Goal: Task Accomplishment & Management: Manage account settings

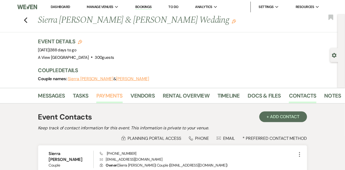
click at [120, 95] on link "Payments" at bounding box center [109, 97] width 26 height 12
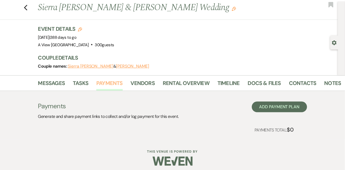
scroll to position [16, 0]
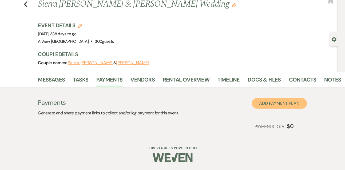
click at [300, 99] on button "Add Payment Plan" at bounding box center [279, 103] width 55 height 11
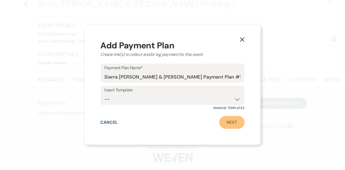
click at [241, 121] on link "Next" at bounding box center [232, 122] width 25 height 13
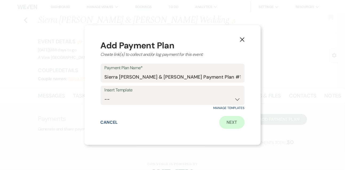
select select "2"
select select "percentage"
select select "true"
select select "client"
select select "weeks"
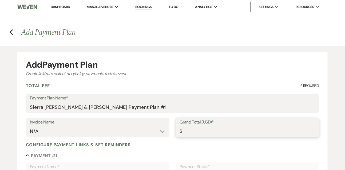
click at [212, 135] on input "Grand Total (USD)*" at bounding box center [248, 131] width 136 height 10
type input "23"
type input "23.00"
type input "230"
type input "230.00"
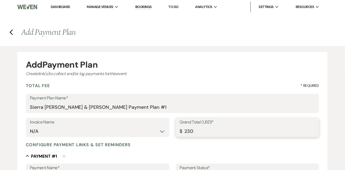
type input "2300"
type input "2300.00"
type input "230"
type input "230.00"
type input "23"
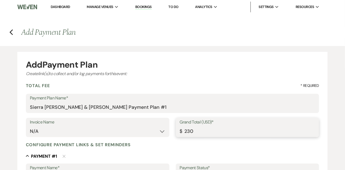
type input "23.00"
type input "2"
type input "2.00"
type input "3"
type input "3.00"
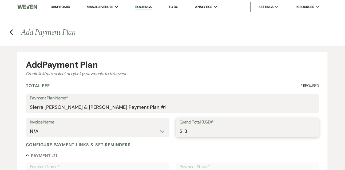
type input "30"
type input "30.00"
type input "300"
type input "300.00"
type input "3000"
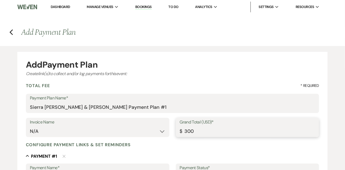
type input "3000.00"
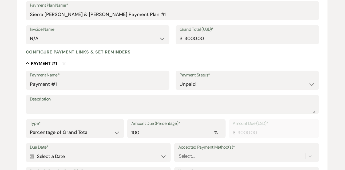
scroll to position [104, 0]
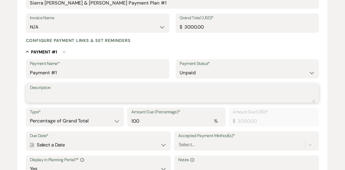
click at [134, 97] on textarea "Description" at bounding box center [173, 96] width 286 height 11
type textarea "12 month payment"
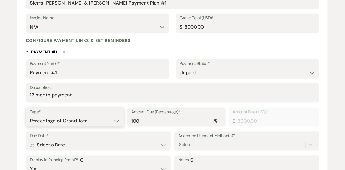
click at [106, 122] on select "Dollar Amount Percentage of Grand Total" at bounding box center [75, 121] width 91 height 10
select select "flat"
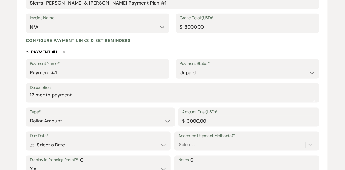
click at [76, 144] on div "Calendar Select a Date Expand" at bounding box center [98, 145] width 137 height 10
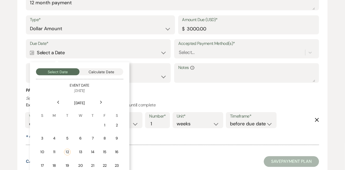
scroll to position [202, 0]
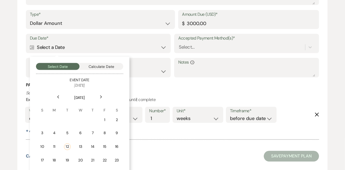
click at [100, 99] on div "Next" at bounding box center [101, 97] width 9 height 9
click at [107, 121] on td "5" at bounding box center [104, 120] width 12 height 13
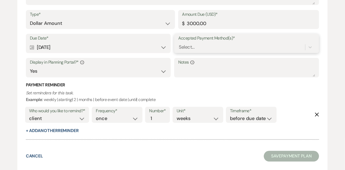
click at [185, 48] on div "Select..." at bounding box center [187, 47] width 16 height 7
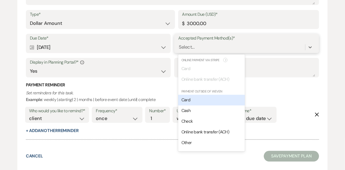
click at [186, 96] on div "Card" at bounding box center [211, 100] width 67 height 11
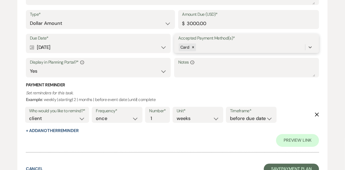
click at [203, 52] on div "Card" at bounding box center [246, 47] width 137 height 10
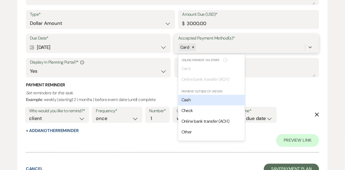
click at [190, 99] on span "Cash" at bounding box center [186, 100] width 9 height 6
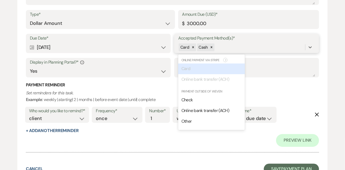
click at [223, 48] on div "Card Cash" at bounding box center [241, 47] width 127 height 9
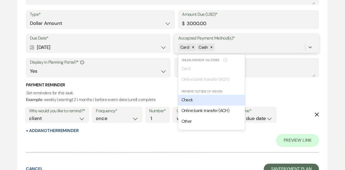
click at [200, 102] on div "Check" at bounding box center [211, 100] width 67 height 11
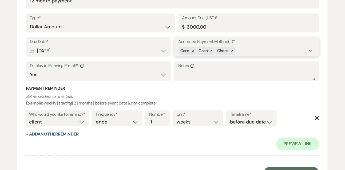
scroll to position [223, 0]
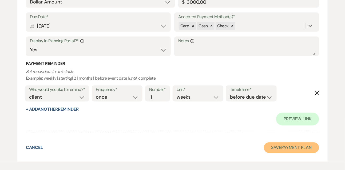
click at [272, 149] on button "Save Payment Plan" at bounding box center [292, 147] width 56 height 11
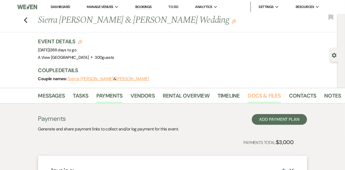
click at [256, 96] on link "Docs & Files" at bounding box center [264, 97] width 33 height 12
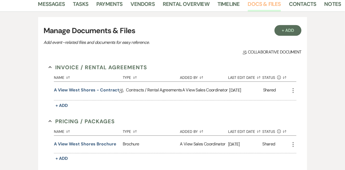
scroll to position [121, 0]
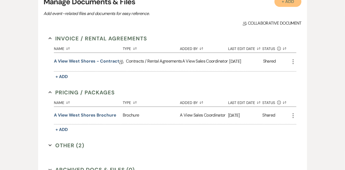
click at [292, 4] on button "+ Add" at bounding box center [288, 1] width 27 height 11
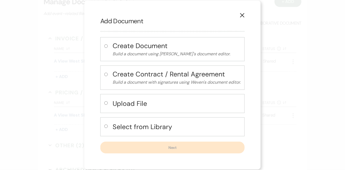
click at [113, 105] on h4 "Upload File" at bounding box center [177, 103] width 128 height 9
radio input "true"
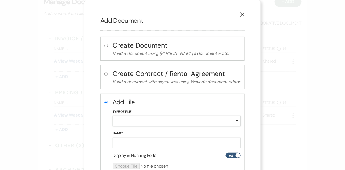
click at [121, 123] on select "Special Event Insurance Vendor Certificate of Insurance Contracts / Rental Agre…" at bounding box center [177, 121] width 128 height 10
select select "22"
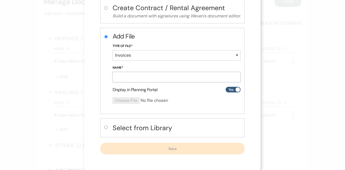
click at [137, 77] on input "Name*" at bounding box center [177, 77] width 128 height 10
type input "Initial Invoice"
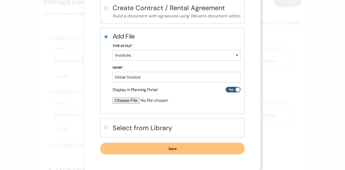
click at [134, 100] on input "file" at bounding box center [163, 100] width 100 height 6
type input "C:\fakepath\Sierra Stouder Initial Invoice.pdf"
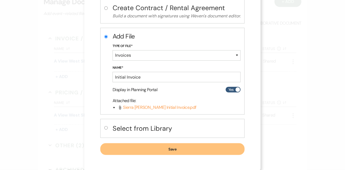
click at [179, 149] on button "Save" at bounding box center [172, 149] width 145 height 12
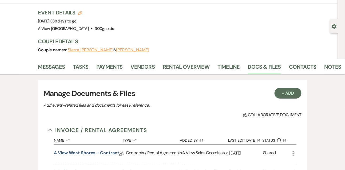
scroll to position [2, 0]
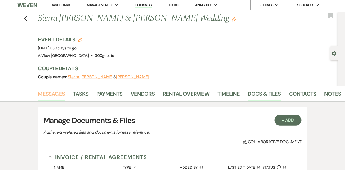
click at [52, 95] on link "Messages" at bounding box center [51, 96] width 27 height 12
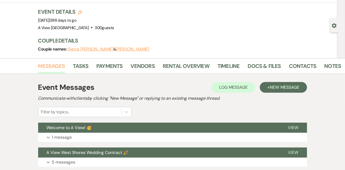
scroll to position [55, 0]
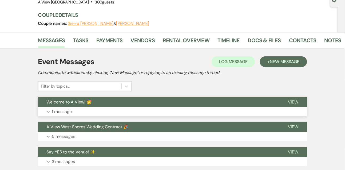
click at [65, 111] on p "1 message" at bounding box center [62, 111] width 20 height 7
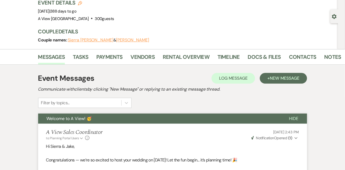
scroll to position [25, 0]
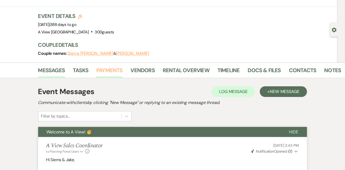
click at [103, 70] on link "Payments" at bounding box center [109, 72] width 26 height 12
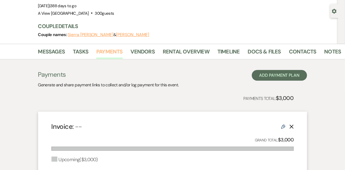
scroll to position [44, 0]
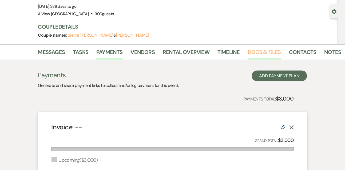
click at [262, 52] on link "Docs & Files" at bounding box center [264, 54] width 33 height 12
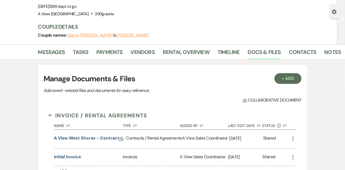
click at [334, 14] on div "Gear Settings" at bounding box center [336, 12] width 10 height 14
click at [336, 11] on use "button" at bounding box center [335, 11] width 5 height 5
select select "5"
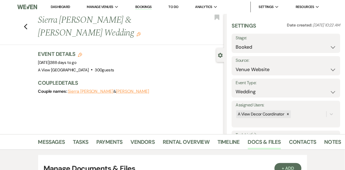
click at [56, 6] on link "Dashboard" at bounding box center [60, 7] width 19 height 5
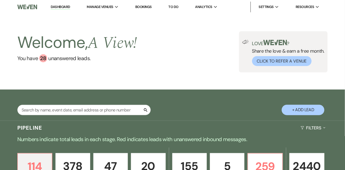
click at [171, 5] on link "To Do" at bounding box center [174, 7] width 10 height 5
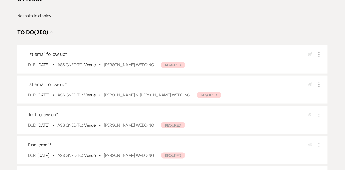
scroll to position [104, 0]
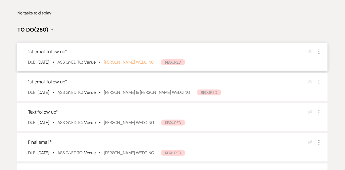
click at [132, 62] on link "Jeffrey Kuncl's Wedding" at bounding box center [129, 62] width 50 height 6
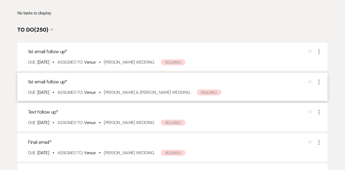
click at [321, 83] on icon "More" at bounding box center [319, 82] width 6 height 6
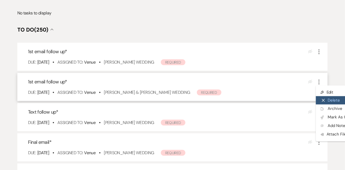
click at [327, 101] on button "X Delete" at bounding box center [341, 100] width 51 height 9
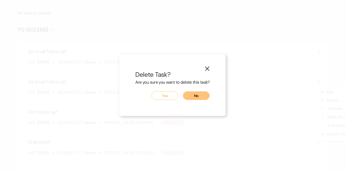
click at [166, 94] on button "Yes" at bounding box center [165, 95] width 27 height 9
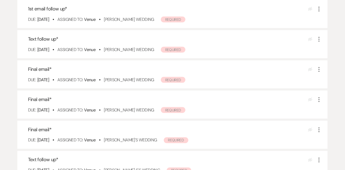
scroll to position [120, 0]
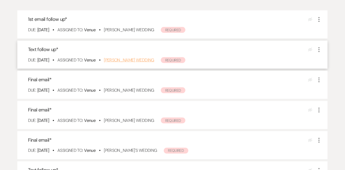
click at [124, 60] on link "Liv Reitsma's Wedding" at bounding box center [129, 60] width 50 height 6
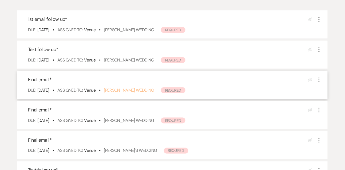
click at [129, 91] on link "Callie Bopes's Wedding" at bounding box center [129, 90] width 50 height 6
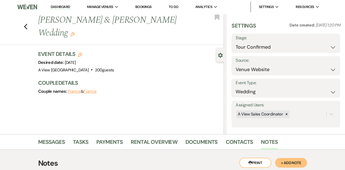
select select "4"
select select "5"
click at [58, 143] on link "Messages" at bounding box center [51, 144] width 27 height 12
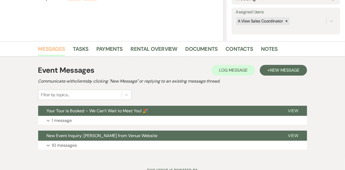
scroll to position [103, 0]
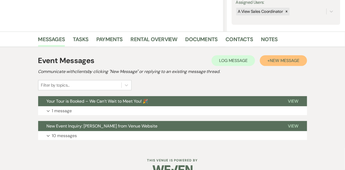
click at [291, 63] on button "+ New Message" at bounding box center [283, 60] width 47 height 11
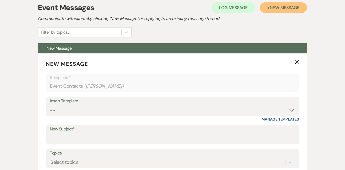
scroll to position [219, 0]
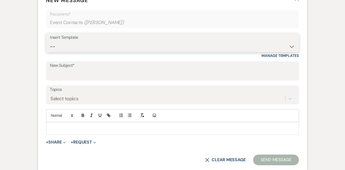
click at [72, 50] on select "-- Tour Confirmation Contract (Pre-Booked Leads) Out of office Inquiry Email Al…" at bounding box center [172, 46] width 245 height 10
select select "3261"
type input "A View West Shores Wedding Contract 🎉"
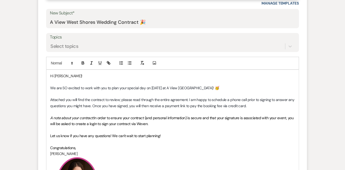
scroll to position [285, 0]
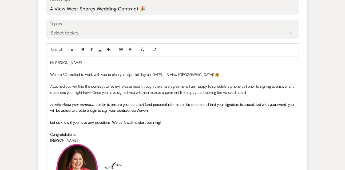
click at [74, 60] on p "Hi Chloe!" at bounding box center [172, 63] width 245 height 6
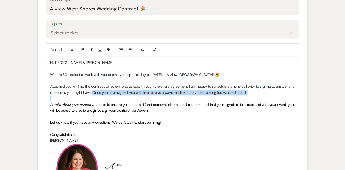
drag, startPoint x: 94, startPoint y: 92, endPoint x: 96, endPoint y: 96, distance: 4.4
click at [96, 96] on div "Hi Chloe & Ross, We are SO excited to work with you to plan your special day on…" at bounding box center [172, 127] width 253 height 143
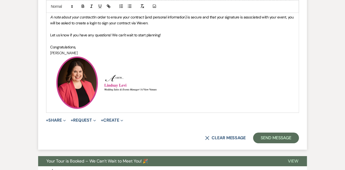
scroll to position [424, 0]
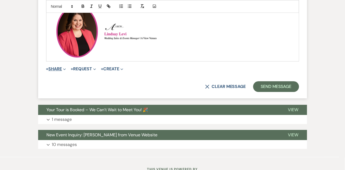
click at [61, 67] on button "+ Share Expand" at bounding box center [56, 69] width 20 height 4
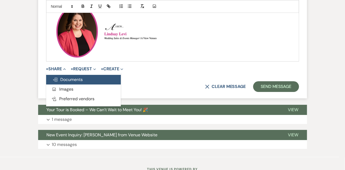
click at [61, 80] on span "Doc Upload Documents" at bounding box center [68, 80] width 30 height 6
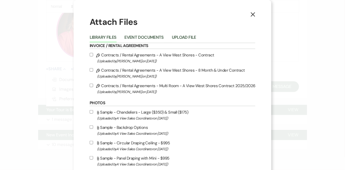
click at [111, 56] on label "Pencil Contracts / Rental Agreements - A View West Shores - Contract (Uploaded …" at bounding box center [173, 58] width 166 height 13
click at [93, 56] on input "Pencil Contracts / Rental Agreements - A View West Shores - Contract (Uploaded …" at bounding box center [91, 54] width 3 height 3
checkbox input "true"
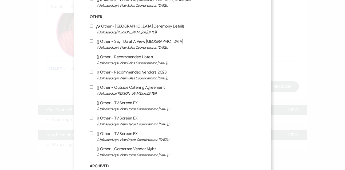
scroll to position [494, 0]
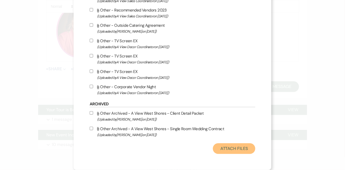
click at [235, 145] on button "Attach Files" at bounding box center [234, 148] width 42 height 11
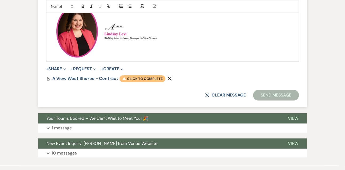
click at [149, 79] on span "Warning Click to complete" at bounding box center [143, 78] width 46 height 7
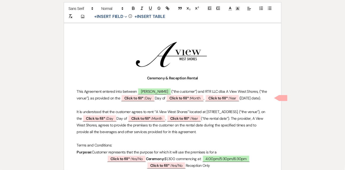
scroll to position [96, 0]
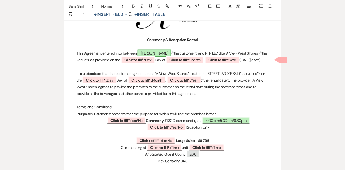
click at [162, 55] on span "Chloe Gillespie" at bounding box center [155, 53] width 34 height 7
select select "smartCustomField"
select select "owner"
select select "{{clientNames}}"
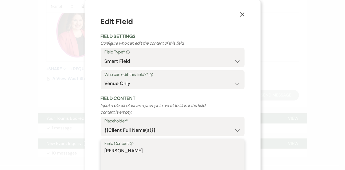
click at [147, 150] on textarea "Chloe Gillespie" at bounding box center [173, 160] width 136 height 27
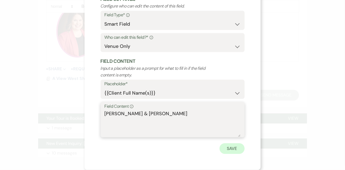
type textarea "Chloe Gillespie & Ross Kirby"
click at [233, 150] on button "Save" at bounding box center [232, 148] width 25 height 11
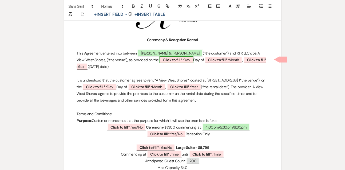
click at [173, 59] on span "Click to fill* : Day" at bounding box center [177, 59] width 34 height 7
select select "owner"
select select "custom_placeholder"
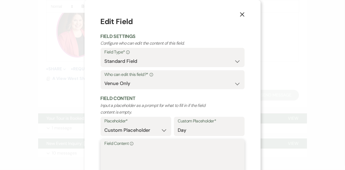
click at [124, 148] on textarea "Field Content Info" at bounding box center [173, 160] width 136 height 27
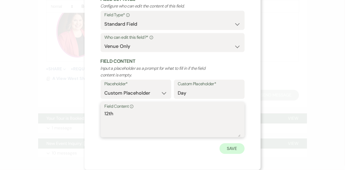
type textarea "12th"
click at [235, 148] on button "Save" at bounding box center [232, 148] width 25 height 11
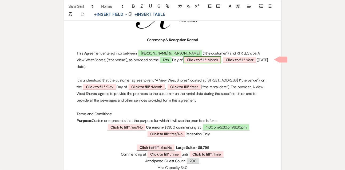
click at [188, 62] on b "Click to fill* :" at bounding box center [197, 59] width 21 height 5
select select "owner"
select select "custom_placeholder"
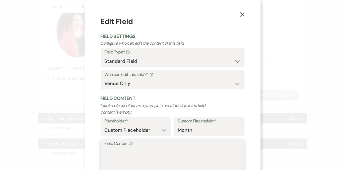
click at [125, 160] on textarea "Field Content Info" at bounding box center [173, 160] width 136 height 27
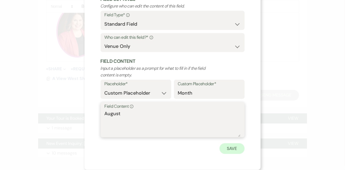
type textarea "August"
click at [232, 148] on button "Save" at bounding box center [232, 148] width 25 height 11
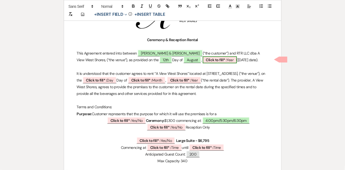
click at [206, 59] on b "Click to fill* :" at bounding box center [216, 59] width 21 height 5
select select "owner"
select select "custom_placeholder"
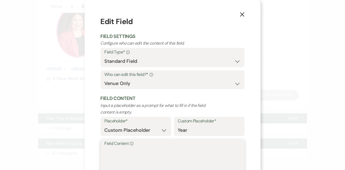
click at [133, 152] on textarea "Field Content Info" at bounding box center [173, 160] width 136 height 27
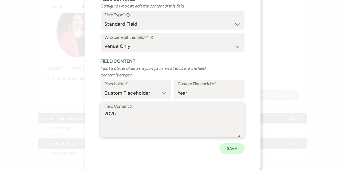
type textarea "2025"
click at [240, 149] on button "Save" at bounding box center [232, 148] width 25 height 11
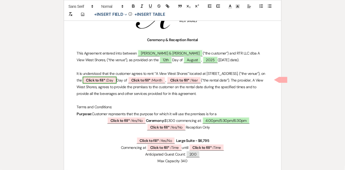
click at [107, 79] on b "Click to fill* :" at bounding box center [96, 80] width 21 height 5
select select "owner"
select select "custom_placeholder"
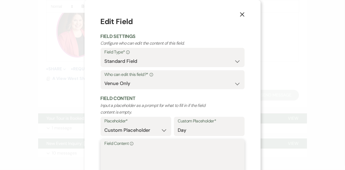
click at [122, 148] on textarea "Field Content Info" at bounding box center [173, 160] width 136 height 27
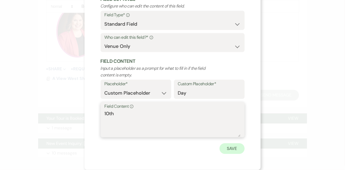
type textarea "10th"
click at [233, 150] on button "Save" at bounding box center [232, 148] width 25 height 11
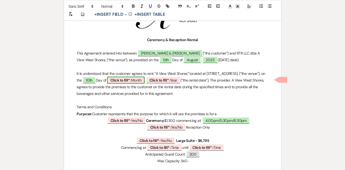
click at [131, 81] on b "Click to fill* :" at bounding box center [121, 80] width 21 height 5
select select "owner"
select select "custom_placeholder"
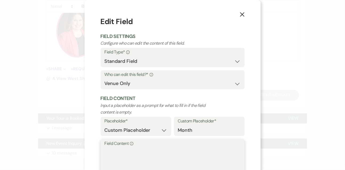
click at [136, 160] on textarea "Field Content Info" at bounding box center [173, 160] width 136 height 27
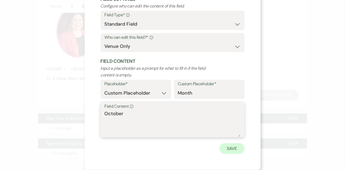
type textarea "October"
click at [233, 147] on button "Save" at bounding box center [232, 148] width 25 height 11
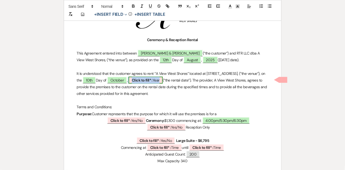
click at [163, 80] on span "Click to fill* : Year" at bounding box center [146, 80] width 34 height 7
select select "owner"
select select "custom_placeholder"
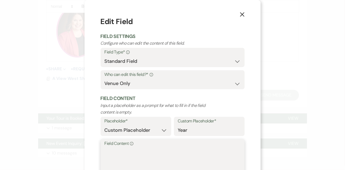
click at [138, 163] on textarea "Field Content Info" at bounding box center [173, 160] width 136 height 27
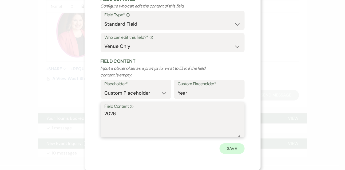
type textarea "2026"
click at [236, 151] on button "Save" at bounding box center [232, 148] width 25 height 11
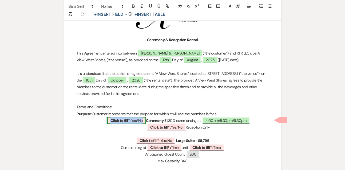
click at [130, 121] on span "Click to fill* : Yes/No" at bounding box center [126, 120] width 39 height 7
select select "owner"
select select "custom_placeholder"
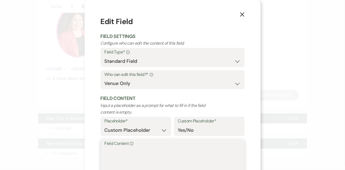
click at [121, 153] on textarea "Field Content Info" at bounding box center [173, 160] width 136 height 27
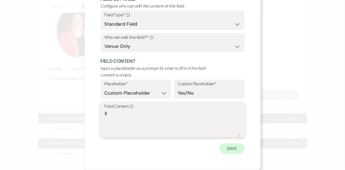
type textarea "X"
click at [222, 150] on button "Save" at bounding box center [232, 148] width 25 height 11
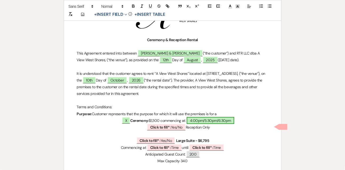
click at [197, 117] on span "4:00pm/5:30pm/6:30pm" at bounding box center [211, 120] width 48 height 7
select select "owner"
select select "Time"
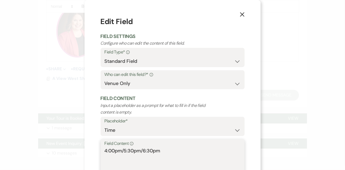
drag, startPoint x: 123, startPoint y: 148, endPoint x: 165, endPoint y: 150, distance: 41.5
click at [165, 150] on textarea "4:00pm/5:30pm/6:30pm" at bounding box center [173, 160] width 136 height 27
drag, startPoint x: 165, startPoint y: 150, endPoint x: 123, endPoint y: 150, distance: 41.4
click at [123, 150] on textarea "4:00pm/5:30pm/6:30pm" at bounding box center [173, 160] width 136 height 27
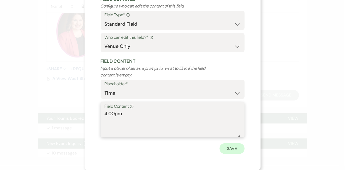
type textarea "4:00pm"
click at [238, 144] on button "Save" at bounding box center [232, 148] width 25 height 11
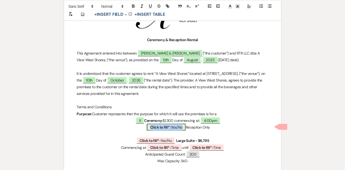
click at [172, 126] on span "Click to fill* : Yes/No" at bounding box center [166, 127] width 39 height 7
select select "owner"
select select "custom_placeholder"
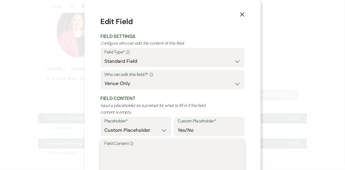
click at [144, 156] on textarea "Field Content Info" at bounding box center [173, 160] width 136 height 27
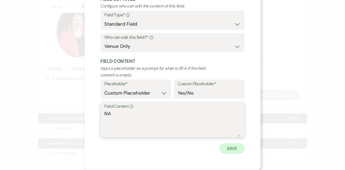
type textarea "NA"
click at [233, 147] on button "Save" at bounding box center [232, 148] width 25 height 11
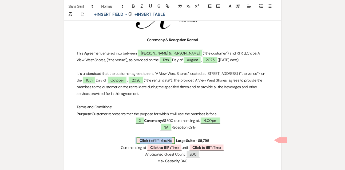
click at [161, 137] on span "Click to fill* : Yes/No" at bounding box center [156, 140] width 39 height 7
select select "owner"
select select "custom_placeholder"
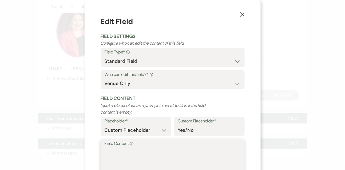
click at [142, 155] on textarea "Field Content Info" at bounding box center [173, 160] width 136 height 27
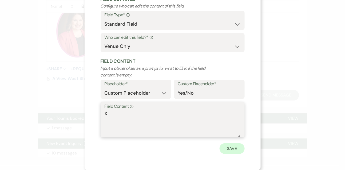
type textarea "X"
click at [229, 151] on button "Save" at bounding box center [232, 148] width 25 height 11
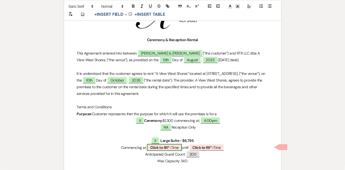
click at [165, 150] on span "Click to fill* : Time" at bounding box center [164, 147] width 35 height 7
select select "owner"
select select "Time"
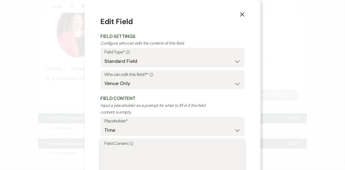
click at [143, 164] on textarea "Field Content Info" at bounding box center [173, 160] width 136 height 27
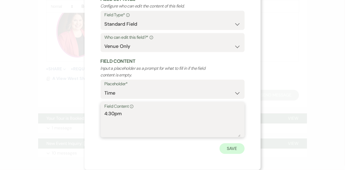
type textarea "4:30pm"
click at [235, 152] on button "Save" at bounding box center [232, 148] width 25 height 11
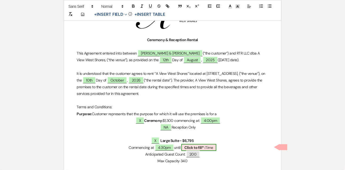
click at [201, 146] on b "Click to fill* :" at bounding box center [195, 147] width 21 height 5
select select "owner"
select select "Time"
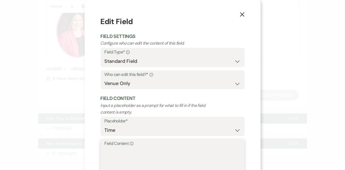
click at [160, 153] on textarea "Field Content Info" at bounding box center [173, 160] width 136 height 27
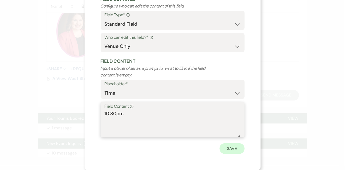
type textarea "10:30pm"
click at [237, 150] on button "Save" at bounding box center [232, 148] width 25 height 11
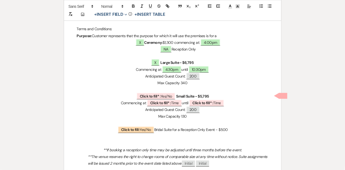
scroll to position [183, 0]
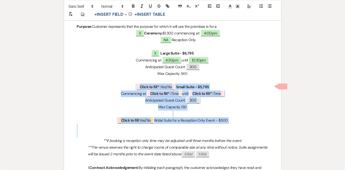
drag, startPoint x: 129, startPoint y: 85, endPoint x: 236, endPoint y: 143, distance: 122.1
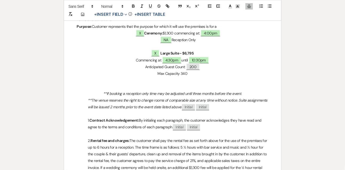
click at [219, 91] on em "**If booking a reception only time may be adjusted until three months before th…" at bounding box center [172, 93] width 139 height 5
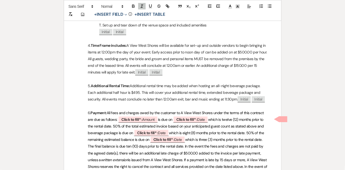
scroll to position [488, 0]
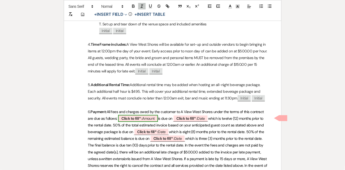
click at [134, 118] on b "Click to fill* :" at bounding box center [132, 118] width 21 height 5
select select "owner"
select select "Amount"
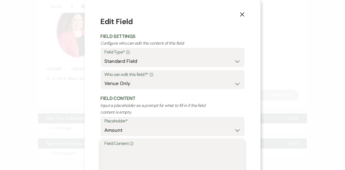
click at [118, 158] on textarea "Field Content Info" at bounding box center [173, 160] width 136 height 27
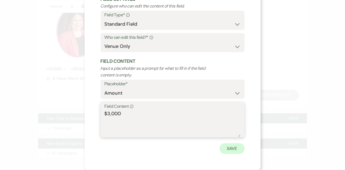
type textarea "$3,000"
click at [237, 147] on button "Save" at bounding box center [232, 148] width 25 height 11
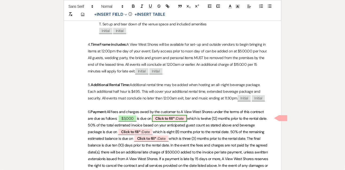
click at [171, 118] on b "Click to fill* :" at bounding box center [166, 118] width 21 height 5
select select "owner"
select select "Date"
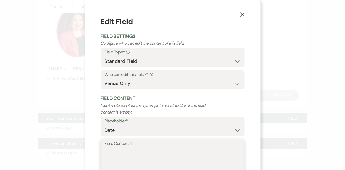
click at [142, 160] on textarea "Field Content Info" at bounding box center [173, 160] width 136 height 27
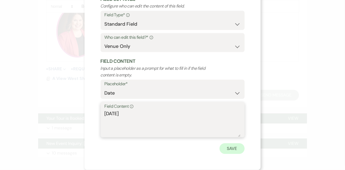
type textarea "October 10th, 2025"
click at [234, 152] on button "Save" at bounding box center [232, 148] width 25 height 11
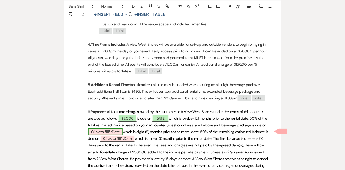
click at [112, 133] on b "Click to fill* :" at bounding box center [101, 131] width 21 height 5
select select "owner"
select select "Date"
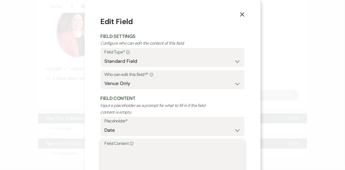
click at [128, 158] on textarea "Field Content Info" at bounding box center [173, 160] width 136 height 27
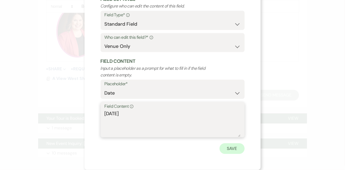
type textarea "February 10th, 2026"
click at [232, 152] on button "Save" at bounding box center [232, 148] width 25 height 11
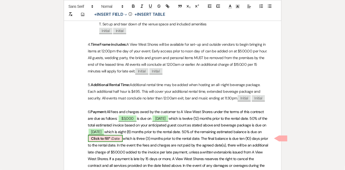
click at [123, 139] on span "Click to fill* : Date" at bounding box center [105, 138] width 35 height 7
select select "owner"
select select "Date"
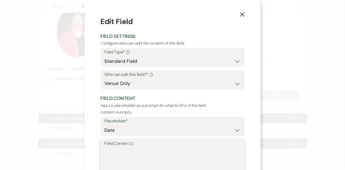
click at [151, 166] on textarea "Field Content Info" at bounding box center [173, 160] width 136 height 27
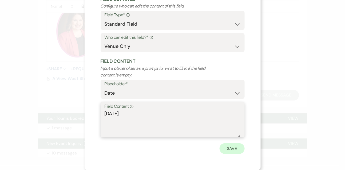
type textarea "July 10th, 2026"
click at [244, 146] on button "Save" at bounding box center [232, 148] width 25 height 11
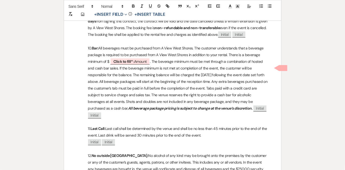
scroll to position [709, 0]
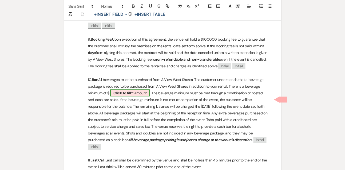
click at [139, 96] on span "Click to fill* : Amount" at bounding box center [130, 93] width 40 height 7
select select "owner"
select select "Amount"
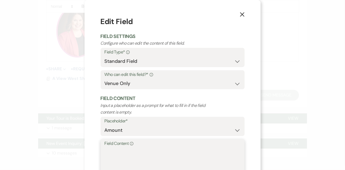
click at [114, 160] on textarea "Field Content Info" at bounding box center [173, 160] width 136 height 27
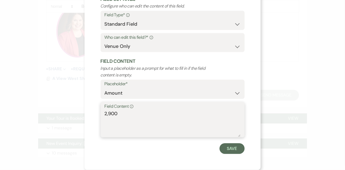
type textarea "2,900"
click at [239, 142] on form "Edit Field Field Settings Configure who can edit the content of this field. Fie…" at bounding box center [173, 66] width 144 height 175
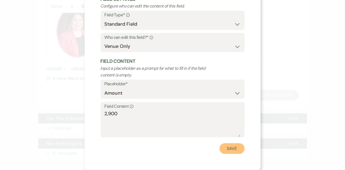
click at [236, 146] on button "Save" at bounding box center [232, 148] width 25 height 11
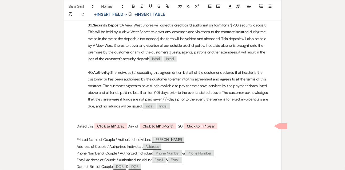
scroll to position [2106, 0]
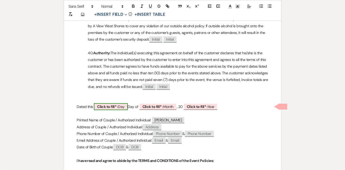
click at [108, 107] on b "Click to fill* :" at bounding box center [107, 106] width 21 height 5
select select "owner"
select select "custom_placeholder"
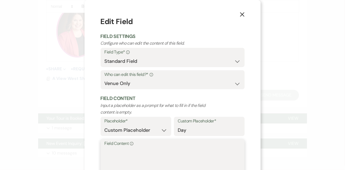
click at [111, 158] on textarea "Field Content Info" at bounding box center [173, 160] width 136 height 27
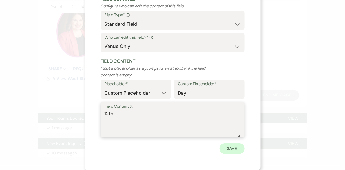
type textarea "12th"
click at [226, 153] on button "Save" at bounding box center [232, 148] width 25 height 11
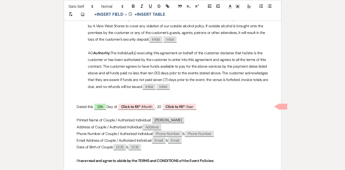
click at [133, 100] on p at bounding box center [173, 100] width 192 height 7
click at [130, 111] on p at bounding box center [173, 113] width 192 height 7
click at [130, 107] on b "Click to fill* :" at bounding box center [131, 106] width 21 height 5
select select "owner"
select select "custom_placeholder"
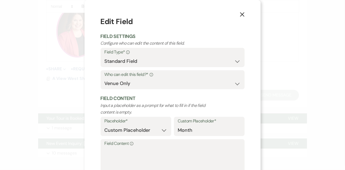
click at [116, 143] on label "Field Content Info" at bounding box center [173, 144] width 136 height 8
click at [116, 147] on textarea "Field Content Info" at bounding box center [173, 160] width 136 height 27
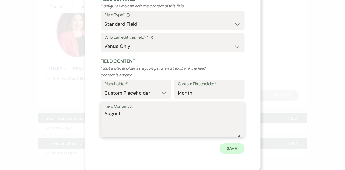
type textarea "August"
click at [235, 151] on button "Save" at bounding box center [232, 148] width 25 height 11
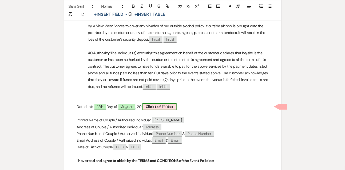
click at [167, 108] on b "Click to fill* :" at bounding box center [156, 106] width 21 height 5
select select "owner"
select select "custom_placeholder"
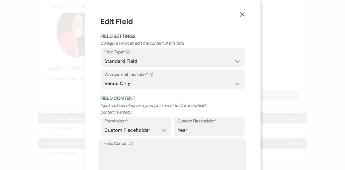
click at [145, 160] on textarea "Field Content Info" at bounding box center [173, 160] width 136 height 27
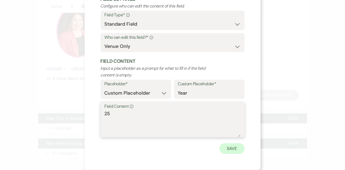
type textarea "25"
click at [232, 150] on button "Save" at bounding box center [232, 148] width 25 height 11
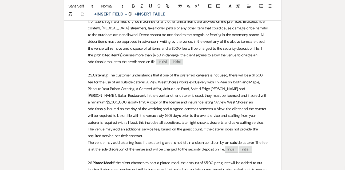
scroll to position [1355, 0]
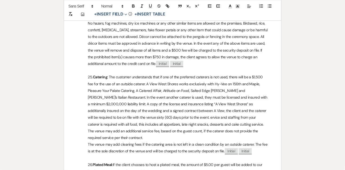
click at [194, 94] on p "25. Catering" at bounding box center [173, 107] width 192 height 67
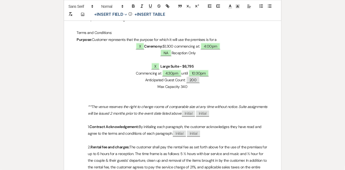
scroll to position [168, 0]
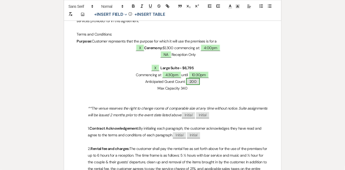
click at [191, 80] on span "200" at bounding box center [192, 81] width 13 height 7
select select "smartCustomField"
select select "{{guestCount}}"
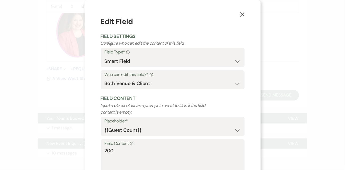
click at [243, 14] on use "button" at bounding box center [242, 14] width 4 height 4
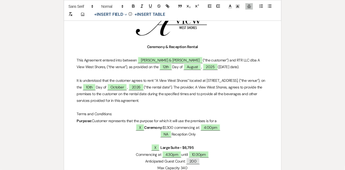
scroll to position [86, 0]
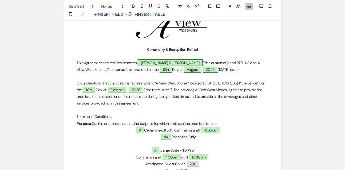
click at [176, 63] on span "Chloe Gillespie & Ross Kirby" at bounding box center [170, 62] width 65 height 7
select select "smartCustomField"
select select "owner"
select select "{{clientNames}}"
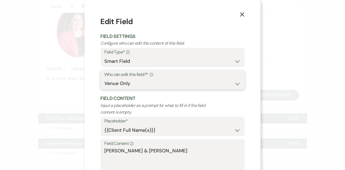
click at [147, 87] on select "Both Venue & Client Client Only Venue Only" at bounding box center [173, 83] width 136 height 10
select select "clientAndOwner"
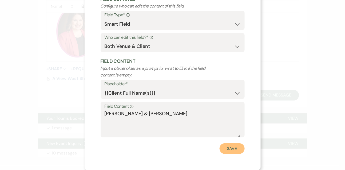
click at [230, 151] on button "Save" at bounding box center [232, 148] width 25 height 11
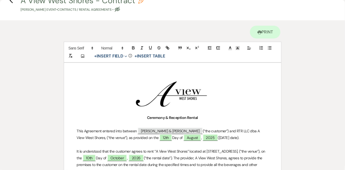
scroll to position [0, 0]
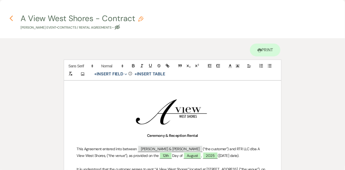
click at [11, 19] on icon "Previous" at bounding box center [11, 18] width 4 height 6
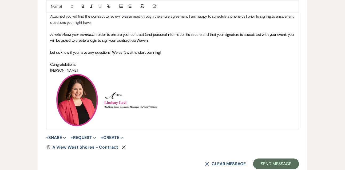
scroll to position [357, 0]
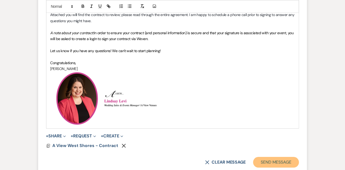
click at [272, 161] on button "Send Message" at bounding box center [277, 162] width 46 height 11
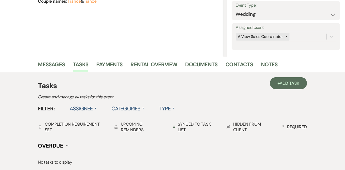
scroll to position [84, 0]
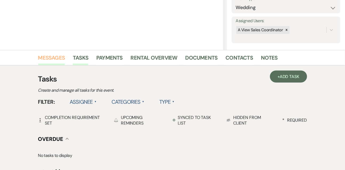
click at [57, 61] on link "Messages" at bounding box center [51, 59] width 27 height 12
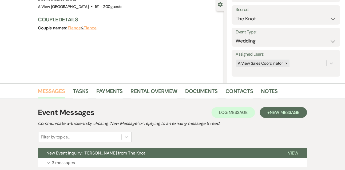
scroll to position [84, 0]
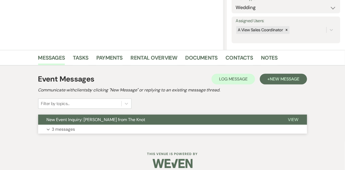
click at [64, 126] on p "3 messages" at bounding box center [63, 129] width 23 height 7
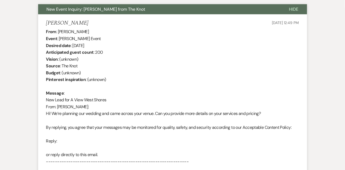
scroll to position [161, 0]
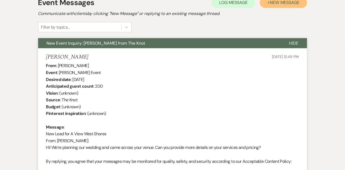
click at [287, 2] on span "New Message" at bounding box center [285, 3] width 30 height 6
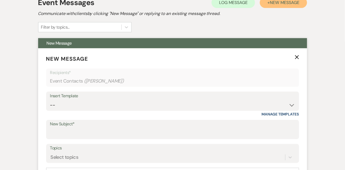
scroll to position [181, 0]
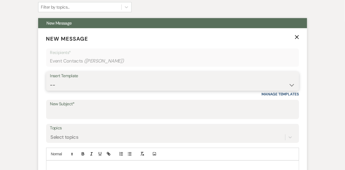
click at [77, 89] on select "-- Tour Confirmation Contract (Pre-Booked Leads) Out of office Inquiry Email Al…" at bounding box center [172, 85] width 245 height 10
select select "5551"
type input "Still Thinking About A View Venues? Let’s Chat! 💬"
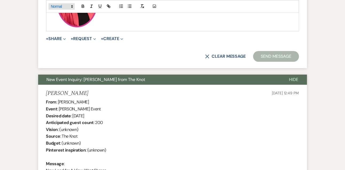
scroll to position [457, 0]
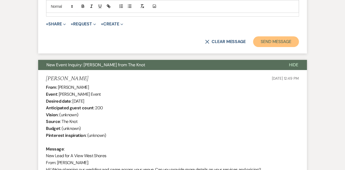
click at [270, 41] on button "Send Message" at bounding box center [277, 41] width 46 height 11
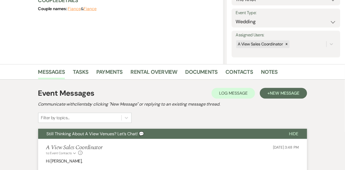
scroll to position [68, 0]
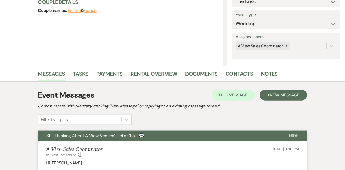
click at [243, 69] on li "Contacts" at bounding box center [244, 74] width 36 height 13
click at [242, 72] on link "Contacts" at bounding box center [240, 75] width 28 height 12
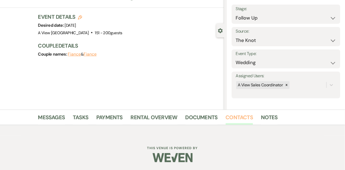
scroll to position [91, 0]
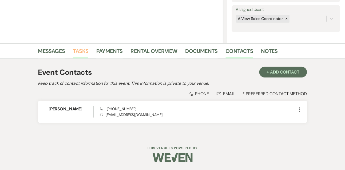
click at [78, 52] on link "Tasks" at bounding box center [80, 53] width 15 height 12
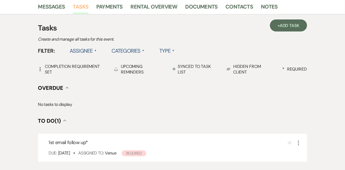
scroll to position [148, 0]
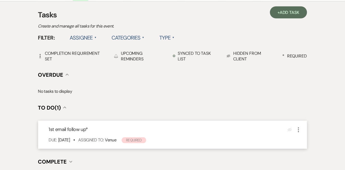
click at [295, 129] on div "Eye Blocked More" at bounding box center [295, 129] width 14 height 7
click at [297, 129] on icon "More" at bounding box center [299, 130] width 6 height 6
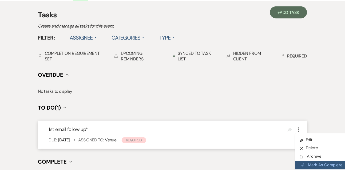
click at [311, 162] on button "Plan Portal Link Mark As Complete" at bounding box center [322, 165] width 52 height 9
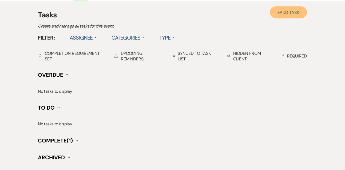
click at [280, 10] on span "Add Task" at bounding box center [290, 13] width 20 height 6
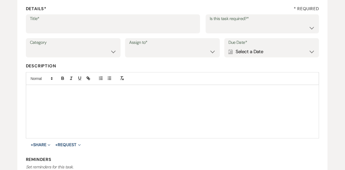
scroll to position [39, 0]
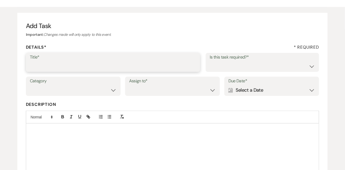
click at [122, 61] on input "Title*" at bounding box center [113, 66] width 167 height 10
type input "Text follow up"
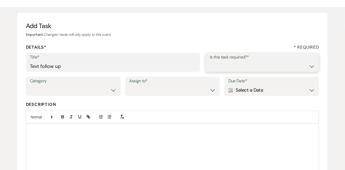
click at [222, 67] on select "Yes No" at bounding box center [263, 66] width 106 height 10
select select "true"
click at [99, 91] on select "Venue Vendors Guests Details Finalize & Share" at bounding box center [73, 90] width 87 height 10
select select "31"
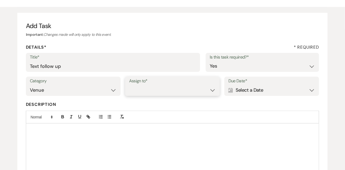
click at [159, 88] on select "Venue Client" at bounding box center [172, 90] width 87 height 10
select select "venueHost"
click at [235, 92] on div "Calendar Select a Date Expand" at bounding box center [272, 90] width 87 height 10
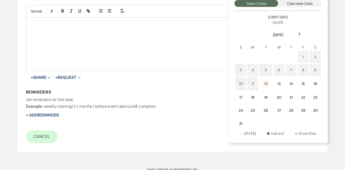
scroll to position [165, 0]
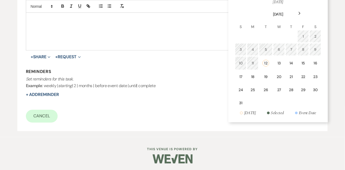
click at [301, 13] on use at bounding box center [300, 13] width 2 height 3
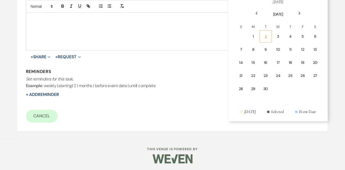
click at [266, 37] on div "2" at bounding box center [265, 37] width 5 height 6
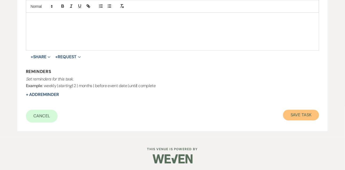
click at [290, 115] on button "Save Task" at bounding box center [301, 115] width 36 height 11
select select "9"
select select "2"
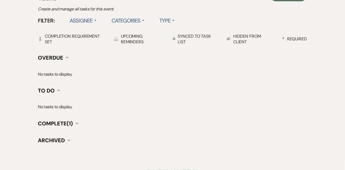
scroll to position [148, 0]
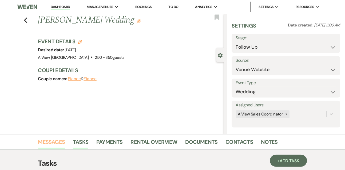
click at [54, 143] on link "Messages" at bounding box center [51, 144] width 27 height 12
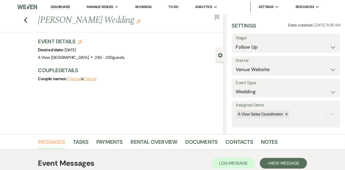
scroll to position [115, 0]
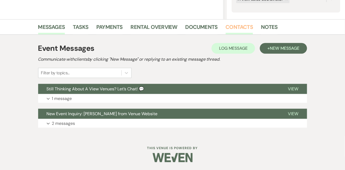
click at [234, 26] on link "Contacts" at bounding box center [240, 29] width 28 height 12
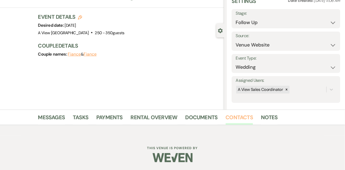
scroll to position [91, 0]
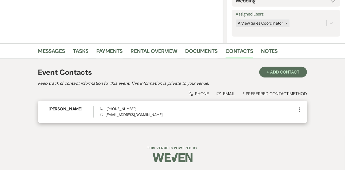
click at [118, 107] on span "Phone (402) 269-8140" at bounding box center [118, 108] width 37 height 5
copy span "(402) 269-8140"
click at [64, 109] on h6 "Liv Reitsma" at bounding box center [71, 109] width 45 height 6
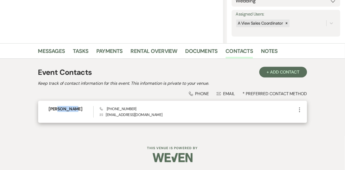
click at [64, 109] on h6 "Liv Reitsma" at bounding box center [71, 109] width 45 height 6
copy h6 "Liv Reitsma"
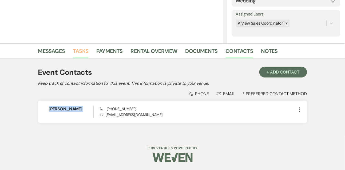
click at [79, 50] on link "Tasks" at bounding box center [80, 53] width 15 height 12
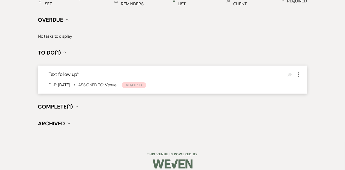
scroll to position [204, 0]
click at [301, 74] on icon "More" at bounding box center [299, 74] width 6 height 6
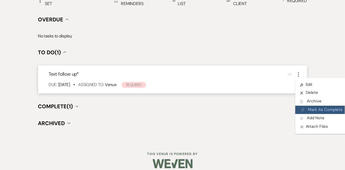
click at [307, 110] on button "Plan Portal Link Mark As Complete" at bounding box center [322, 110] width 52 height 9
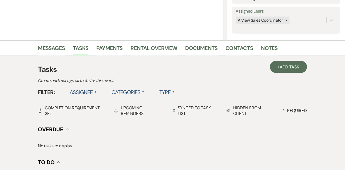
scroll to position [91, 0]
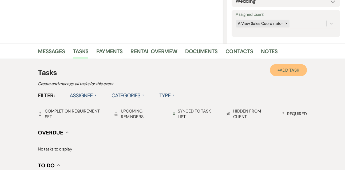
click at [289, 66] on link "+ Add Task" at bounding box center [288, 70] width 37 height 12
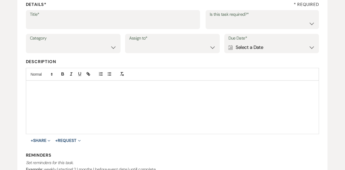
scroll to position [76, 0]
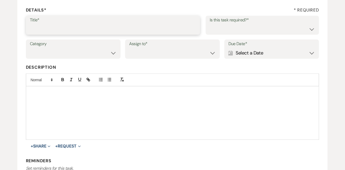
drag, startPoint x: 138, startPoint y: 25, endPoint x: 137, endPoint y: 1, distance: 24.1
click at [138, 25] on input "Title*" at bounding box center [113, 29] width 167 height 10
type input "Final email"
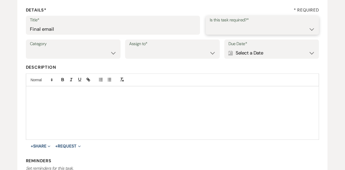
click at [224, 33] on select "Yes No" at bounding box center [263, 29] width 106 height 10
select select "true"
click at [94, 55] on select "Venue Vendors Guests Details Finalize & Share" at bounding box center [73, 53] width 87 height 10
select select "31"
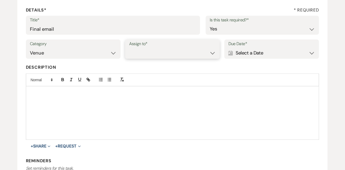
click at [151, 53] on select "Venue Client" at bounding box center [172, 53] width 87 height 10
select select "venueHost"
drag, startPoint x: 249, startPoint y: 52, endPoint x: 243, endPoint y: 52, distance: 5.4
click at [248, 52] on div "Calendar Select a Date Expand" at bounding box center [272, 53] width 87 height 10
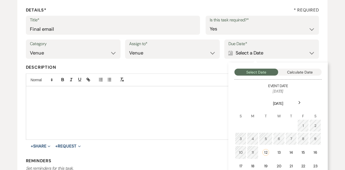
click at [301, 102] on icon "Next" at bounding box center [300, 102] width 3 height 3
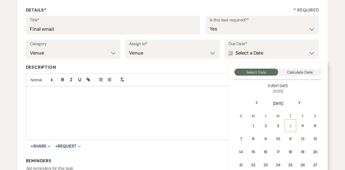
click at [292, 124] on div "4" at bounding box center [291, 126] width 5 height 6
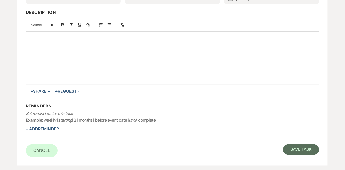
scroll to position [146, 0]
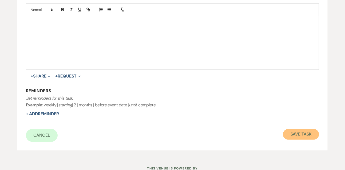
click at [292, 129] on button "Save Task" at bounding box center [301, 134] width 36 height 11
select select "9"
select select "5"
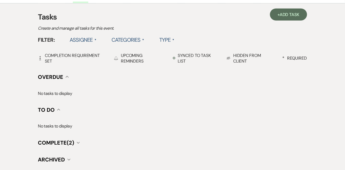
scroll to position [91, 0]
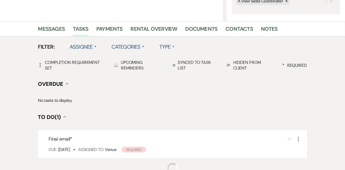
scroll to position [126, 0]
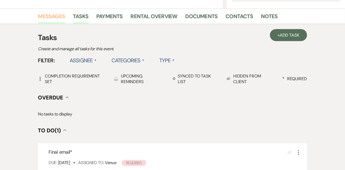
click at [50, 17] on link "Messages" at bounding box center [51, 18] width 27 height 12
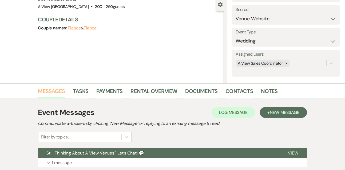
scroll to position [115, 0]
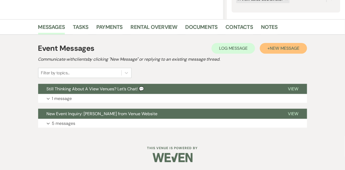
click at [267, 51] on button "+ New Message" at bounding box center [283, 48] width 47 height 11
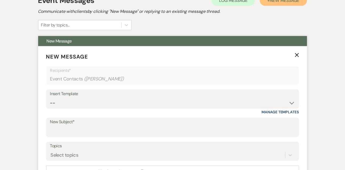
scroll to position [180, 0]
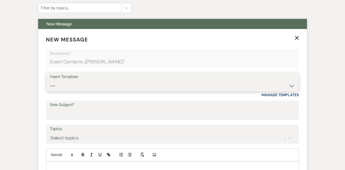
click at [93, 87] on select "-- Tour Confirmation Contract (Pre-Booked Leads) Out of office Inquiry Email Al…" at bounding box center [172, 86] width 245 height 10
select select "5666"
type input "Let’s Revisit Your Wedding Vision at A View Venues 💍"
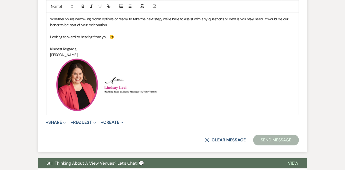
scroll to position [360, 0]
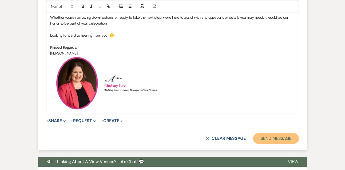
click at [265, 137] on button "Send Message" at bounding box center [277, 138] width 46 height 11
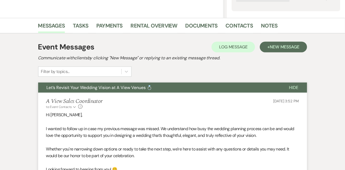
scroll to position [112, 0]
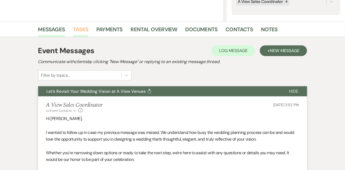
click at [83, 27] on link "Tasks" at bounding box center [80, 31] width 15 height 12
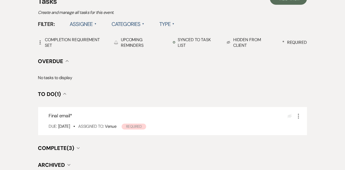
scroll to position [185, 0]
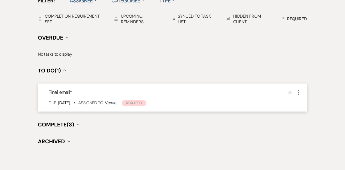
click at [299, 94] on icon "More" at bounding box center [299, 93] width 6 height 6
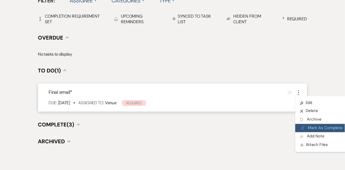
click at [302, 127] on icon "Plan Portal Link" at bounding box center [303, 128] width 3 height 4
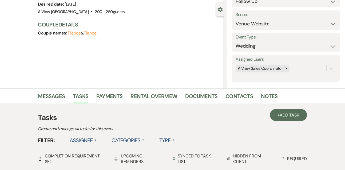
scroll to position [0, 0]
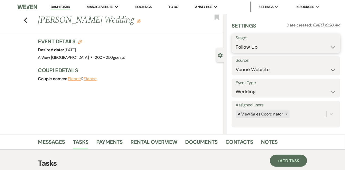
click at [256, 49] on select "Inquiry Follow Up Tour Requested Tour Confirmed Toured Proposal Sent Booked Lost" at bounding box center [286, 47] width 101 height 10
select select "8"
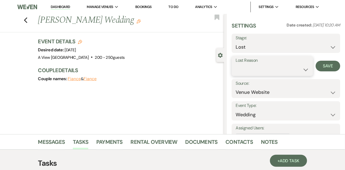
click at [250, 71] on select "Booked Elsewhere Budget Date Unavailable No Response Not a Good Match Capacity …" at bounding box center [272, 69] width 73 height 10
select select "5"
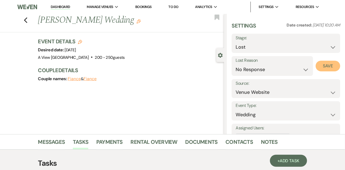
click at [325, 67] on button "Save" at bounding box center [328, 66] width 25 height 11
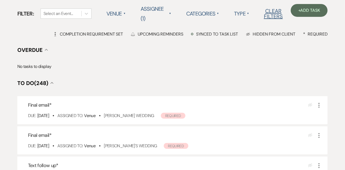
scroll to position [83, 0]
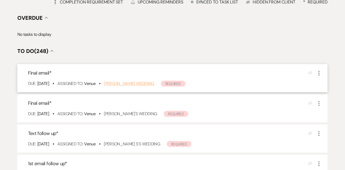
click at [125, 84] on link "[PERSON_NAME] Wedding" at bounding box center [129, 84] width 50 height 6
click at [133, 116] on link "[PERSON_NAME]'s Wedding" at bounding box center [130, 114] width 53 height 6
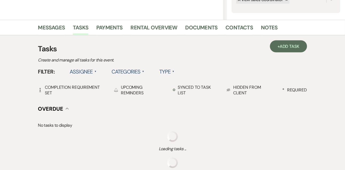
scroll to position [115, 0]
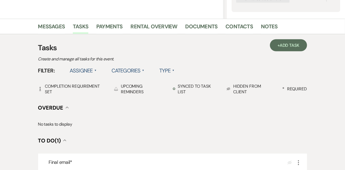
click at [50, 36] on div "+ Add Task Tasks Create and manage all tasks for this event. Filter: Assignee ▲…" at bounding box center [173, 132] width 305 height 196
click at [50, 33] on link "Messages" at bounding box center [51, 28] width 27 height 12
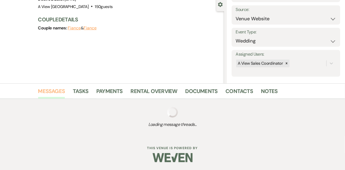
scroll to position [115, 0]
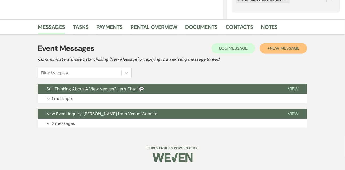
click at [275, 53] on button "+ New Message" at bounding box center [283, 48] width 47 height 11
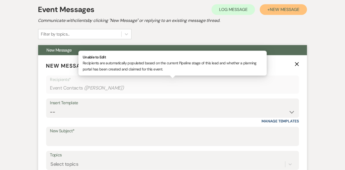
scroll to position [154, 0]
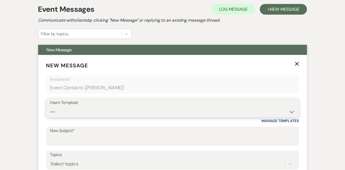
click at [57, 111] on select "-- Tour Confirmation Contract (Pre-Booked Leads) Out of office Inquiry Email Al…" at bounding box center [172, 112] width 245 height 10
select select "5666"
type input "Let’s Revisit Your Wedding Vision at A View Venues 💍"
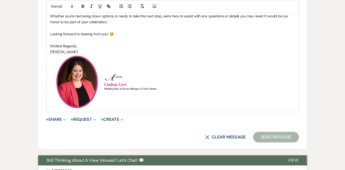
scroll to position [365, 0]
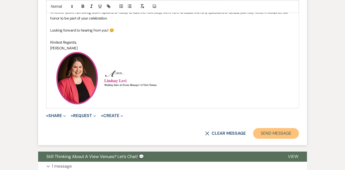
click at [268, 138] on button "Send Message" at bounding box center [277, 133] width 46 height 11
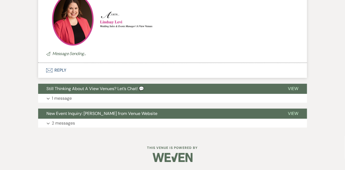
scroll to position [167, 0]
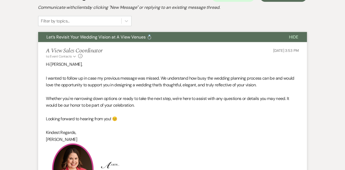
click at [293, 41] on button "Hide" at bounding box center [294, 37] width 26 height 10
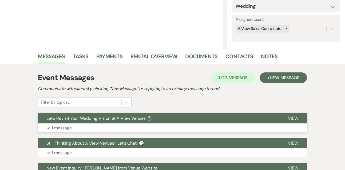
scroll to position [62, 0]
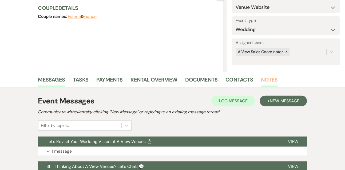
click at [266, 81] on link "Notes" at bounding box center [269, 81] width 17 height 12
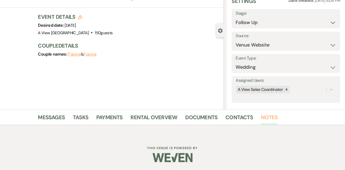
scroll to position [62, 0]
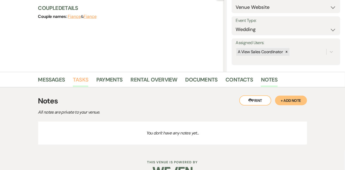
click at [81, 77] on link "Tasks" at bounding box center [80, 81] width 15 height 12
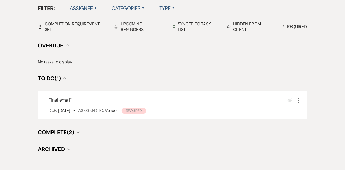
scroll to position [210, 0]
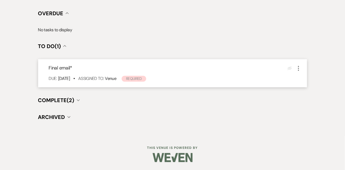
click at [300, 66] on icon "More" at bounding box center [299, 68] width 6 height 6
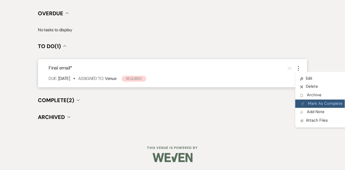
click at [308, 103] on button "Plan Portal Link Mark As Complete" at bounding box center [322, 104] width 52 height 9
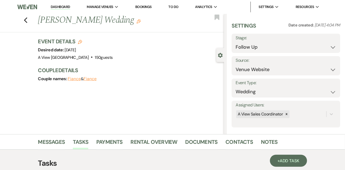
scroll to position [75, 0]
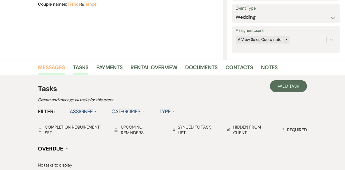
click at [59, 66] on link "Messages" at bounding box center [51, 69] width 27 height 12
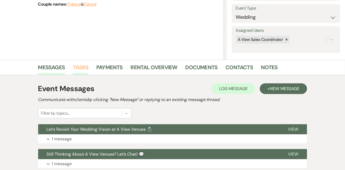
click at [80, 68] on link "Tasks" at bounding box center [80, 69] width 15 height 12
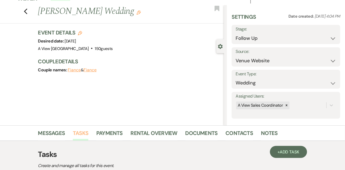
scroll to position [7, 0]
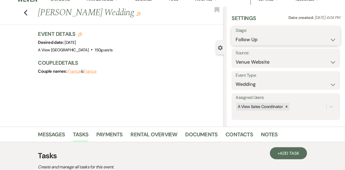
click at [243, 42] on select "Inquiry Follow Up Tour Requested Tour Confirmed Toured Proposal Sent Booked Lost" at bounding box center [286, 39] width 101 height 10
select select "8"
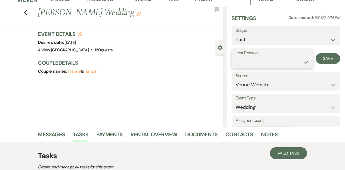
click at [243, 63] on select "Booked Elsewhere Budget Date Unavailable No Response Not a Good Match Capacity …" at bounding box center [272, 62] width 73 height 10
select select "5"
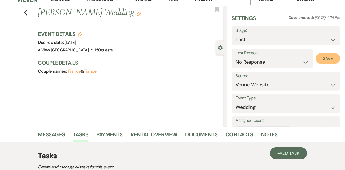
click at [325, 58] on button "Save" at bounding box center [328, 58] width 25 height 11
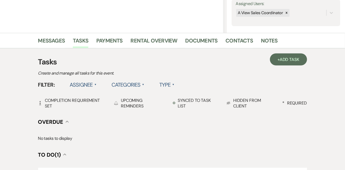
scroll to position [107, 0]
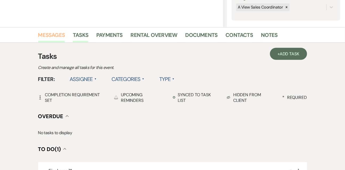
click at [58, 34] on link "Messages" at bounding box center [51, 37] width 27 height 12
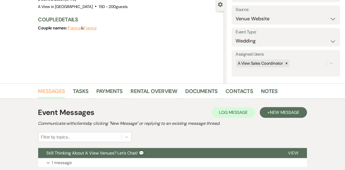
scroll to position [107, 0]
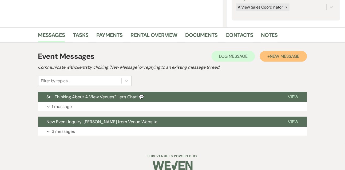
click at [296, 57] on span "New Message" at bounding box center [285, 56] width 30 height 6
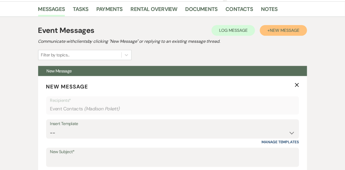
scroll to position [135, 0]
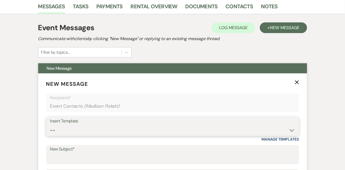
click at [65, 129] on select "-- Tour Confirmation Contract (Pre-Booked Leads) Out of office Inquiry Email Al…" at bounding box center [172, 130] width 245 height 10
select select "5665"
type input "Let’s Revisit Your Wedding Vision at A View Venues 💍"
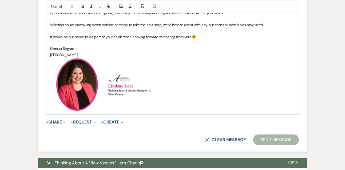
scroll to position [353, 0]
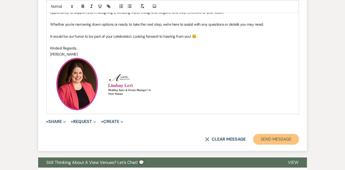
click at [263, 138] on button "Send Message" at bounding box center [277, 139] width 46 height 11
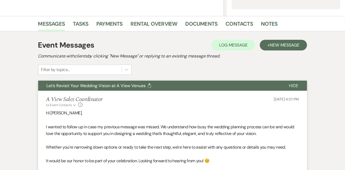
scroll to position [111, 0]
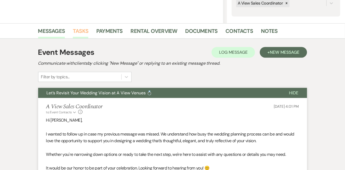
click at [84, 29] on link "Tasks" at bounding box center [80, 33] width 15 height 12
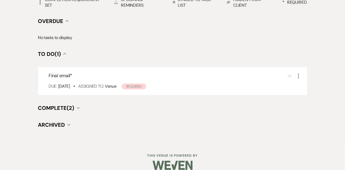
scroll to position [210, 0]
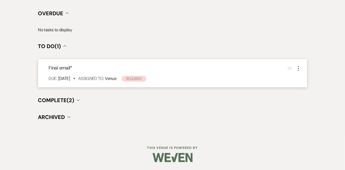
click at [300, 67] on icon "More" at bounding box center [299, 68] width 6 height 6
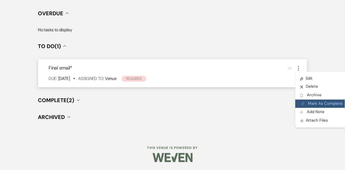
click at [309, 108] on button "Plan Portal Link Mark As Complete" at bounding box center [322, 104] width 52 height 9
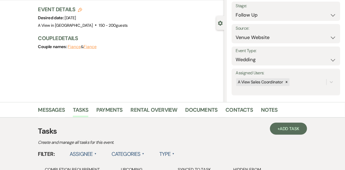
scroll to position [0, 0]
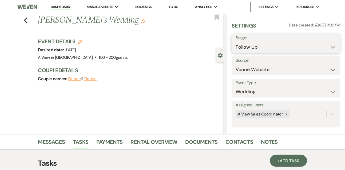
click at [259, 48] on select "Inquiry Follow Up Tour Requested Tour Confirmed Toured Proposal Sent Booked Lost" at bounding box center [286, 47] width 101 height 10
select select "8"
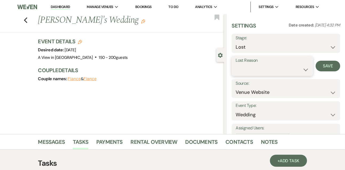
click at [253, 73] on select "Booked Elsewhere Budget Date Unavailable No Response Not a Good Match Capacity …" at bounding box center [272, 69] width 73 height 10
select select "5"
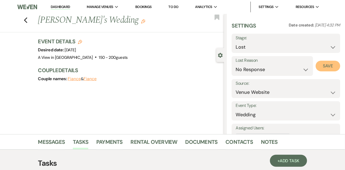
click at [325, 68] on button "Save" at bounding box center [328, 66] width 25 height 11
click at [59, 143] on link "Messages" at bounding box center [51, 144] width 27 height 12
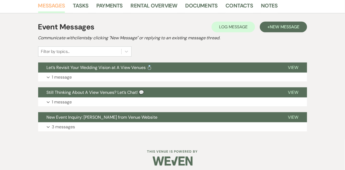
scroll to position [140, 0]
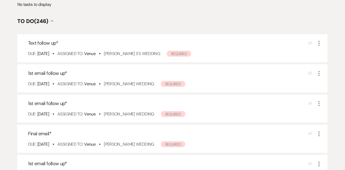
scroll to position [106, 0]
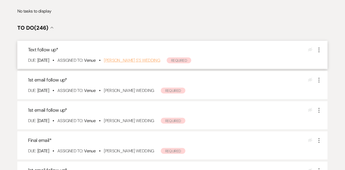
click at [131, 58] on link "[PERSON_NAME] S's Wedding" at bounding box center [132, 60] width 56 height 6
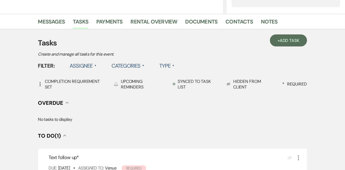
scroll to position [118, 0]
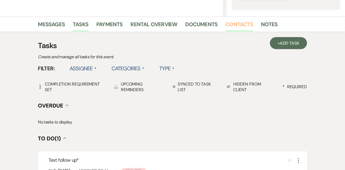
click at [240, 28] on link "Contacts" at bounding box center [240, 26] width 28 height 12
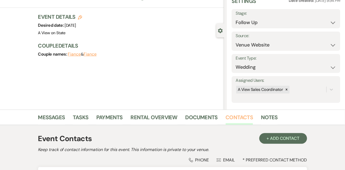
scroll to position [91, 0]
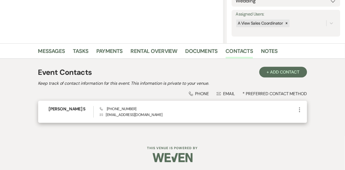
click at [113, 108] on span "Phone [PHONE_NUMBER]" at bounding box center [118, 108] width 37 height 5
copy span "[PHONE_NUMBER]"
click at [57, 109] on h6 "[PERSON_NAME] S" at bounding box center [71, 109] width 45 height 6
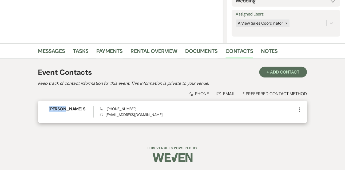
click at [57, 109] on h6 "[PERSON_NAME] S" at bounding box center [71, 109] width 45 height 6
copy h6 "[PERSON_NAME] S"
drag, startPoint x: 110, startPoint y: 114, endPoint x: 122, endPoint y: 115, distance: 12.1
click at [123, 115] on p "Envelope [EMAIL_ADDRESS][DOMAIN_NAME]" at bounding box center [198, 115] width 197 height 6
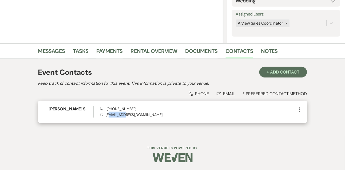
copy p "chuttler"
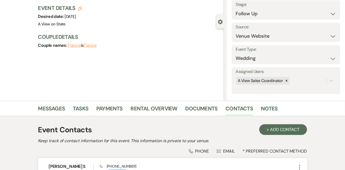
scroll to position [90, 0]
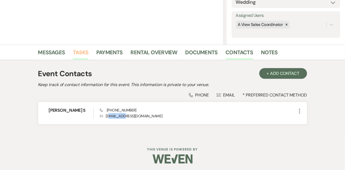
click at [86, 48] on link "Tasks" at bounding box center [80, 54] width 15 height 12
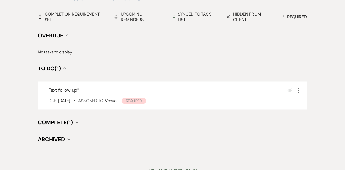
scroll to position [193, 0]
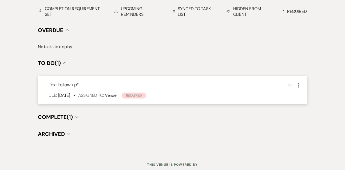
click at [299, 86] on icon "More" at bounding box center [299, 85] width 6 height 6
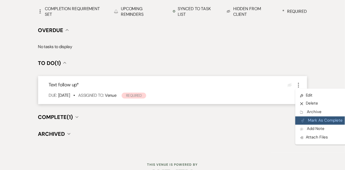
click at [305, 121] on button "Plan Portal Link Mark As Complete" at bounding box center [322, 120] width 52 height 9
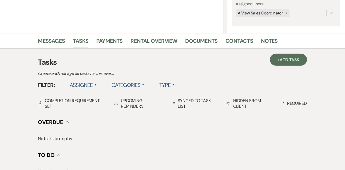
scroll to position [96, 0]
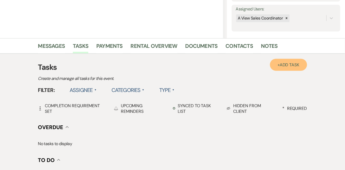
click at [290, 69] on link "+ Add Task" at bounding box center [288, 65] width 37 height 12
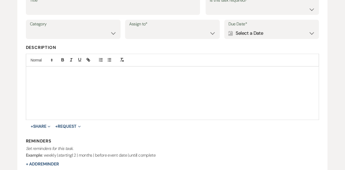
scroll to position [49, 0]
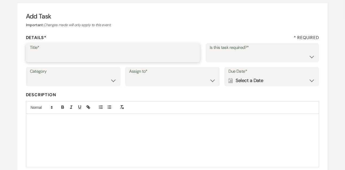
click at [126, 57] on input "Title*" at bounding box center [113, 56] width 167 height 10
type input "Final email"
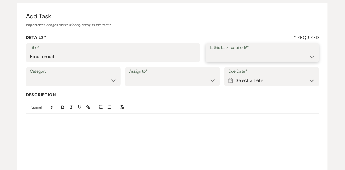
click at [219, 57] on select "Yes No" at bounding box center [263, 56] width 106 height 10
select select "true"
click at [101, 81] on select "Venue Vendors Guests Details Finalize & Share" at bounding box center [73, 80] width 87 height 10
select select "31"
click at [146, 84] on select "Venue Client" at bounding box center [172, 80] width 87 height 10
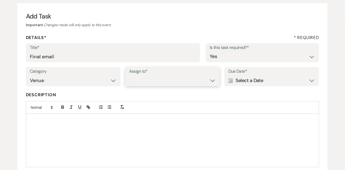
select select "venueHost"
click at [245, 83] on div "Calendar Select a Date Expand" at bounding box center [272, 80] width 87 height 10
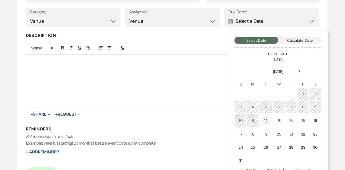
scroll to position [108, 0]
click at [300, 70] on icon "Next" at bounding box center [300, 70] width 3 height 3
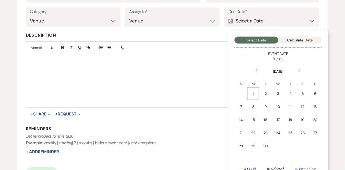
click at [256, 91] on div "1" at bounding box center [253, 94] width 5 height 6
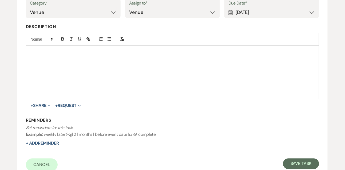
scroll to position [119, 0]
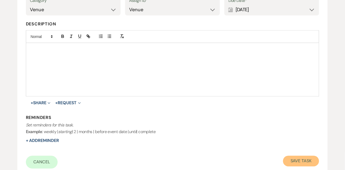
click at [290, 160] on button "Save Task" at bounding box center [301, 161] width 36 height 11
select select "9"
select select "5"
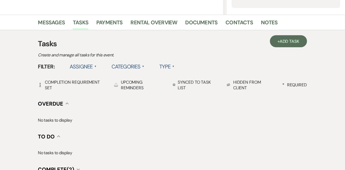
scroll to position [96, 0]
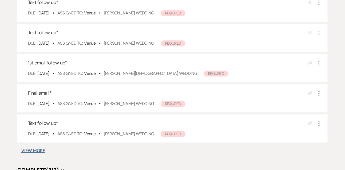
scroll to position [313, 0]
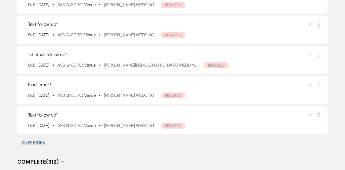
click at [27, 143] on button "View More" at bounding box center [33, 142] width 24 height 4
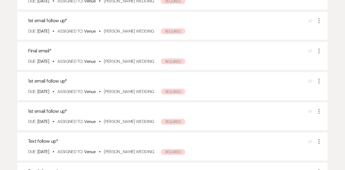
scroll to position [0, 0]
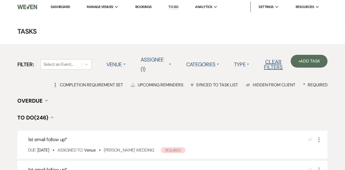
click at [62, 7] on link "Dashboard" at bounding box center [60, 7] width 19 height 5
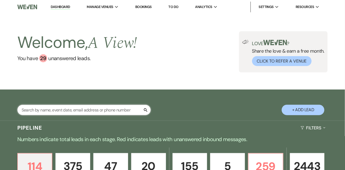
click at [68, 111] on input "text" at bounding box center [84, 110] width 134 height 10
type input "lindsay ebert"
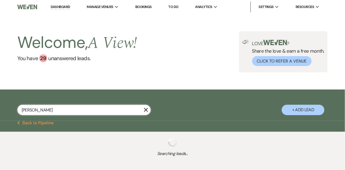
select select "8"
select select "4"
select select "9"
select select "5"
select select "8"
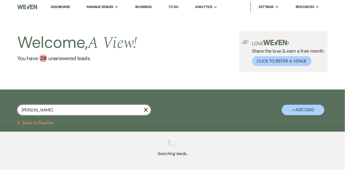
select select "5"
select select "8"
select select "3"
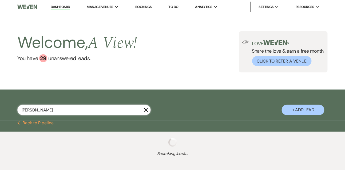
select select "8"
select select "3"
select select "8"
select select "3"
select select "8"
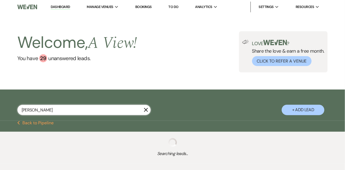
select select "8"
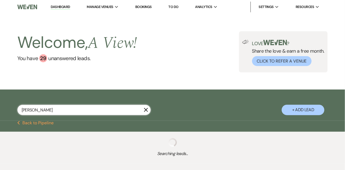
select select "4"
select select "8"
select select "4"
select select "8"
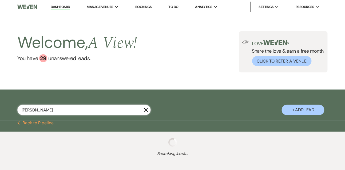
select select "4"
select select "8"
select select "4"
select select "8"
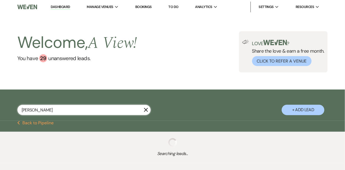
select select "2"
select select "8"
select select "2"
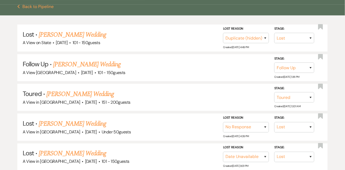
scroll to position [121, 0]
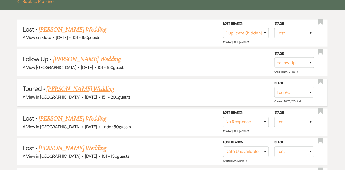
type input "lindsay ebert"
click at [75, 89] on link "Lindsay Ebert's Wedding" at bounding box center [80, 89] width 68 height 10
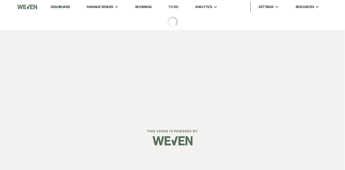
select select "5"
select select "2"
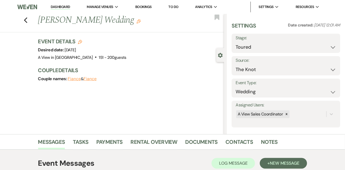
click at [127, 19] on h1 "Lindsay Ebert's Wedding Edit" at bounding box center [111, 20] width 147 height 13
click at [137, 22] on icon "Edit" at bounding box center [139, 21] width 4 height 4
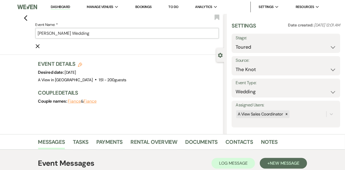
click at [65, 31] on input "Lindsay Ebert's Wedding" at bounding box center [128, 33] width 184 height 10
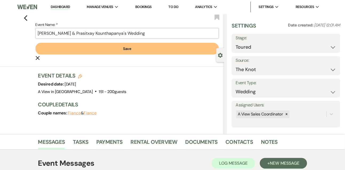
click at [90, 30] on input "Lindsay Ebert & Prasitxay Kounthapanya's Wedding" at bounding box center [128, 33] width 184 height 10
type input "[PERSON_NAME] & Prasitxay "[PERSON_NAME]" Kounthapanya's Wedding"
click at [95, 52] on button "Save" at bounding box center [128, 49] width 184 height 12
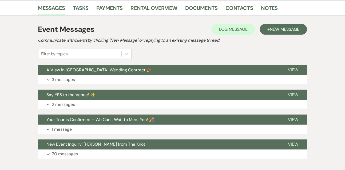
scroll to position [156, 0]
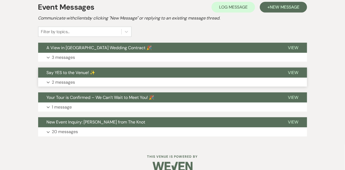
click at [86, 82] on button "Expand 2 messages" at bounding box center [172, 82] width 269 height 9
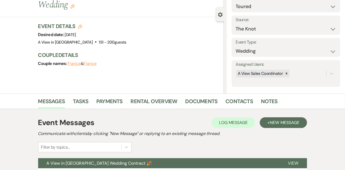
scroll to position [53, 0]
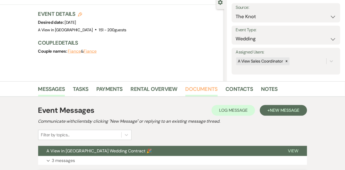
click at [204, 91] on link "Documents" at bounding box center [202, 91] width 32 height 12
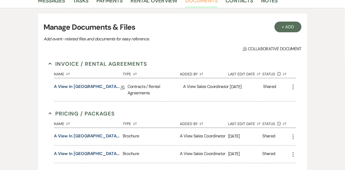
scroll to position [150, 0]
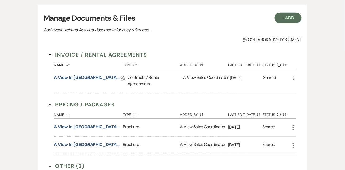
click at [94, 79] on link "A View in Fontenelle Hills - Contract" at bounding box center [87, 78] width 67 height 8
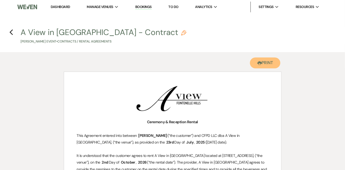
click at [263, 62] on button "Printer Print" at bounding box center [265, 62] width 31 height 11
click at [13, 30] on icon "Previous" at bounding box center [11, 32] width 4 height 6
select select "5"
select select "2"
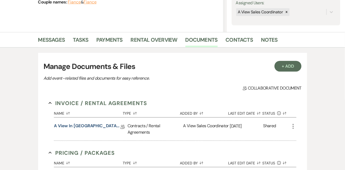
scroll to position [98, 0]
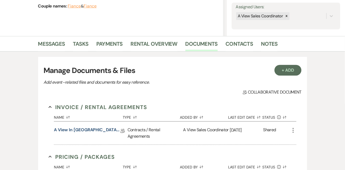
click at [57, 38] on li "Messages" at bounding box center [55, 44] width 35 height 13
click at [55, 44] on link "Messages" at bounding box center [51, 46] width 27 height 12
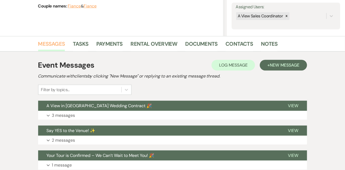
scroll to position [165, 0]
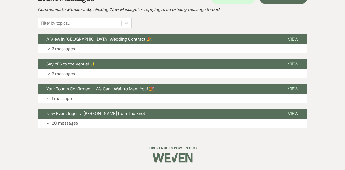
click at [62, 78] on div "Event Messages Log Log Message + New Message Communicate with clients by clicki…" at bounding box center [172, 60] width 269 height 140
click at [61, 73] on p "2 messages" at bounding box center [63, 73] width 23 height 7
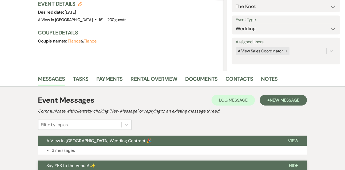
scroll to position [63, 0]
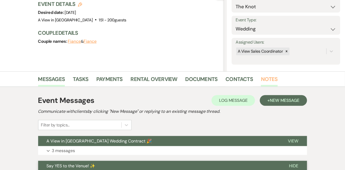
click at [270, 77] on link "Notes" at bounding box center [269, 81] width 17 height 12
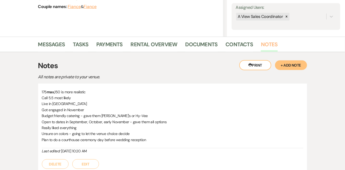
scroll to position [99, 0]
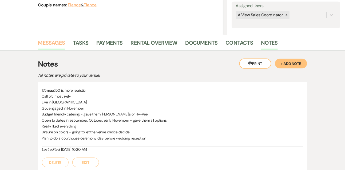
click at [58, 42] on link "Messages" at bounding box center [51, 44] width 27 height 12
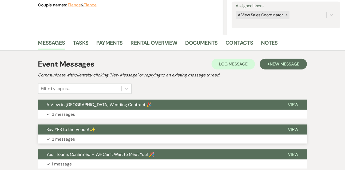
click at [59, 141] on p "2 messages" at bounding box center [63, 139] width 23 height 7
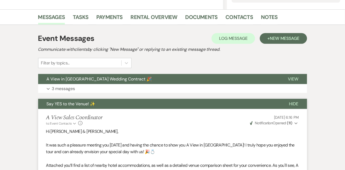
scroll to position [120, 0]
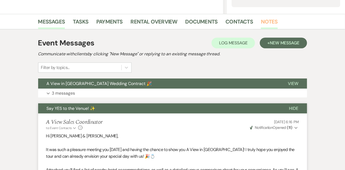
click at [270, 17] on link "Notes" at bounding box center [269, 23] width 17 height 12
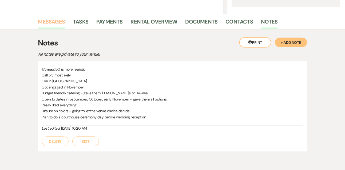
click at [55, 23] on link "Messages" at bounding box center [51, 23] width 27 height 12
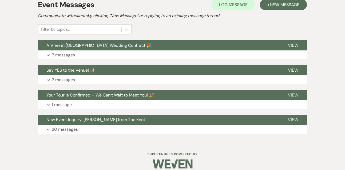
scroll to position [165, 0]
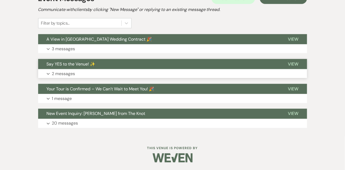
click at [62, 74] on p "2 messages" at bounding box center [63, 73] width 23 height 7
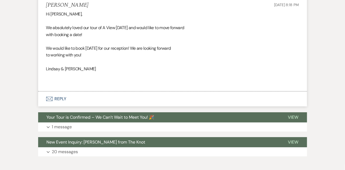
scroll to position [446, 0]
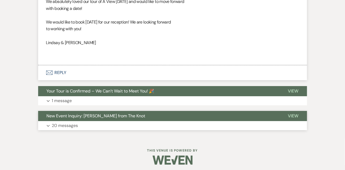
click at [127, 123] on button "Expand 20 messages" at bounding box center [172, 125] width 269 height 9
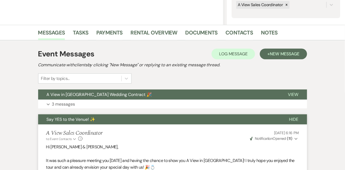
scroll to position [102, 0]
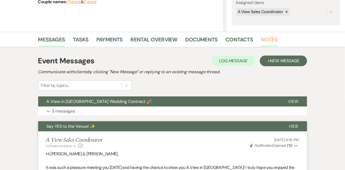
click at [270, 42] on link "Notes" at bounding box center [269, 41] width 17 height 12
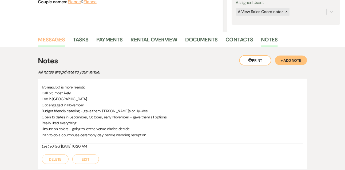
click at [59, 41] on link "Messages" at bounding box center [51, 41] width 27 height 12
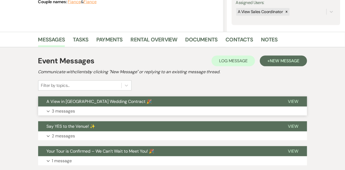
click at [62, 111] on p "3 messages" at bounding box center [63, 111] width 23 height 7
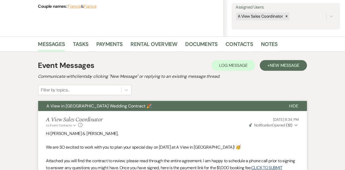
scroll to position [96, 0]
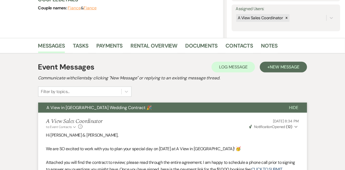
click at [277, 44] on li "Notes" at bounding box center [273, 46] width 25 height 13
click at [273, 45] on link "Notes" at bounding box center [269, 47] width 17 height 12
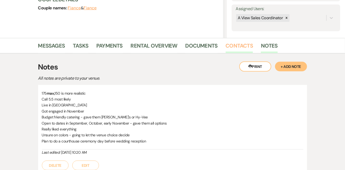
click at [233, 45] on link "Contacts" at bounding box center [240, 47] width 28 height 12
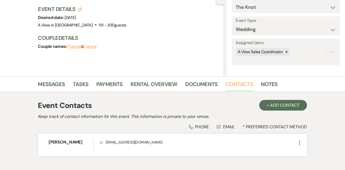
scroll to position [91, 0]
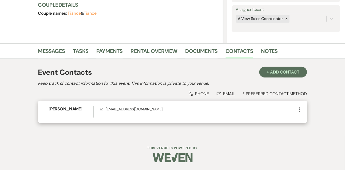
click at [301, 111] on icon "More" at bounding box center [300, 110] width 6 height 6
click at [304, 122] on button "Pencil Edit" at bounding box center [313, 120] width 32 height 9
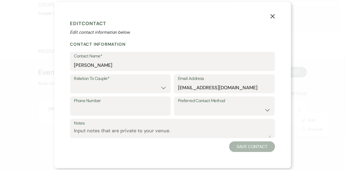
click at [116, 94] on div "Relation To Couple* Couple Planner Parent of Couple Family Member Friend Other …" at bounding box center [172, 85] width 205 height 22
click at [114, 88] on select "Couple Planner Parent of Couple Family Member Friend Other" at bounding box center [120, 87] width 93 height 10
select select "1"
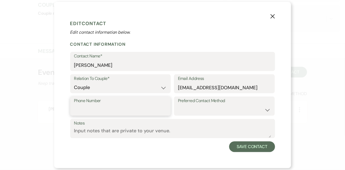
click at [112, 110] on input "Phone Number" at bounding box center [120, 110] width 93 height 10
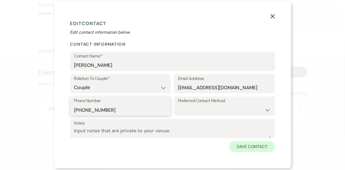
type input "402-651-1097"
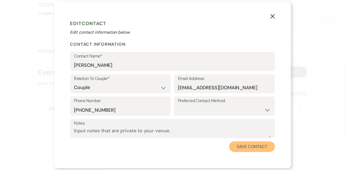
click at [253, 147] on button "Save Contact" at bounding box center [253, 146] width 46 height 11
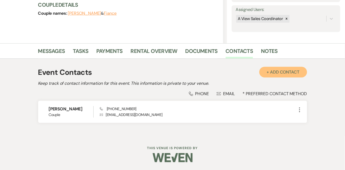
click at [289, 76] on button "+ Add Contact" at bounding box center [284, 72] width 48 height 11
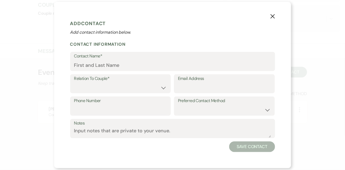
click at [154, 71] on form "Add Contact Add contact information below. Contact Information Contact Name* Re…" at bounding box center [172, 85] width 205 height 134
click at [154, 68] on input "Contact Name*" at bounding box center [172, 65] width 197 height 10
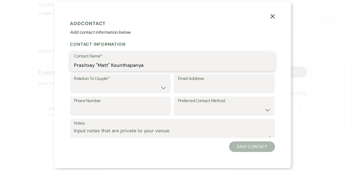
type input "Prasitxay "Matt" Kounthapanya"
click at [145, 89] on select "Couple Planner Parent of Couple Family Member Friend Other" at bounding box center [120, 87] width 93 height 10
select select "1"
click at [180, 90] on input "Email Address" at bounding box center [224, 87] width 93 height 10
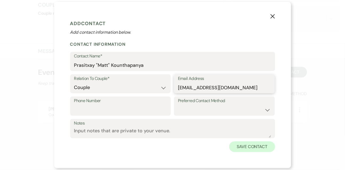
type input "thew50k@gmail.com"
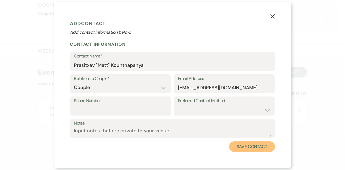
click at [258, 142] on button "Save Contact" at bounding box center [253, 146] width 46 height 11
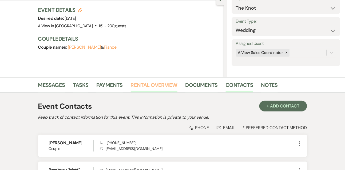
scroll to position [0, 0]
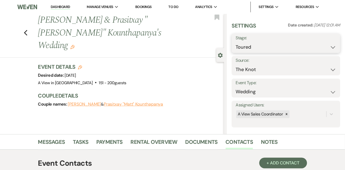
click at [239, 50] on select "Inquiry Follow Up Tour Requested Tour Confirmed Toured Proposal Sent Booked Lost" at bounding box center [286, 47] width 101 height 10
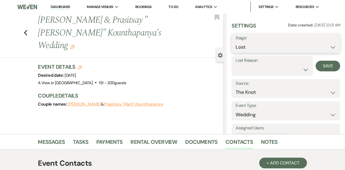
click at [244, 48] on select "Inquiry Follow Up Tour Requested Tour Confirmed Toured Proposal Sent Booked Lost" at bounding box center [286, 47] width 101 height 10
select select "7"
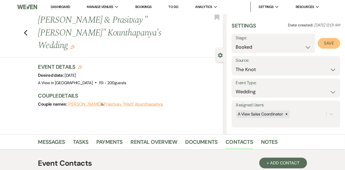
click at [328, 43] on button "Save" at bounding box center [329, 43] width 22 height 11
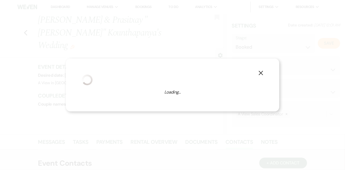
select select "1"
select select "751"
select select "false"
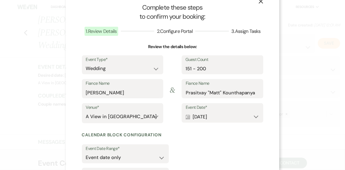
scroll to position [65, 0]
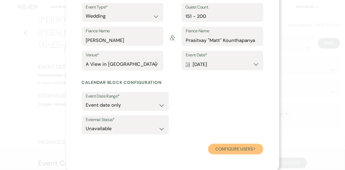
click at [223, 153] on button "Configure users Next" at bounding box center [235, 149] width 55 height 11
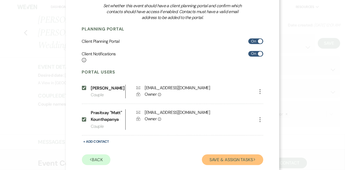
click at [223, 157] on button "Save & Assign Tasks Next" at bounding box center [232, 159] width 61 height 11
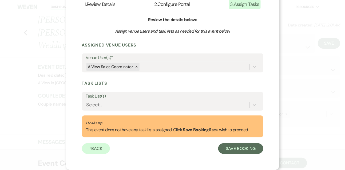
scroll to position [40, 0]
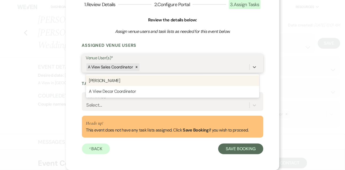
click at [173, 68] on div "A View Sales Coordinator" at bounding box center [168, 67] width 164 height 9
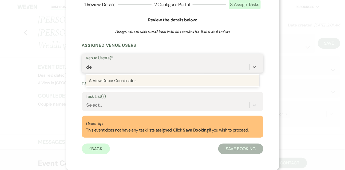
type input "dec"
click at [157, 83] on div "A View Decor Coordinator" at bounding box center [173, 80] width 174 height 11
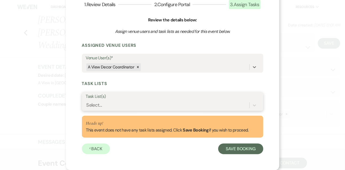
click at [139, 104] on div "Select..." at bounding box center [168, 105] width 164 height 9
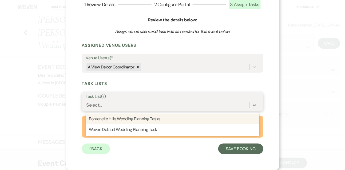
click at [135, 119] on div "Fontenelle Hills Wedding Planning Tasks" at bounding box center [173, 119] width 174 height 11
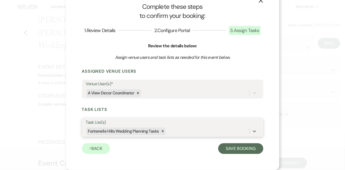
scroll to position [14, 0]
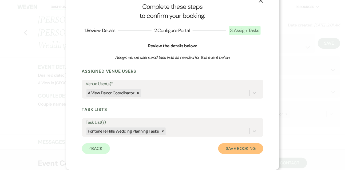
click at [231, 146] on button "Save Booking" at bounding box center [241, 148] width 45 height 11
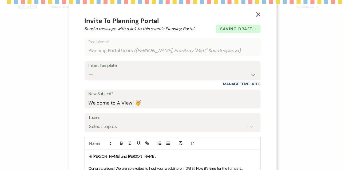
select select "3306"
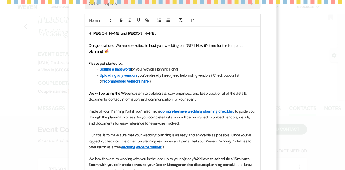
scroll to position [127, 0]
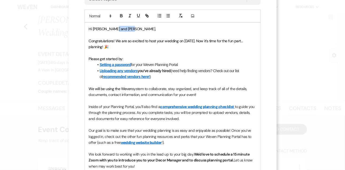
drag, startPoint x: 113, startPoint y: 26, endPoint x: 137, endPoint y: 29, distance: 23.9
click at [137, 29] on p "Hi Lindsay and Prasitxay," at bounding box center [173, 29] width 168 height 6
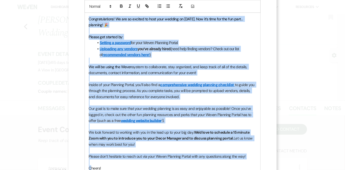
scroll to position [150, 0]
drag, startPoint x: 89, startPoint y: 40, endPoint x: 92, endPoint y: 161, distance: 121.1
click at [92, 161] on div "Hi Lindsay and Matt, Congratulations! We are so excited to host your wedding on…" at bounding box center [173, 97] width 176 height 192
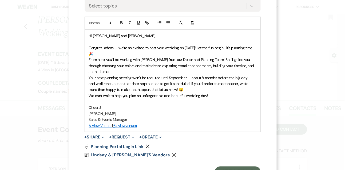
scroll to position [107, 0]
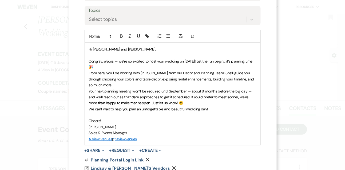
click at [173, 67] on p "Congratulations — we’re so excited to host your wedding on May 16, 2026! Let th…" at bounding box center [173, 64] width 168 height 12
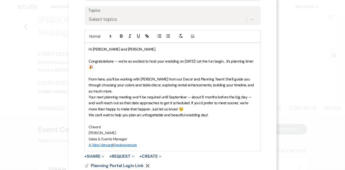
click at [166, 92] on p "From here, you’ll be working with Delaney from our Decor and Planning Team! She…" at bounding box center [173, 85] width 168 height 18
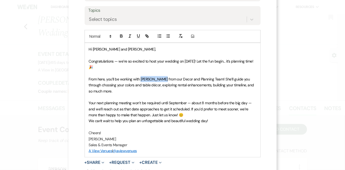
drag, startPoint x: 141, startPoint y: 78, endPoint x: 163, endPoint y: 79, distance: 21.9
click at [163, 79] on span "From here, you’ll be working with Delaney from our Decor and Planning Team! She…" at bounding box center [172, 85] width 166 height 17
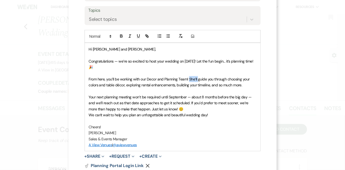
drag, startPoint x: 189, startPoint y: 78, endPoint x: 199, endPoint y: 78, distance: 9.1
click at [199, 78] on span "From here, you’ll be working with our Decor and Planning Team! She’ll guide you…" at bounding box center [170, 82] width 162 height 11
click at [181, 108] on p "Your next planning meeting won’t be required until September — about 8 months b…" at bounding box center [173, 103] width 168 height 18
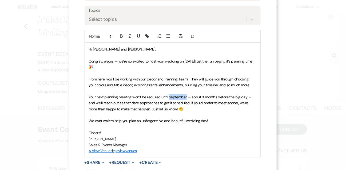
drag, startPoint x: 170, startPoint y: 94, endPoint x: 187, endPoint y: 95, distance: 17.1
click at [187, 95] on span "Your next planning meeting won’t be required until September — about 8 months b…" at bounding box center [171, 103] width 164 height 17
drag, startPoint x: 185, startPoint y: 60, endPoint x: 195, endPoint y: 60, distance: 10.2
click at [195, 60] on span "Congratulations — we’re so excited to host your wedding on May 16, 2026! Let th…" at bounding box center [172, 64] width 166 height 11
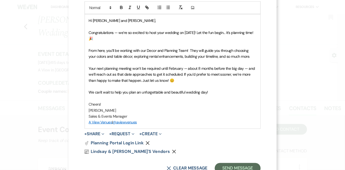
scroll to position [142, 0]
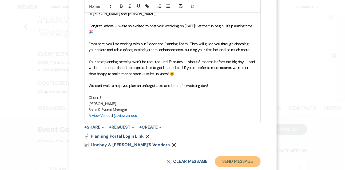
click at [236, 158] on button "Send Message" at bounding box center [238, 161] width 46 height 11
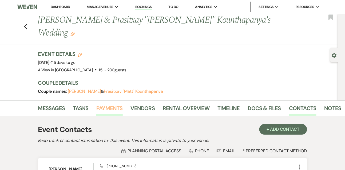
click at [112, 104] on link "Payments" at bounding box center [109, 110] width 26 height 12
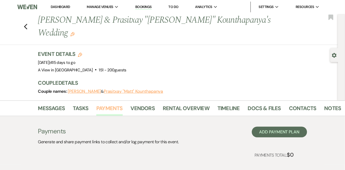
scroll to position [16, 0]
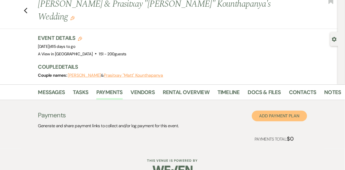
click at [285, 111] on button "Add Payment Plan" at bounding box center [279, 116] width 55 height 11
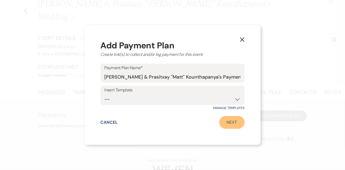
click at [236, 126] on link "Next" at bounding box center [232, 122] width 25 height 13
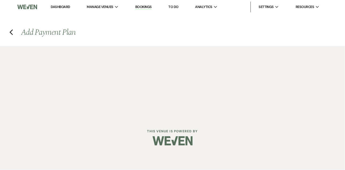
select select "2"
select select "percentage"
select select "true"
select select "client"
select select "weeks"
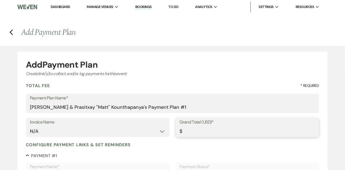
click at [223, 132] on input "Grand Total (USD)*" at bounding box center [248, 131] width 136 height 10
type input "1"
type input "1.00"
type input "15"
type input "15.00"
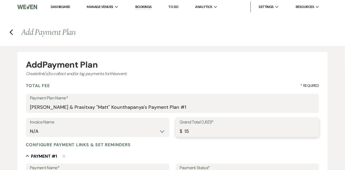
type input "150"
type input "150.00"
type input "1500"
type input "1500.00"
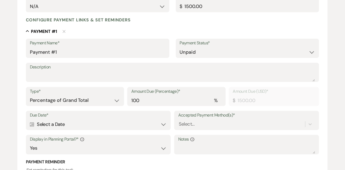
scroll to position [161, 0]
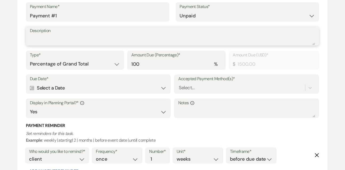
click at [139, 41] on textarea "Description" at bounding box center [173, 39] width 286 height 11
type textarea "12 month payment"
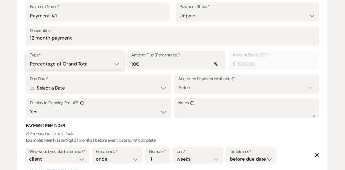
click at [111, 60] on select "Dollar Amount Percentage of Grand Total" at bounding box center [75, 64] width 91 height 10
select select "flat"
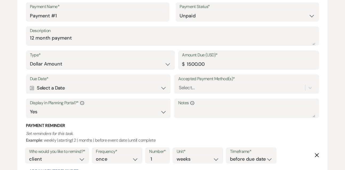
click at [81, 89] on div "Calendar Select a Date Expand" at bounding box center [98, 88] width 137 height 10
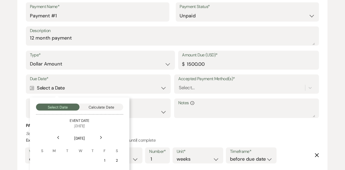
click at [104, 137] on div "Next" at bounding box center [101, 137] width 9 height 9
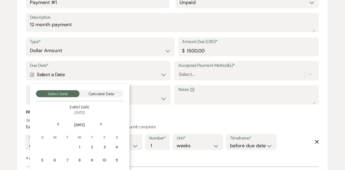
scroll to position [175, 0]
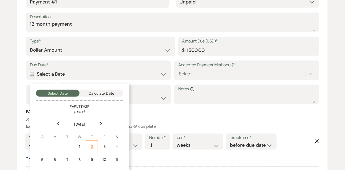
click at [93, 148] on div "2" at bounding box center [92, 147] width 5 height 6
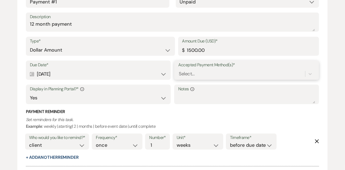
click at [187, 76] on div "Select..." at bounding box center [246, 74] width 137 height 10
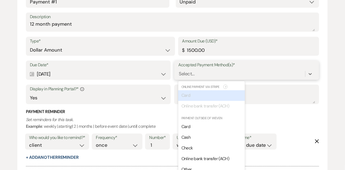
scroll to position [185, 0]
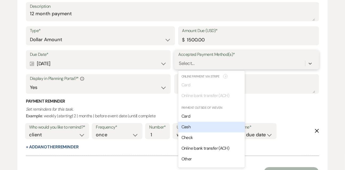
click at [189, 130] on div "Cash" at bounding box center [211, 127] width 67 height 11
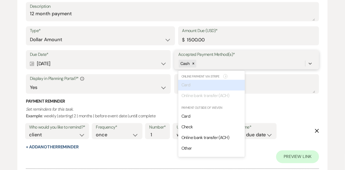
click at [204, 67] on div "Cash" at bounding box center [241, 63] width 127 height 9
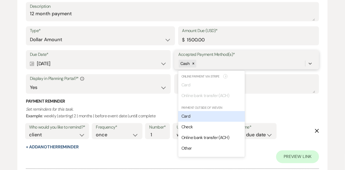
click at [190, 121] on div "Card" at bounding box center [211, 116] width 67 height 11
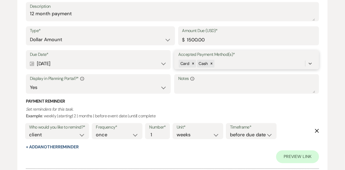
click at [219, 62] on div "Card Cash" at bounding box center [241, 63] width 127 height 9
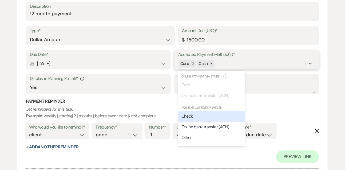
click at [201, 116] on div "Check" at bounding box center [211, 116] width 67 height 11
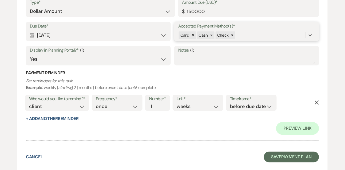
scroll to position [215, 0]
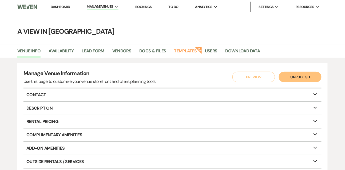
click at [64, 9] on li "Dashboard" at bounding box center [60, 7] width 25 height 11
click at [63, 7] on link "Dashboard" at bounding box center [60, 7] width 19 height 5
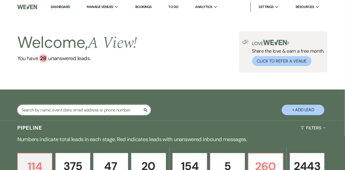
click at [61, 110] on input "text" at bounding box center [84, 110] width 134 height 10
type input "keely"
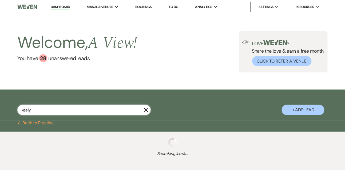
select select "2"
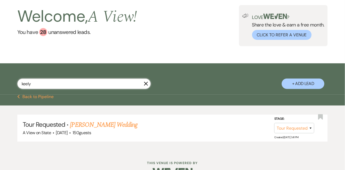
scroll to position [41, 0]
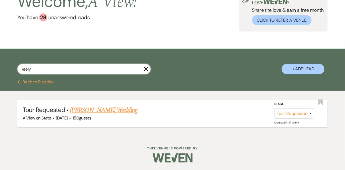
type input "keely"
click at [83, 109] on link "Keely Graybill's Wedding" at bounding box center [104, 110] width 68 height 10
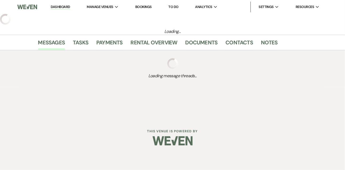
select select "2"
select select "5"
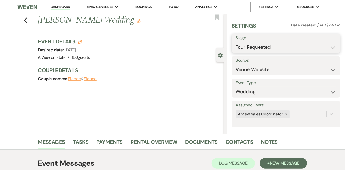
click at [240, 48] on select "Inquiry Follow Up Tour Requested Tour Confirmed Toured Proposal Sent Booked Lost" at bounding box center [286, 47] width 101 height 10
select select "4"
click at [322, 42] on button "Save" at bounding box center [329, 43] width 22 height 11
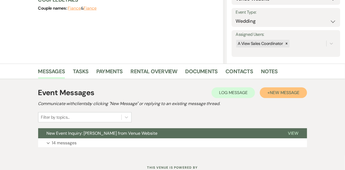
click at [278, 89] on button "+ New Message" at bounding box center [283, 92] width 47 height 11
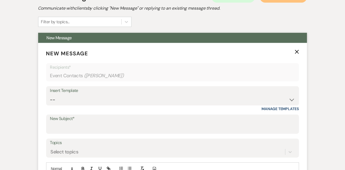
scroll to position [167, 0]
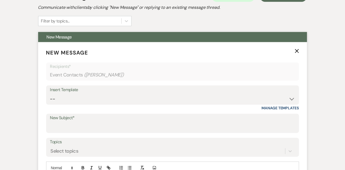
click at [48, 100] on div "Insert Template -- Tour Confirmation Contract (Pre-Booked Leads) Out of office …" at bounding box center [172, 95] width 253 height 19
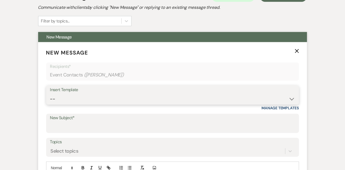
click at [61, 100] on select "-- Tour Confirmation Contract (Pre-Booked Leads) Out of office Inquiry Email Al…" at bounding box center [172, 99] width 245 height 10
select select "3202"
type input "Your Tour is Booked – We Can’t Wait to Meet You! 🎉"
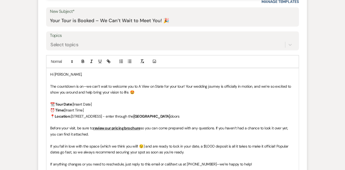
scroll to position [277, 0]
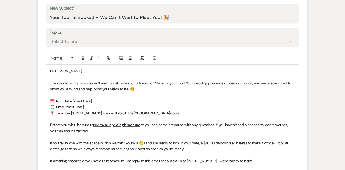
drag, startPoint x: 73, startPoint y: 99, endPoint x: 106, endPoint y: 102, distance: 32.7
click at [106, 100] on p "📆 Tour Date: [Insert Date]" at bounding box center [172, 101] width 245 height 6
drag, startPoint x: 65, startPoint y: 107, endPoint x: 92, endPoint y: 107, distance: 27.3
click at [92, 107] on p "⏰ Time: [Insert Time]" at bounding box center [172, 107] width 245 height 6
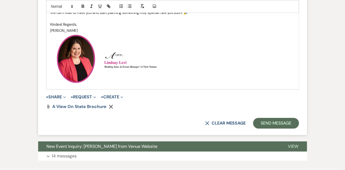
scroll to position [440, 0]
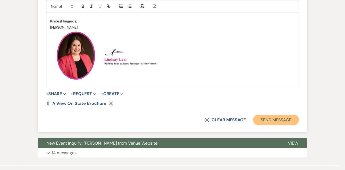
click at [279, 123] on button "Send Message" at bounding box center [277, 120] width 46 height 11
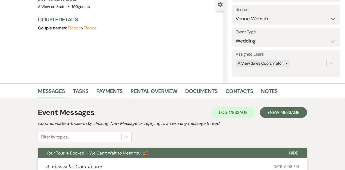
scroll to position [0, 0]
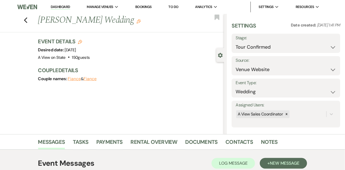
click at [68, 7] on link "Dashboard" at bounding box center [60, 7] width 19 height 5
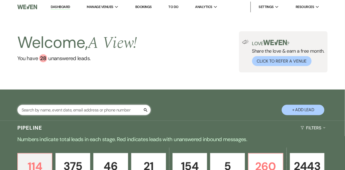
click at [72, 111] on input "text" at bounding box center [84, 110] width 134 height 10
type input "kelsie bliss"
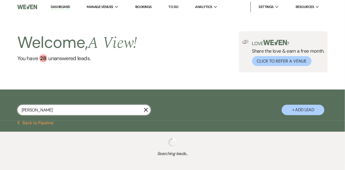
select select "8"
select select "4"
select select "9"
select select "8"
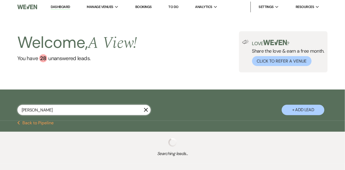
select select "4"
select select "8"
select select "4"
select select "8"
select select "4"
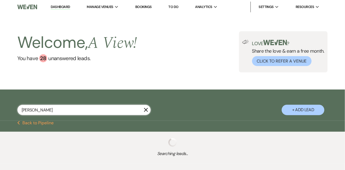
select select "9"
select select "8"
select select "4"
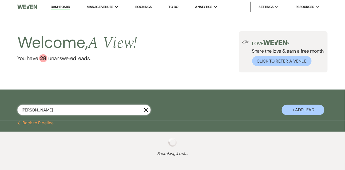
select select "8"
select select "4"
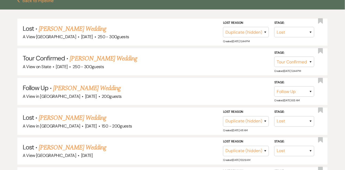
scroll to position [133, 0]
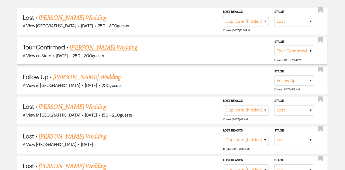
type input "kelsie bliss"
click at [102, 48] on link "Kelsie Bliss's Wedding" at bounding box center [104, 48] width 68 height 10
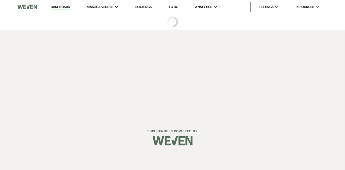
select select "4"
select select "5"
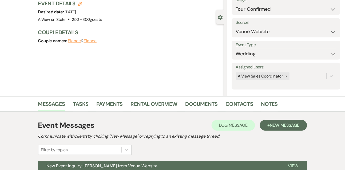
scroll to position [90, 0]
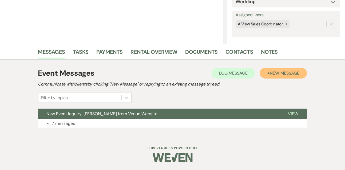
click at [294, 69] on button "+ New Message" at bounding box center [283, 73] width 47 height 11
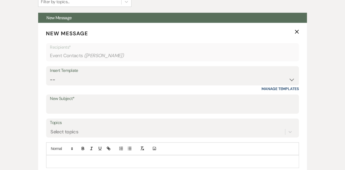
scroll to position [195, 0]
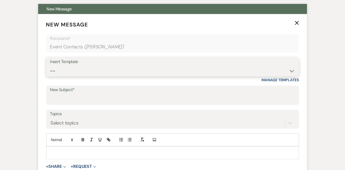
click at [63, 74] on select "-- Tour Confirmation Contract (Pre-Booked Leads) Out of office Inquiry Email Al…" at bounding box center [172, 71] width 245 height 10
select select "3202"
type input "Your Tour is Booked – We Can’t Wait to Meet You! 🎉"
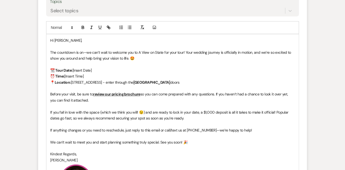
scroll to position [330, 0]
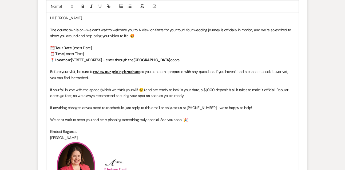
drag, startPoint x: 75, startPoint y: 48, endPoint x: 103, endPoint y: 48, distance: 28.3
click at [103, 48] on p "📆 Tour Date: [Insert Date]" at bounding box center [172, 48] width 245 height 6
drag, startPoint x: 65, startPoint y: 53, endPoint x: 93, endPoint y: 53, distance: 27.8
click at [93, 53] on p "⏰ Time: [Insert Time]" at bounding box center [172, 54] width 245 height 6
drag, startPoint x: 162, startPoint y: 58, endPoint x: 171, endPoint y: 58, distance: 9.1
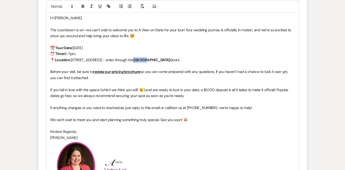
click at [170, 58] on strong "Willow Room" at bounding box center [152, 59] width 37 height 5
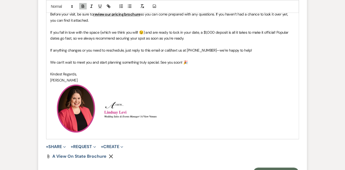
scroll to position [414, 0]
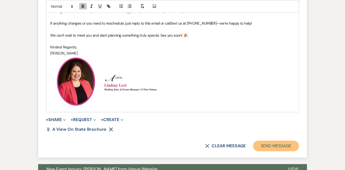
click at [279, 143] on button "Send Message" at bounding box center [277, 146] width 46 height 11
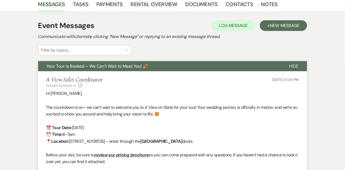
scroll to position [0, 0]
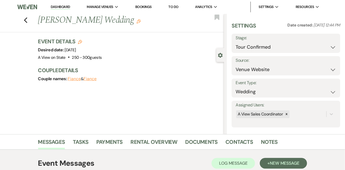
click at [63, 7] on link "Dashboard" at bounding box center [60, 7] width 19 height 5
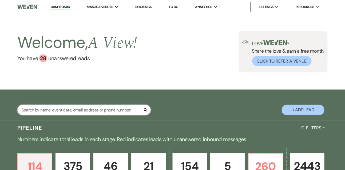
click at [65, 108] on input "text" at bounding box center [84, 110] width 134 height 10
type input "samm"
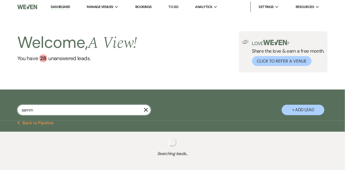
select select "8"
select select "4"
select select "8"
select select "4"
select select "8"
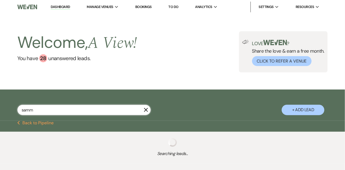
select select "4"
select select "8"
select select "4"
select select "8"
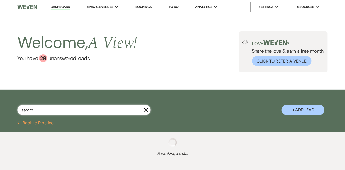
select select "4"
select select "8"
select select "4"
select select "8"
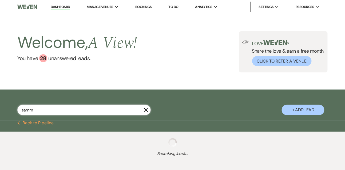
select select "4"
select select "8"
select select "4"
select select "8"
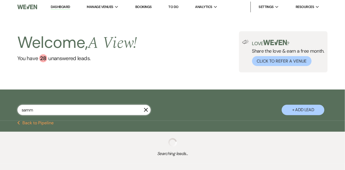
select select "4"
select select "8"
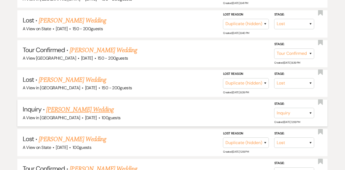
scroll to position [220, 0]
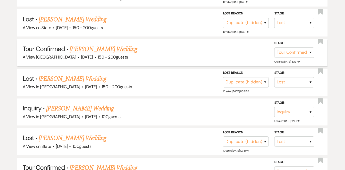
type input "samm"
click at [83, 47] on link "Sammantha Schryvers's Wedding" at bounding box center [104, 50] width 68 height 10
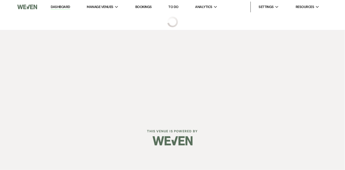
select select "4"
select select "5"
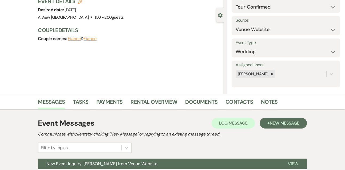
scroll to position [90, 0]
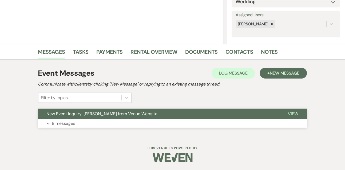
click at [130, 123] on button "Expand 8 messages" at bounding box center [172, 123] width 269 height 9
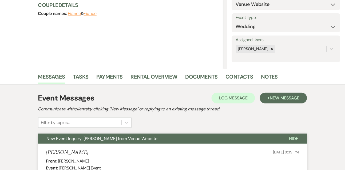
scroll to position [0, 0]
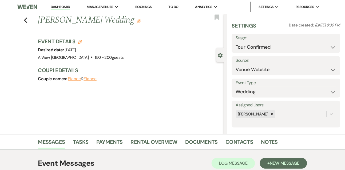
click at [78, 41] on icon "Edit" at bounding box center [80, 42] width 4 height 4
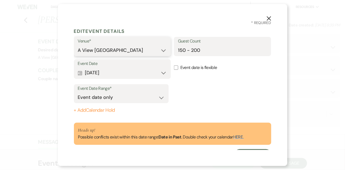
click at [94, 53] on select "A View in Fontenelle Hills A View West Shores A View on State" at bounding box center [122, 50] width 89 height 10
select select "753"
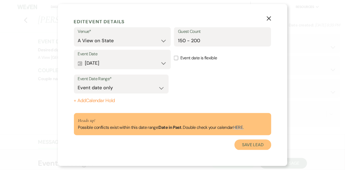
click at [260, 146] on button "Save Lead" at bounding box center [253, 144] width 37 height 11
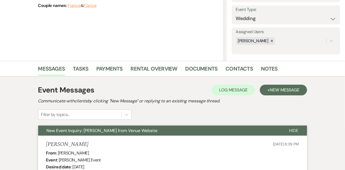
scroll to position [75, 0]
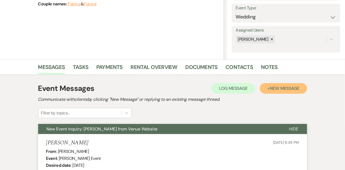
click at [293, 86] on span "New Message" at bounding box center [285, 89] width 30 height 6
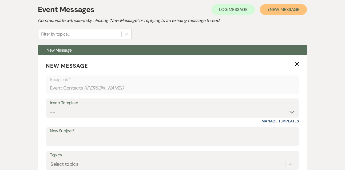
scroll to position [206, 0]
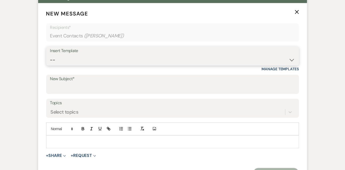
click at [70, 62] on select "-- Tour Confirmation Contract (Pre-Booked Leads) Out of office Inquiry Email Al…" at bounding box center [172, 60] width 245 height 10
select select "3202"
type input "Your Tour is Booked – We Can’t Wait to Meet You! 🎉"
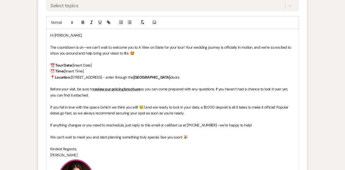
scroll to position [314, 0]
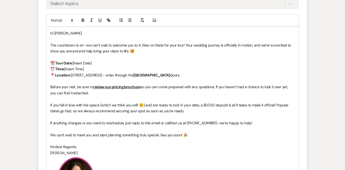
drag, startPoint x: 74, startPoint y: 63, endPoint x: 104, endPoint y: 63, distance: 30.2
click at [104, 63] on p "📆 Tour Date: [Insert Date]" at bounding box center [172, 63] width 245 height 6
drag, startPoint x: 66, startPoint y: 68, endPoint x: 94, endPoint y: 68, distance: 28.1
click at [94, 68] on p "⏰ Time: [Insert Time]" at bounding box center [172, 69] width 245 height 6
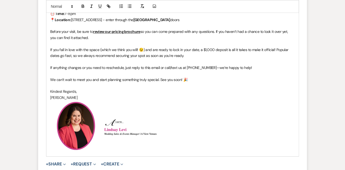
scroll to position [411, 0]
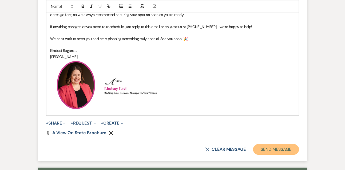
click at [267, 149] on button "Send Message" at bounding box center [277, 149] width 46 height 11
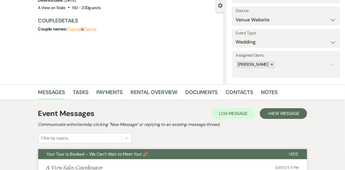
scroll to position [0, 0]
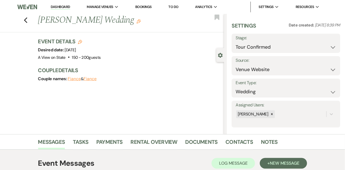
click at [62, 7] on link "Dashboard" at bounding box center [60, 7] width 19 height 5
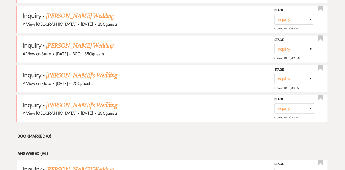
scroll to position [617, 0]
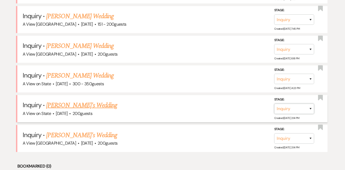
click at [280, 106] on select "Inquiry Follow Up Tour Requested Tour Confirmed Toured Proposal Sent Booked Lost" at bounding box center [295, 109] width 40 height 10
select select "8"
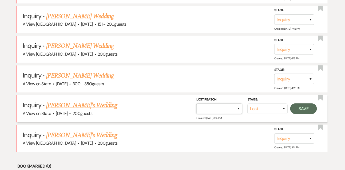
click at [221, 104] on select "Booked Elsewhere Budget Date Unavailable No Response Not a Good Match Capacity …" at bounding box center [220, 109] width 46 height 10
select select "4"
click at [299, 109] on div "Stage: Inquiry Follow Up Tour Requested Tour Confirmed Toured Proposal Sent Boo…" at bounding box center [258, 109] width 123 height 24
click at [303, 103] on button "Save" at bounding box center [304, 108] width 27 height 11
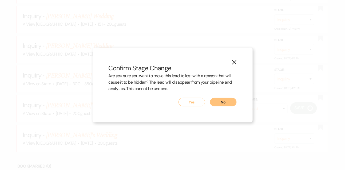
click at [193, 102] on button "Yes" at bounding box center [192, 102] width 27 height 9
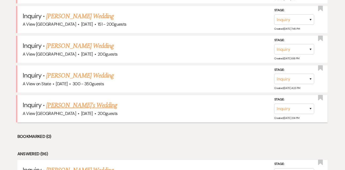
click at [81, 102] on link "Maureen Ahounou's Wedding" at bounding box center [81, 105] width 71 height 10
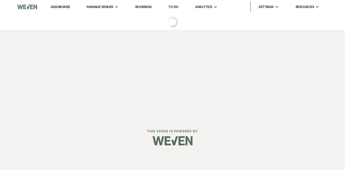
select select "5"
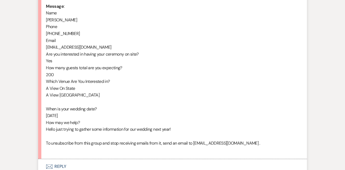
scroll to position [283, 0]
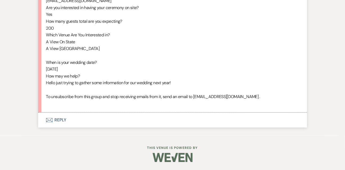
click at [67, 120] on button "Envelope Reply" at bounding box center [172, 119] width 269 height 15
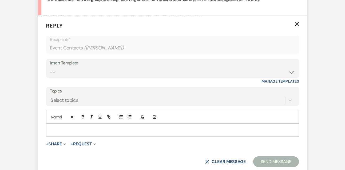
scroll to position [427, 0]
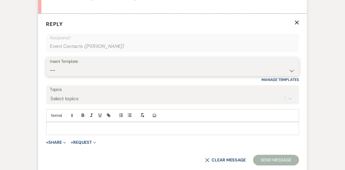
click at [60, 76] on select "-- Tour Confirmation Contract (Pre-Booked Leads) Out of office Inquiry Email Al…" at bounding box center [172, 70] width 245 height 10
select select "3302"
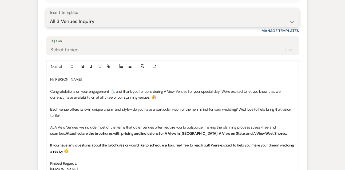
scroll to position [505, 0]
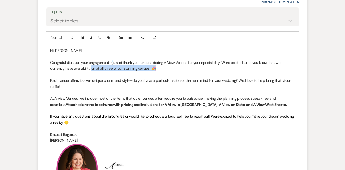
drag, startPoint x: 77, startPoint y: 76, endPoint x: 155, endPoint y: 76, distance: 78.0
click at [155, 72] on p "Congratulations on your engagement 💍, and thank you for considering A View Venu…" at bounding box center [172, 66] width 245 height 12
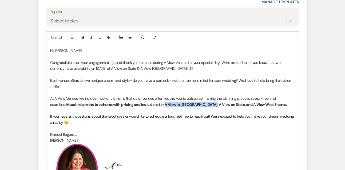
drag, startPoint x: 149, startPoint y: 111, endPoint x: 193, endPoint y: 109, distance: 43.3
click at [193, 107] on strong "Attached are the brochures with pricing and inclusions for A View in Fontenelle…" at bounding box center [177, 104] width 222 height 5
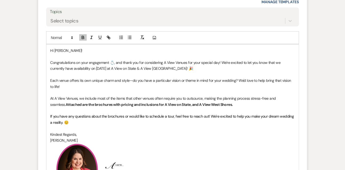
click at [176, 107] on strong "Attached are the brochures with pricing and inclusions for A View on State, and…" at bounding box center [150, 104] width 168 height 5
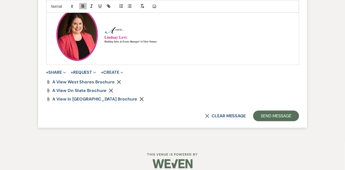
scroll to position [643, 0]
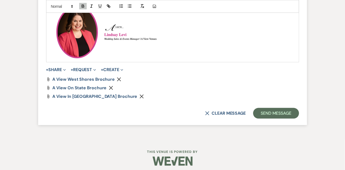
click at [140, 99] on icon "Remove" at bounding box center [142, 96] width 4 height 4
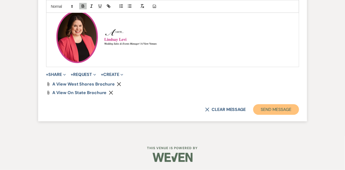
click at [254, 111] on button "Send Message" at bounding box center [277, 109] width 46 height 11
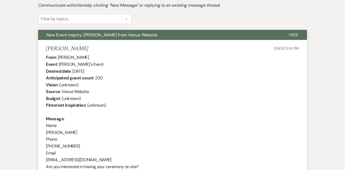
scroll to position [151, 0]
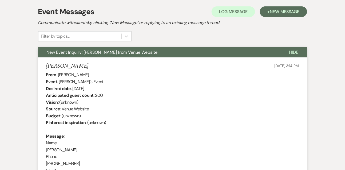
drag, startPoint x: 57, startPoint y: 75, endPoint x: 105, endPoint y: 72, distance: 47.9
copy div "Maureen Ahounou"
drag, startPoint x: 73, startPoint y: 87, endPoint x: 116, endPoint y: 87, distance: 43.6
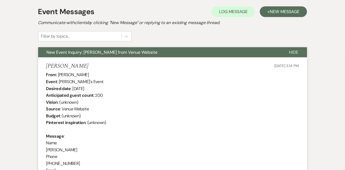
copy div "October 10th 2026"
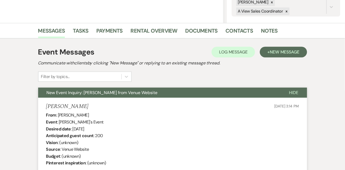
scroll to position [0, 0]
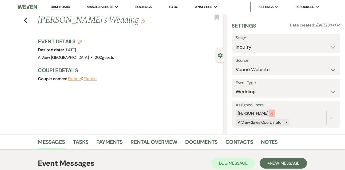
click at [274, 114] on icon at bounding box center [272, 114] width 4 height 4
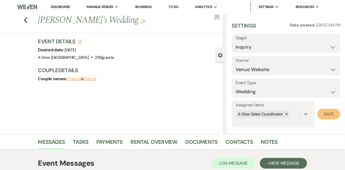
click at [329, 112] on button "Save" at bounding box center [329, 114] width 23 height 11
click at [252, 45] on select "Inquiry Follow Up Tour Requested Tour Confirmed Toured Proposal Sent Booked Lost" at bounding box center [286, 47] width 101 height 10
select select "9"
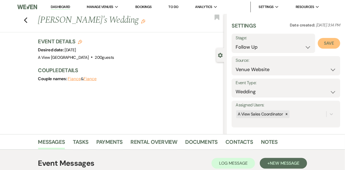
click at [327, 41] on button "Save" at bounding box center [329, 43] width 22 height 11
click at [84, 141] on link "Tasks" at bounding box center [80, 144] width 15 height 12
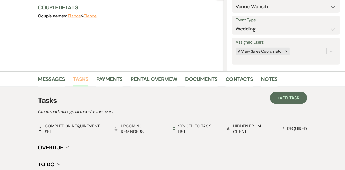
scroll to position [64, 0]
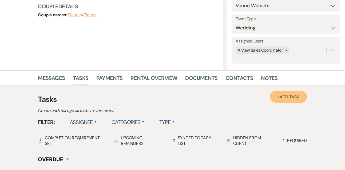
click at [283, 96] on span "Add Task" at bounding box center [290, 97] width 20 height 6
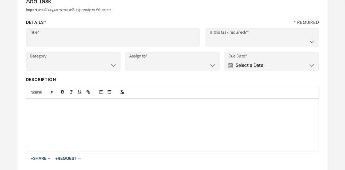
click at [105, 34] on label "Title*" at bounding box center [113, 33] width 167 height 8
click at [105, 36] on input "Title*" at bounding box center [113, 41] width 167 height 10
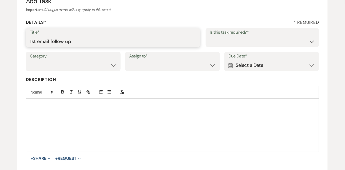
type input "1st email follow up"
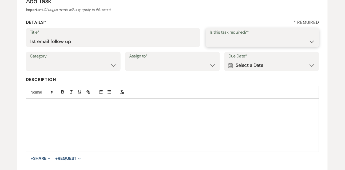
click at [217, 46] on select "Yes No" at bounding box center [263, 41] width 106 height 10
select select "true"
click at [102, 67] on select "Venue Vendors Guests Details Finalize & Share" at bounding box center [73, 65] width 87 height 10
select select "31"
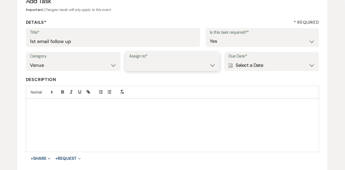
click at [145, 62] on select "Venue Client" at bounding box center [172, 65] width 87 height 10
select select "venueHost"
click at [240, 64] on div "Calendar Select a Date Expand" at bounding box center [272, 65] width 87 height 10
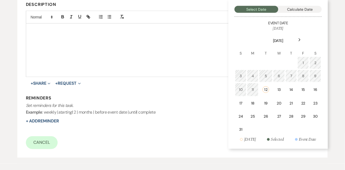
scroll to position [139, 0]
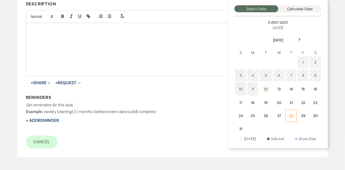
click at [296, 113] on td "28" at bounding box center [291, 116] width 11 height 13
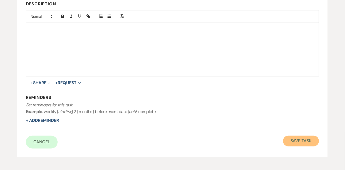
click at [299, 146] on button "Save Task" at bounding box center [301, 141] width 36 height 11
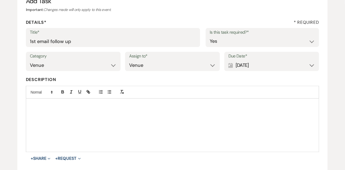
select select "9"
select select "5"
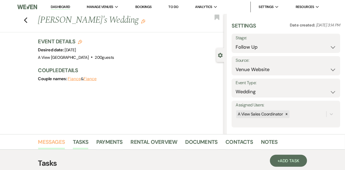
click at [56, 143] on link "Messages" at bounding box center [51, 144] width 27 height 12
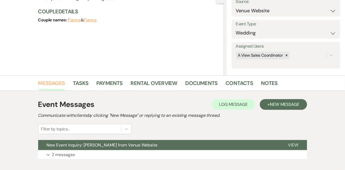
scroll to position [90, 0]
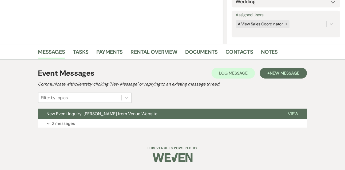
click at [61, 128] on div "Event Messages Log Log Message + New Message Communicate with clients by clicki…" at bounding box center [172, 97] width 269 height 65
click at [61, 125] on p "2 messages" at bounding box center [63, 123] width 23 height 7
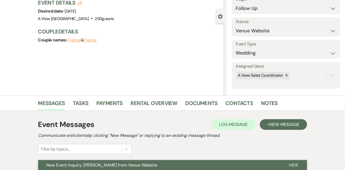
scroll to position [0, 0]
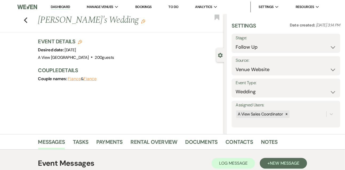
click at [60, 6] on link "Dashboard" at bounding box center [60, 7] width 19 height 5
select select "9"
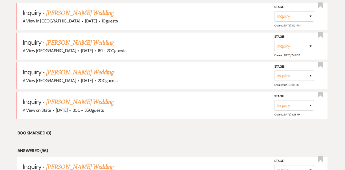
scroll to position [591, 0]
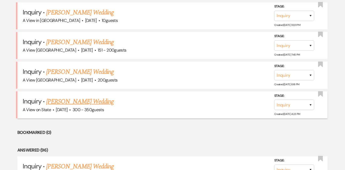
click at [78, 98] on link "Rhonda Johnson's Wedding" at bounding box center [80, 102] width 68 height 10
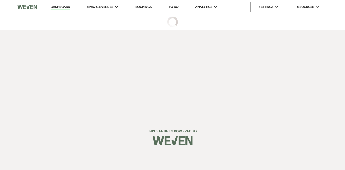
select select "5"
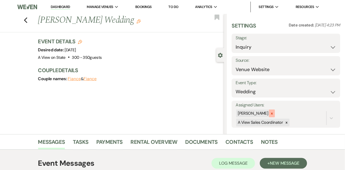
click at [274, 115] on icon at bounding box center [272, 114] width 4 height 4
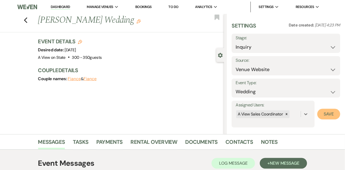
click at [321, 112] on button "Save" at bounding box center [329, 114] width 23 height 11
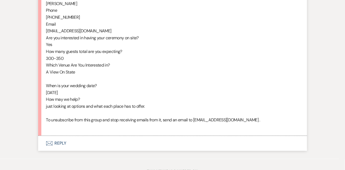
scroll to position [328, 0]
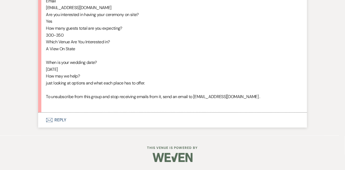
click at [50, 119] on icon "Envelope" at bounding box center [49, 120] width 6 height 4
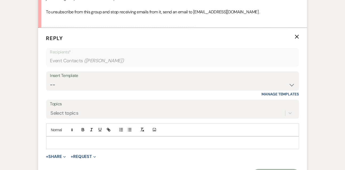
scroll to position [434, 0]
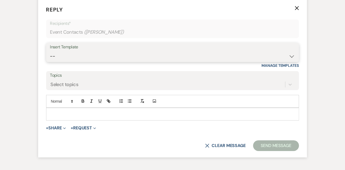
click at [66, 61] on select "-- Tour Confirmation Contract (Pre-Booked Leads) Out of office Inquiry Email Al…" at bounding box center [172, 56] width 245 height 10
select select "3303"
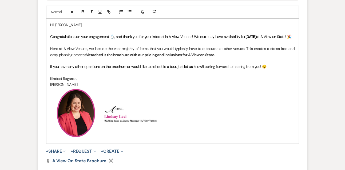
scroll to position [532, 0]
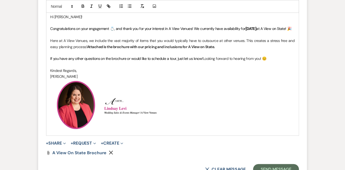
click at [226, 50] on p "Here at A View Venues, we include the vast majority of items that you would typ…" at bounding box center [172, 44] width 245 height 12
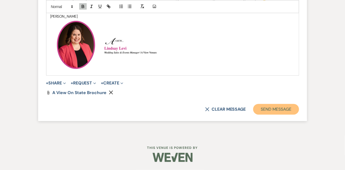
click at [274, 108] on button "Send Message" at bounding box center [277, 109] width 46 height 11
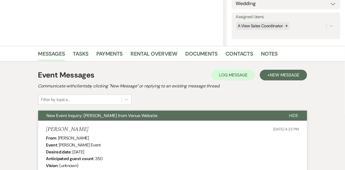
scroll to position [117, 0]
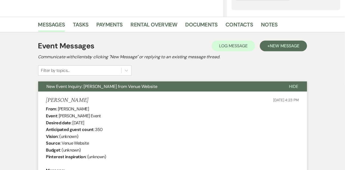
drag, startPoint x: 57, startPoint y: 107, endPoint x: 98, endPoint y: 108, distance: 40.6
copy div "Rhonda Johnson"
drag, startPoint x: 72, startPoint y: 124, endPoint x: 124, endPoint y: 121, distance: 52.2
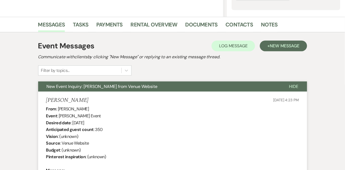
copy div "October 17th 2026"
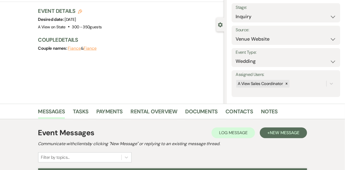
scroll to position [0, 0]
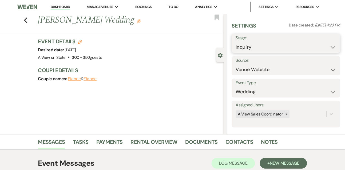
click at [241, 45] on select "Inquiry Follow Up Tour Requested Tour Confirmed Toured Proposal Sent Booked Lost" at bounding box center [286, 47] width 101 height 10
select select "9"
click at [330, 44] on button "Save" at bounding box center [329, 43] width 22 height 11
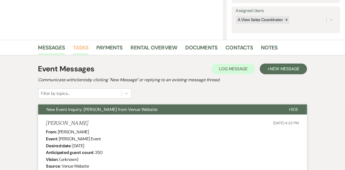
click at [82, 48] on link "Tasks" at bounding box center [80, 49] width 15 height 12
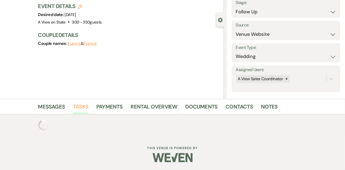
scroll to position [94, 0]
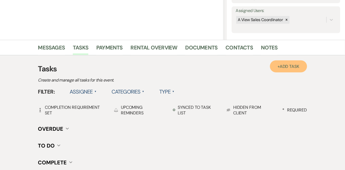
click at [281, 66] on span "Add Task" at bounding box center [290, 67] width 20 height 6
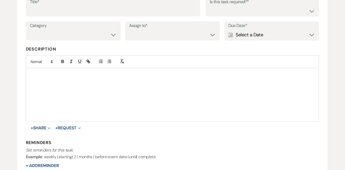
scroll to position [75, 0]
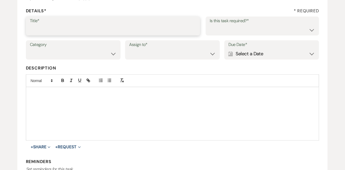
click at [147, 28] on input "Title*" at bounding box center [113, 30] width 167 height 10
type input "1st email follow up"
click at [221, 33] on select "Yes No" at bounding box center [263, 30] width 106 height 10
select select "true"
click at [103, 55] on select "Venue Vendors Guests Details Finalize & Share" at bounding box center [73, 54] width 87 height 10
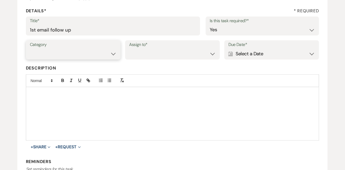
select select "31"
click at [146, 54] on select "Venue Client" at bounding box center [172, 54] width 87 height 10
select select "venueHost"
click at [256, 52] on div "Calendar Select a Date Expand" at bounding box center [272, 54] width 87 height 10
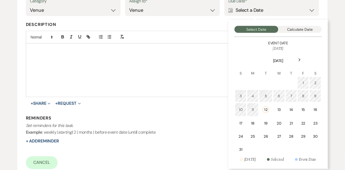
scroll to position [138, 0]
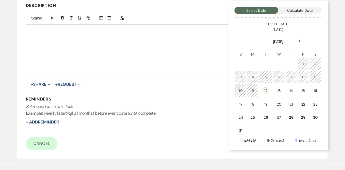
click at [297, 116] on table "August 2025 S M T W T F S 1 2 3 4 5 6 7 8 9 10 11 12 13 14 15 16 17 18 19 20 21…" at bounding box center [278, 84] width 87 height 105
click at [294, 116] on div "28" at bounding box center [291, 118] width 5 height 6
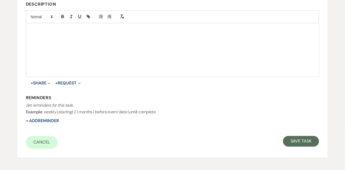
scroll to position [145, 0]
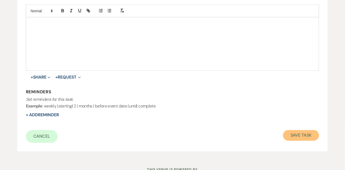
click at [298, 138] on button "Save Task" at bounding box center [301, 135] width 36 height 11
select select "9"
select select "5"
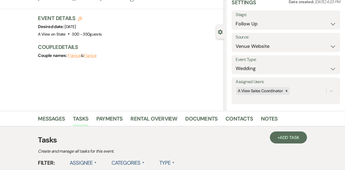
scroll to position [29, 0]
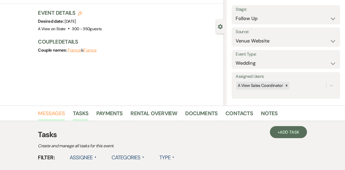
click at [53, 115] on link "Messages" at bounding box center [51, 115] width 27 height 12
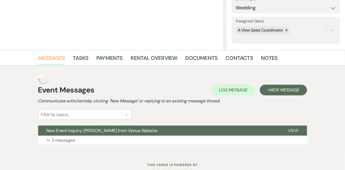
scroll to position [90, 0]
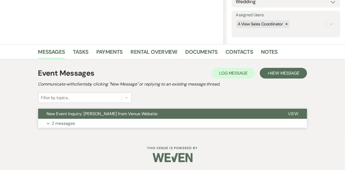
click at [56, 124] on p "2 messages" at bounding box center [63, 123] width 23 height 7
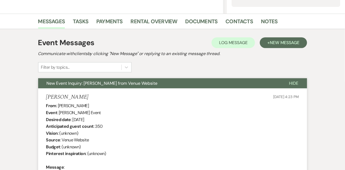
scroll to position [0, 0]
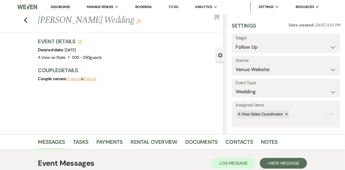
click at [60, 7] on link "Dashboard" at bounding box center [60, 7] width 19 height 5
select select "9"
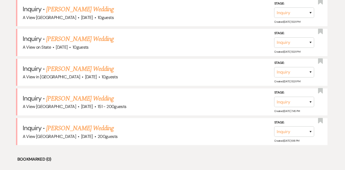
scroll to position [540, 0]
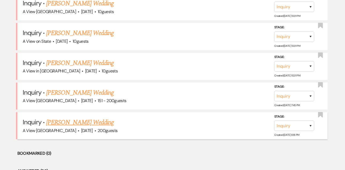
click at [77, 121] on link "Daniel Velasquez's Wedding" at bounding box center [80, 123] width 68 height 10
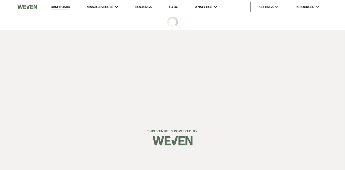
select select "5"
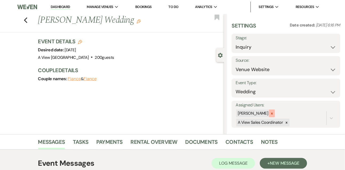
click at [273, 114] on icon at bounding box center [272, 113] width 2 height 2
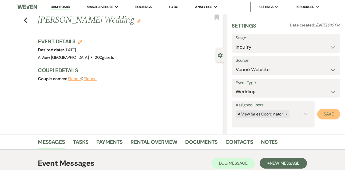
click at [326, 112] on button "Save" at bounding box center [329, 114] width 23 height 11
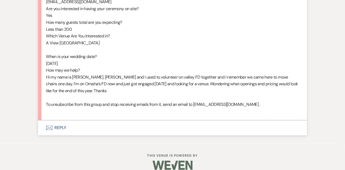
scroll to position [341, 0]
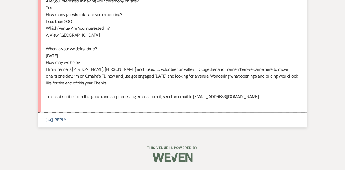
click at [63, 119] on button "Envelope Reply" at bounding box center [172, 119] width 269 height 15
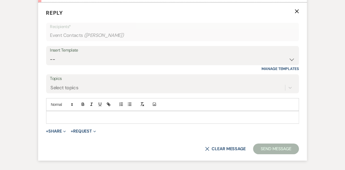
scroll to position [448, 0]
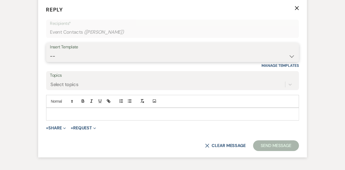
click at [68, 61] on select "-- Tour Confirmation Contract (Pre-Booked Leads) Out of office Inquiry Email Al…" at bounding box center [172, 56] width 245 height 10
select select "3301"
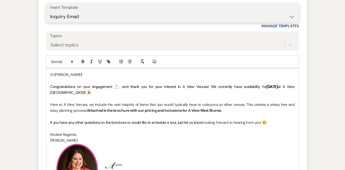
scroll to position [498, 0]
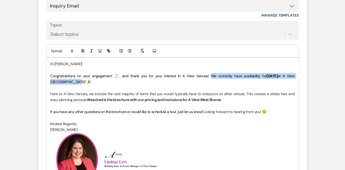
drag, startPoint x: 199, startPoint y: 82, endPoint x: 201, endPoint y: 87, distance: 5.1
click at [201, 85] on p "Congratulations on your engagement 💍, and thank you for your interest in A View…" at bounding box center [172, 79] width 245 height 12
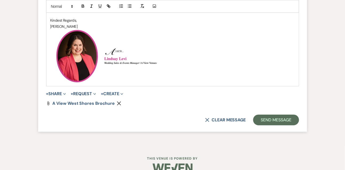
scroll to position [629, 0]
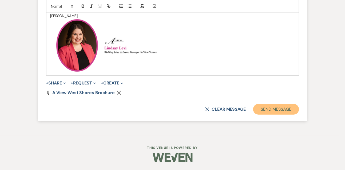
click at [283, 110] on button "Send Message" at bounding box center [277, 109] width 46 height 11
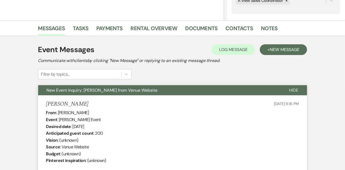
scroll to position [112, 0]
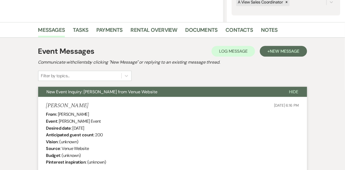
drag, startPoint x: 58, startPoint y: 114, endPoint x: 101, endPoint y: 114, distance: 43.0
copy div "Daniel Velasquez"
drag, startPoint x: 73, startPoint y: 127, endPoint x: 116, endPoint y: 129, distance: 43.6
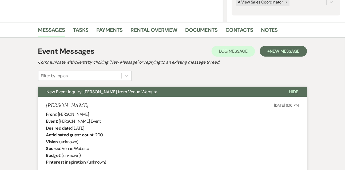
copy div "December 31st 2025"
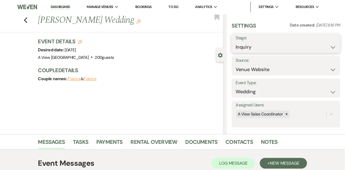
click at [242, 49] on select "Inquiry Follow Up Tour Requested Tour Confirmed Toured Proposal Sent Booked Lost" at bounding box center [286, 47] width 101 height 10
select select "9"
click at [327, 46] on button "Save" at bounding box center [329, 43] width 22 height 11
click at [85, 144] on link "Tasks" at bounding box center [80, 144] width 15 height 12
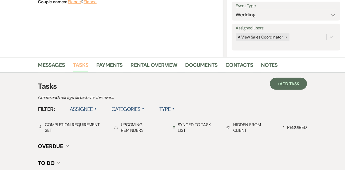
scroll to position [78, 0]
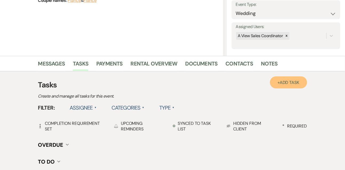
click at [285, 82] on span "Add Task" at bounding box center [290, 83] width 20 height 6
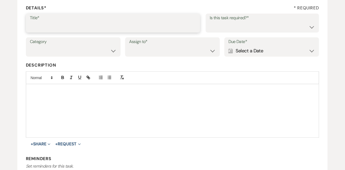
click at [136, 29] on input "Title*" at bounding box center [113, 27] width 167 height 10
type input "1st email follow up"
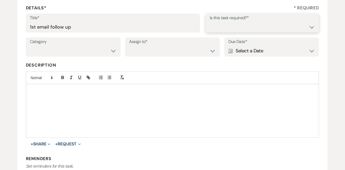
click at [214, 24] on select "Yes No" at bounding box center [263, 27] width 106 height 10
select select "true"
click at [98, 51] on select "Venue Vendors Guests Details Finalize & Share" at bounding box center [73, 51] width 87 height 10
select select "31"
click at [143, 50] on select "Venue Client" at bounding box center [172, 51] width 87 height 10
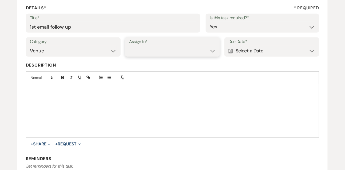
select select "venueHost"
click at [235, 51] on div "Calendar Select a Date Expand" at bounding box center [272, 51] width 87 height 10
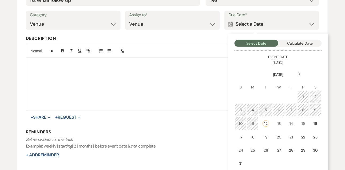
scroll to position [126, 0]
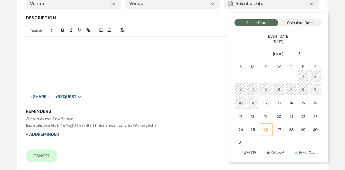
click at [265, 128] on div "26" at bounding box center [266, 130] width 7 height 6
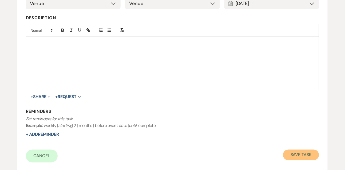
click at [294, 158] on button "Save Task" at bounding box center [301, 155] width 36 height 11
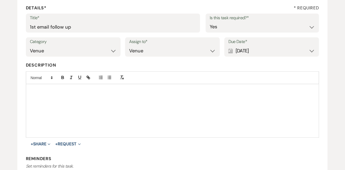
select select "9"
select select "5"
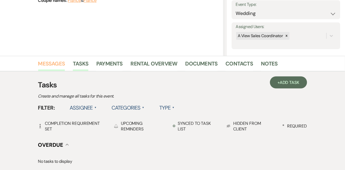
click at [47, 63] on link "Messages" at bounding box center [51, 65] width 27 height 12
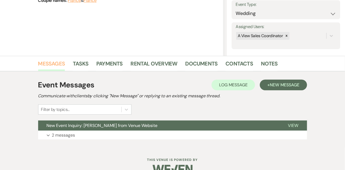
scroll to position [90, 0]
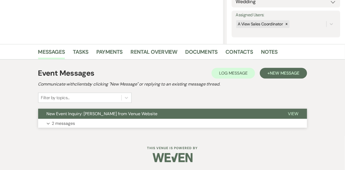
click at [59, 124] on p "2 messages" at bounding box center [63, 123] width 23 height 7
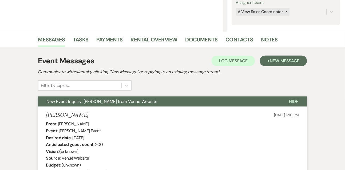
scroll to position [0, 0]
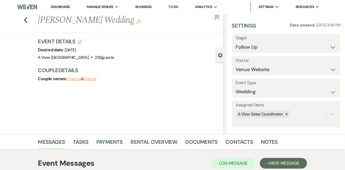
click at [67, 8] on link "Dashboard" at bounding box center [60, 7] width 19 height 5
select select "9"
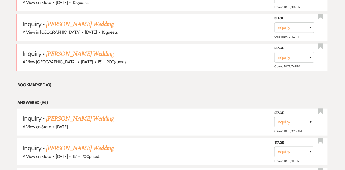
scroll to position [587, 0]
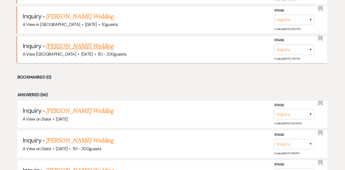
click at [73, 44] on link "Amy Mickelson's Wedding" at bounding box center [80, 46] width 68 height 10
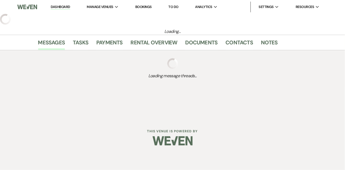
select select "2"
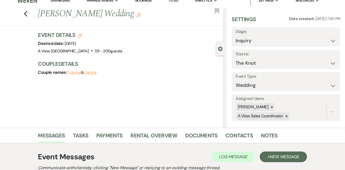
scroll to position [8, 0]
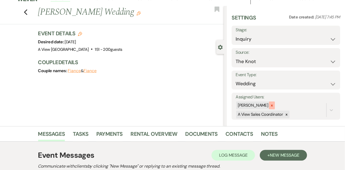
click at [274, 105] on icon at bounding box center [272, 106] width 4 height 4
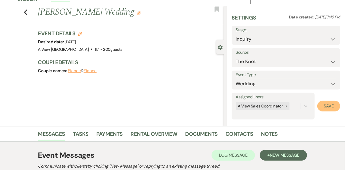
click at [324, 101] on button "Save" at bounding box center [329, 106] width 23 height 11
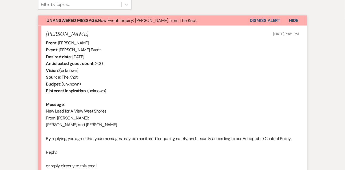
scroll to position [348, 0]
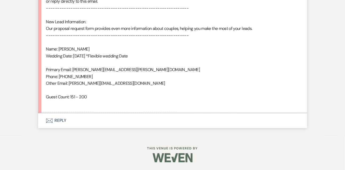
click at [60, 123] on button "Envelope Reply" at bounding box center [172, 120] width 269 height 15
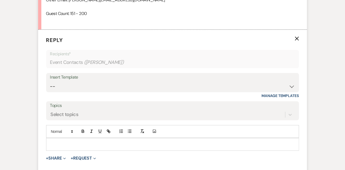
scroll to position [455, 0]
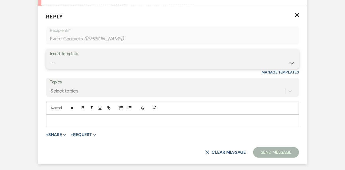
click at [75, 59] on select "-- Tour Confirmation Contract (Pre-Booked Leads) Out of office Inquiry Email Al…" at bounding box center [172, 63] width 245 height 10
select select "3301"
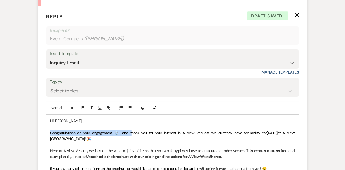
drag, startPoint x: 50, startPoint y: 132, endPoint x: 125, endPoint y: 131, distance: 75.1
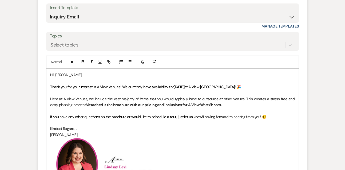
scroll to position [516, 0]
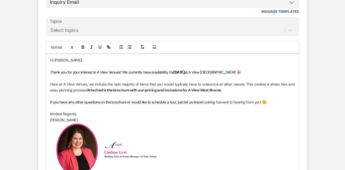
click at [264, 74] on p "Thank you for your interest in A View Venues! We currently have availability fo…" at bounding box center [172, 72] width 245 height 6
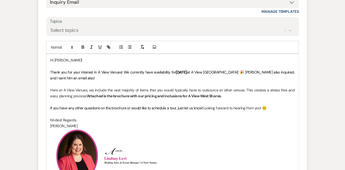
click at [186, 79] on p "Thank you for your interest in A View Venues! We currently have availability fo…" at bounding box center [172, 75] width 245 height 12
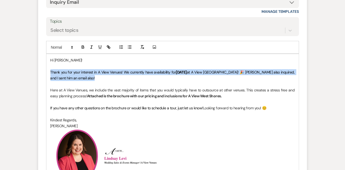
click at [186, 79] on p "Thank you for your interest in A View Venues! We currently have availability fo…" at bounding box center [172, 75] width 245 height 12
copy p "Thank you for your interest in A View Venues! We currently have availability fo…"
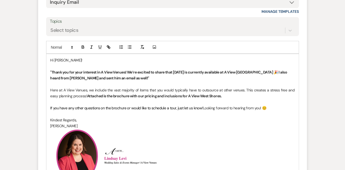
click at [75, 72] on strong ""Thank you for your interest in A View Venues! We’re excited to share that 03/1…" at bounding box center [169, 75] width 238 height 11
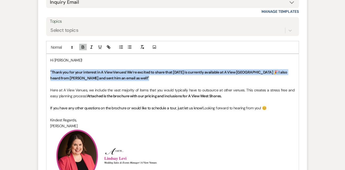
click at [75, 72] on strong ""Thank you for your interest in A View Venues! We’re excited to share that 03/1…" at bounding box center [169, 75] width 238 height 11
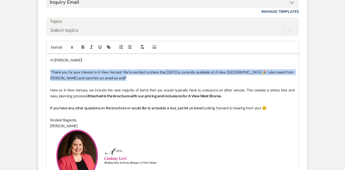
click at [52, 71] on p ""Thank you for your interest in A View Venues! We’re excited to share that 03/1…" at bounding box center [172, 75] width 245 height 12
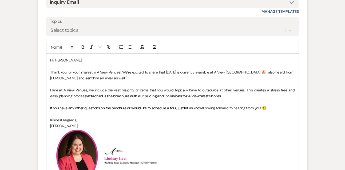
click at [110, 79] on p "Thank you for your interest in A View Venues! We’re excited to share that 03/14…" at bounding box center [172, 75] width 245 height 12
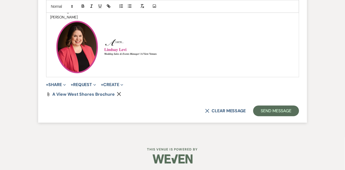
scroll to position [625, 0]
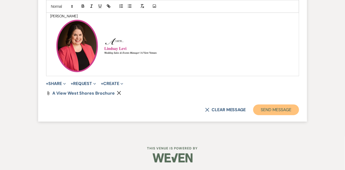
click at [264, 112] on button "Send Message" at bounding box center [277, 109] width 46 height 11
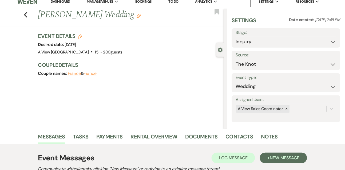
scroll to position [0, 0]
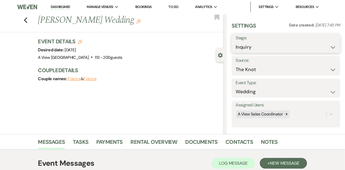
click at [250, 46] on select "Inquiry Follow Up Tour Requested Tour Confirmed Toured Proposal Sent Booked Lost" at bounding box center [286, 47] width 101 height 10
select select "8"
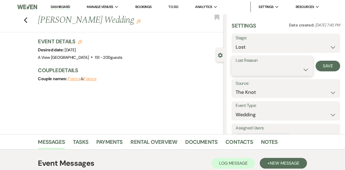
click at [251, 73] on select "Booked Elsewhere Budget Date Unavailable No Response Not a Good Match Capacity …" at bounding box center [272, 69] width 73 height 10
select select "4"
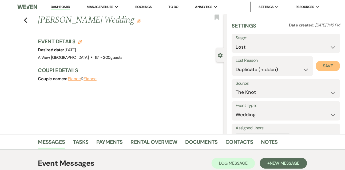
click at [326, 64] on button "Save" at bounding box center [328, 66] width 25 height 11
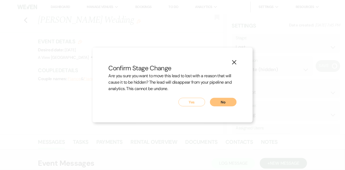
click at [194, 103] on button "Yes" at bounding box center [192, 102] width 27 height 9
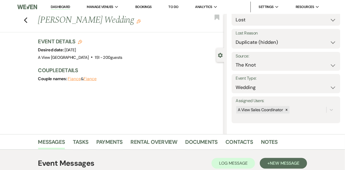
click at [65, 6] on link "Dashboard" at bounding box center [60, 7] width 19 height 5
select select "8"
select select "4"
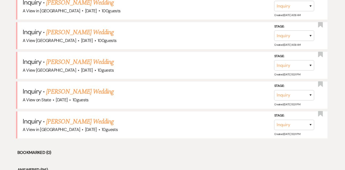
scroll to position [488, 0]
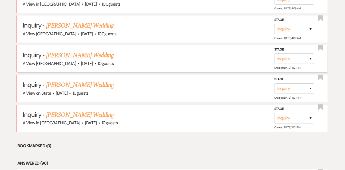
click at [93, 50] on link "Keith Pebley's Wedding" at bounding box center [80, 55] width 68 height 10
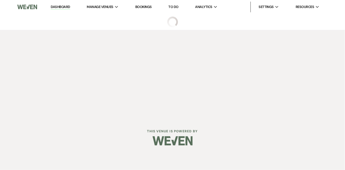
select select "5"
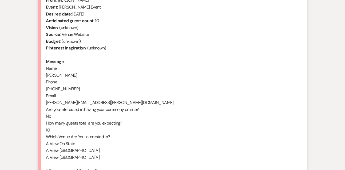
scroll to position [341, 0]
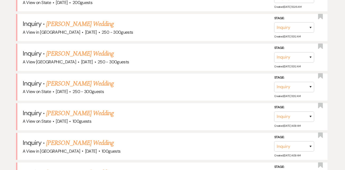
scroll to position [488, 0]
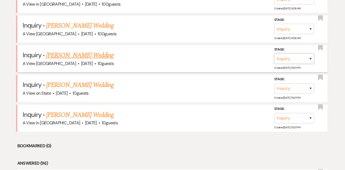
click at [285, 53] on select "Inquiry Follow Up Tour Requested Tour Confirmed Toured Proposal Sent Booked Lost" at bounding box center [295, 58] width 40 height 10
select select "8"
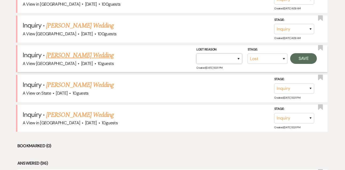
click at [211, 56] on select "Booked Elsewhere Budget Date Unavailable No Response Not a Good Match Capacity …" at bounding box center [220, 58] width 46 height 10
select select "4"
click at [302, 56] on button "Save" at bounding box center [304, 58] width 27 height 11
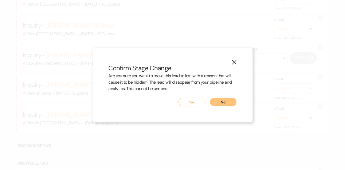
click at [194, 100] on button "Yes" at bounding box center [192, 102] width 27 height 9
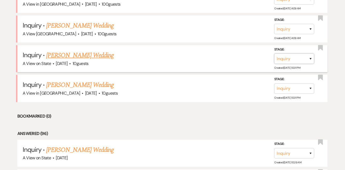
click at [287, 57] on select "Inquiry Follow Up Tour Requested Tour Confirmed Toured Proposal Sent Booked Lost" at bounding box center [295, 58] width 40 height 10
select select "8"
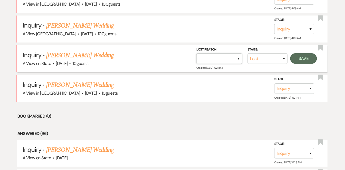
click at [226, 60] on select "Booked Elsewhere Budget Date Unavailable No Response Not a Good Match Capacity …" at bounding box center [220, 58] width 46 height 10
select select "4"
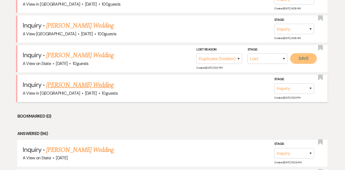
click at [312, 55] on button "Save" at bounding box center [304, 58] width 27 height 11
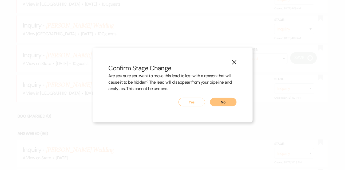
click at [192, 105] on button "Yes" at bounding box center [192, 102] width 27 height 9
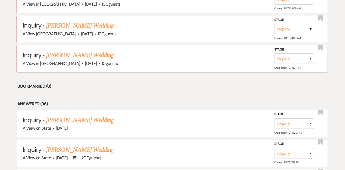
click at [86, 50] on link "Keith Pebley's Wedding" at bounding box center [80, 55] width 68 height 10
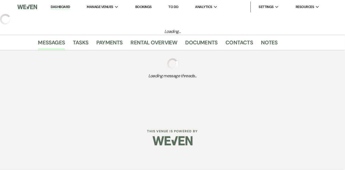
select select "5"
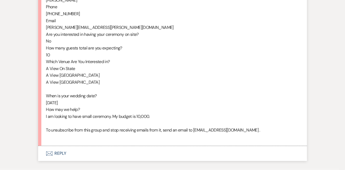
scroll to position [341, 0]
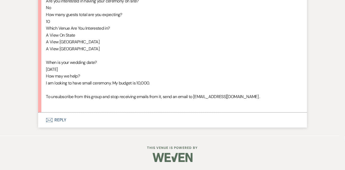
click at [63, 114] on button "Envelope Reply" at bounding box center [172, 119] width 269 height 15
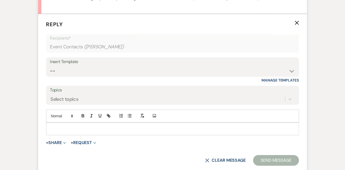
scroll to position [434, 0]
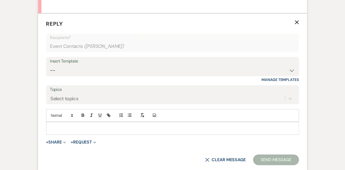
click at [61, 131] on p at bounding box center [172, 128] width 245 height 6
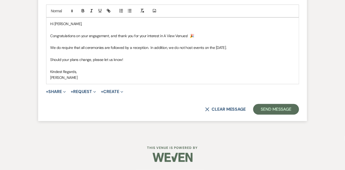
scroll to position [545, 0]
click at [263, 110] on button "Send Message" at bounding box center [277, 109] width 46 height 11
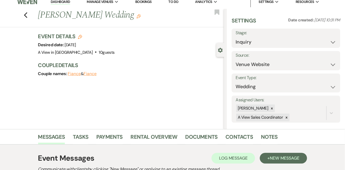
scroll to position [0, 0]
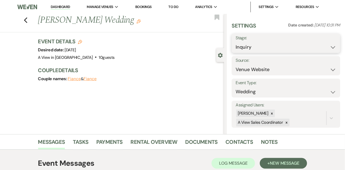
click at [243, 49] on select "Inquiry Follow Up Tour Requested Tour Confirmed Toured Proposal Sent Booked Lost" at bounding box center [286, 47] width 101 height 10
select select "8"
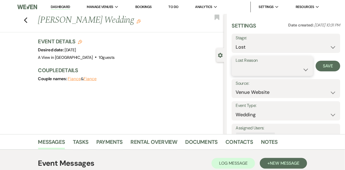
click at [250, 71] on select "Booked Elsewhere Budget Date Unavailable No Response Not a Good Match Capacity …" at bounding box center [272, 69] width 73 height 10
select select "10"
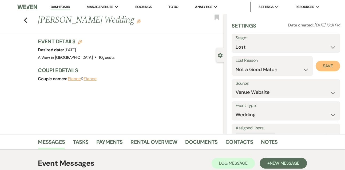
click at [325, 66] on button "Save" at bounding box center [328, 66] width 25 height 11
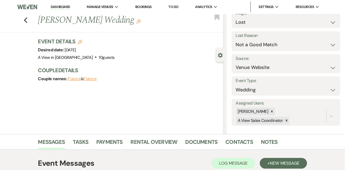
scroll to position [28, 0]
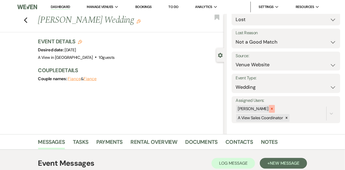
click at [274, 107] on icon at bounding box center [272, 109] width 4 height 4
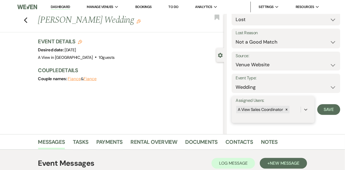
scroll to position [27, 0]
click at [328, 106] on button "Save" at bounding box center [329, 109] width 23 height 11
click at [63, 8] on link "Dashboard" at bounding box center [60, 7] width 19 height 5
select select "8"
select select "10"
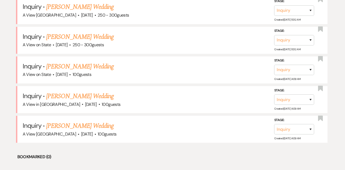
scroll to position [395, 0]
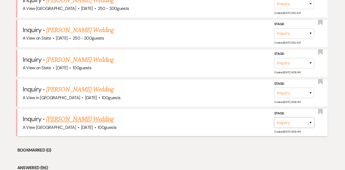
click at [293, 122] on select "Inquiry Follow Up Tour Requested Tour Confirmed Toured Proposal Sent Booked Lost" at bounding box center [295, 122] width 40 height 10
select select "8"
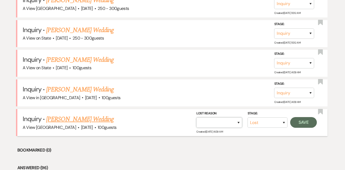
click at [220, 118] on select "Booked Elsewhere Budget Date Unavailable No Response Not a Good Match Capacity …" at bounding box center [220, 122] width 46 height 10
select select "4"
click at [310, 121] on button "Save" at bounding box center [304, 122] width 27 height 11
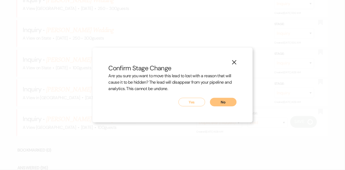
click at [196, 103] on button "Yes" at bounding box center [192, 102] width 27 height 9
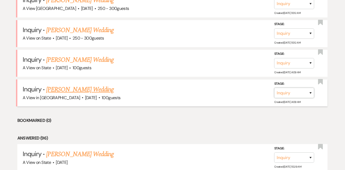
click at [283, 89] on select "Inquiry Follow Up Tour Requested Tour Confirmed Toured Proposal Sent Booked Lost" at bounding box center [295, 93] width 40 height 10
select select "8"
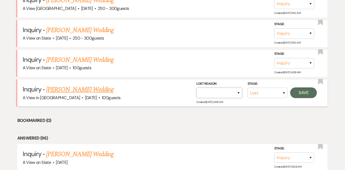
click at [213, 88] on select "Booked Elsewhere Budget Date Unavailable No Response Not a Good Match Capacity …" at bounding box center [220, 93] width 46 height 10
select select "4"
click at [304, 89] on button "Save" at bounding box center [304, 92] width 27 height 11
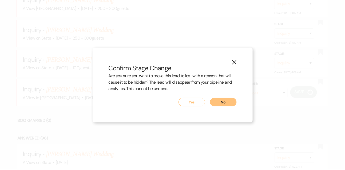
click at [184, 103] on button "Yes" at bounding box center [192, 102] width 27 height 9
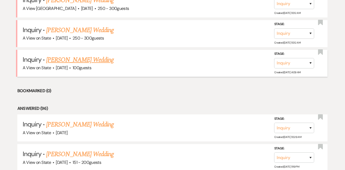
click at [71, 56] on link "Tiffany Turley's Wedding" at bounding box center [80, 60] width 68 height 10
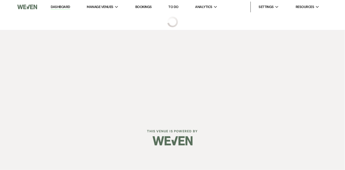
select select "5"
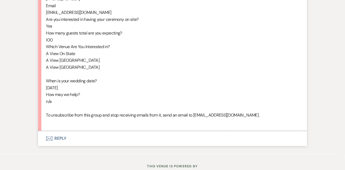
scroll to position [317, 0]
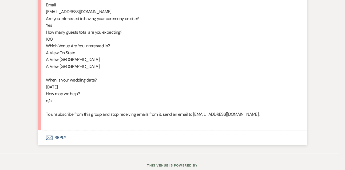
click at [60, 142] on button "Envelope Reply" at bounding box center [172, 137] width 269 height 15
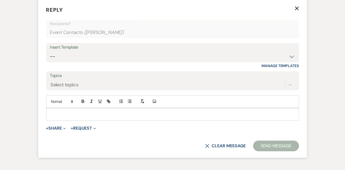
scroll to position [448, 0]
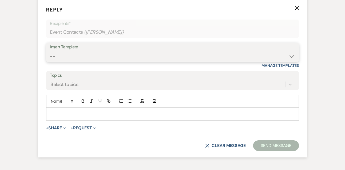
click at [64, 61] on select "-- Tour Confirmation Contract (Pre-Booked Leads) Out of office Inquiry Email Al…" at bounding box center [172, 56] width 245 height 10
select select "3304"
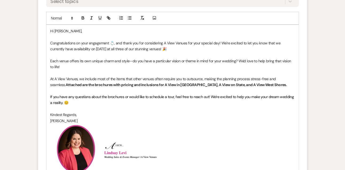
scroll to position [532, 0]
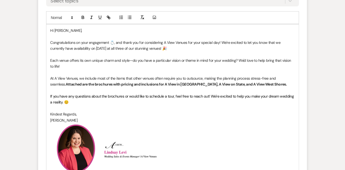
click at [221, 47] on p "Congratulations on your engagement 💍, and thank you for considering A View Venu…" at bounding box center [172, 46] width 245 height 12
drag, startPoint x: 172, startPoint y: 57, endPoint x: 100, endPoint y: 54, distance: 72.2
click at [100, 52] on p "Congratulations on your engagement 💍, and thank you for considering A View Venu…" at bounding box center [172, 46] width 245 height 12
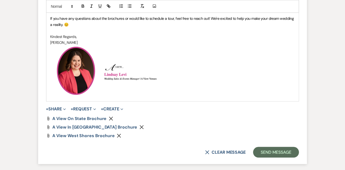
scroll to position [627, 0]
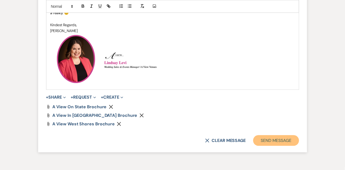
click at [272, 146] on button "Send Message" at bounding box center [277, 140] width 46 height 11
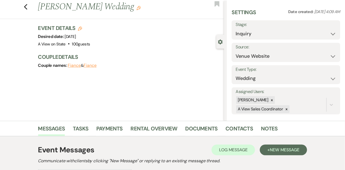
scroll to position [0, 0]
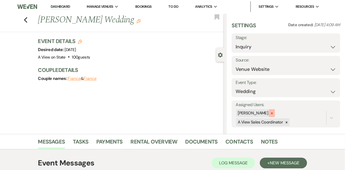
click at [274, 114] on icon at bounding box center [272, 113] width 4 height 4
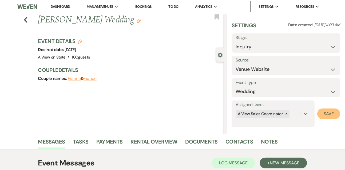
click at [324, 115] on button "Save" at bounding box center [329, 113] width 23 height 11
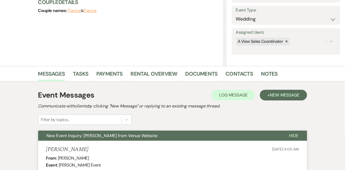
scroll to position [0, 0]
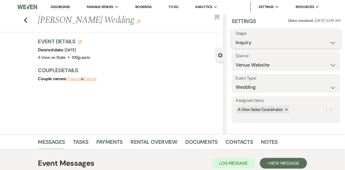
click at [240, 45] on select "Inquiry Follow Up Tour Requested Tour Confirmed Toured Proposal Sent Booked Lost" at bounding box center [286, 42] width 101 height 10
select select "9"
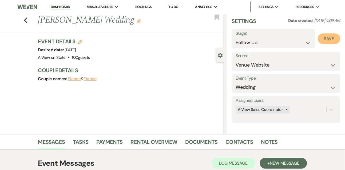
click at [330, 33] on button "Save" at bounding box center [329, 38] width 22 height 11
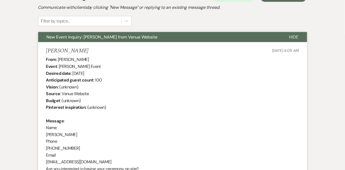
scroll to position [170, 0]
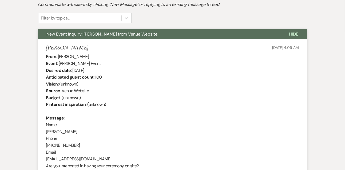
drag, startPoint x: 58, startPoint y: 56, endPoint x: 86, endPoint y: 55, distance: 28.6
click at [86, 55] on div "From : Tiffany Turley Event : Tiffany Turley's Event Desired date : September 1…" at bounding box center [172, 162] width 253 height 219
copy div "Tiffany Turley"
drag, startPoint x: 73, startPoint y: 69, endPoint x: 119, endPoint y: 69, distance: 45.7
click at [119, 69] on div "From : Tiffany Turley Event : Tiffany Turley's Event Desired date : September 1…" at bounding box center [172, 162] width 253 height 219
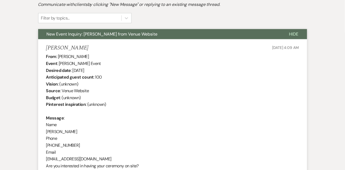
copy div "September 13th 2025"
click at [109, 82] on div "From : Tiffany Turley Event : Tiffany Turley's Event Desired date : September 1…" at bounding box center [172, 162] width 253 height 219
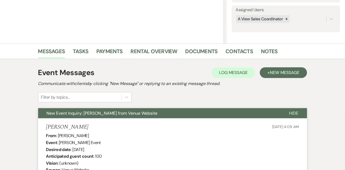
scroll to position [0, 0]
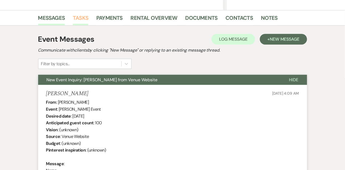
click at [86, 16] on link "Tasks" at bounding box center [80, 20] width 15 height 12
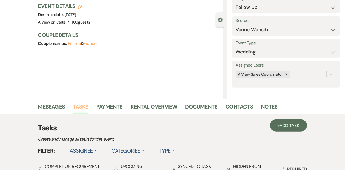
scroll to position [124, 0]
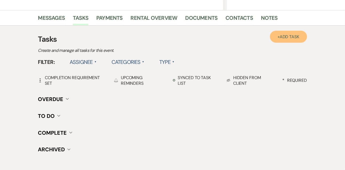
click at [286, 34] on span "Add Task" at bounding box center [290, 37] width 20 height 6
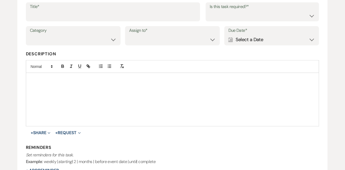
scroll to position [63, 0]
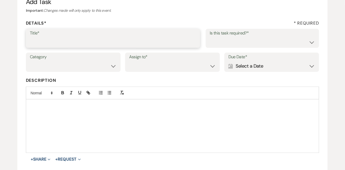
click at [147, 44] on input "Title*" at bounding box center [113, 42] width 167 height 10
type input "1st email follow up"
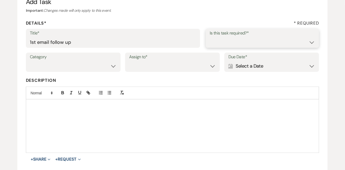
click at [227, 43] on select "Yes No" at bounding box center [263, 42] width 106 height 10
select select "true"
click at [99, 69] on select "Venue Vendors Guests Details Finalize & Share" at bounding box center [73, 66] width 87 height 10
select select "31"
click at [137, 70] on select "Venue Client" at bounding box center [172, 66] width 87 height 10
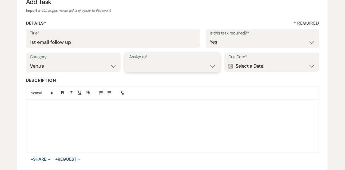
select select "venueHost"
click at [238, 67] on div "Calendar Select a Date Expand" at bounding box center [272, 66] width 87 height 10
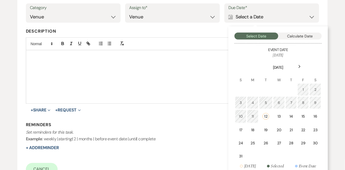
scroll to position [127, 0]
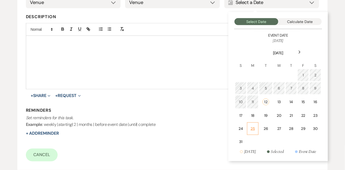
click at [257, 123] on td "25" at bounding box center [252, 128] width 11 height 13
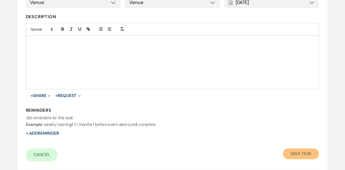
click at [288, 150] on button "Save Task" at bounding box center [301, 154] width 36 height 11
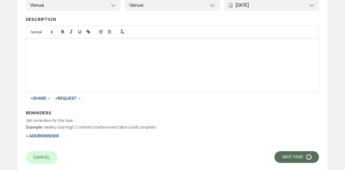
select select "9"
select select "5"
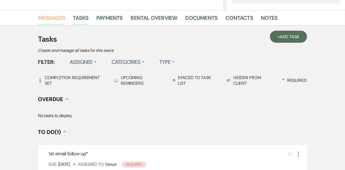
click at [64, 17] on link "Messages" at bounding box center [51, 20] width 27 height 12
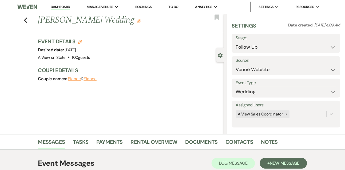
click at [60, 4] on li "Dashboard" at bounding box center [60, 7] width 25 height 11
click at [60, 7] on link "Dashboard" at bounding box center [60, 7] width 19 height 5
select select "9"
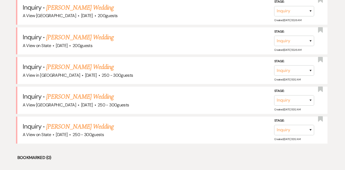
scroll to position [299, 0]
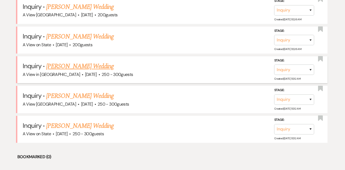
click at [96, 61] on link "Nicole Briganti's Wedding" at bounding box center [80, 66] width 68 height 10
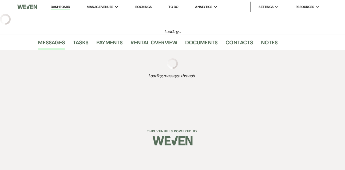
select select "5"
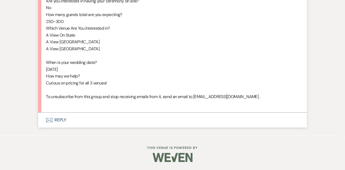
scroll to position [336, 0]
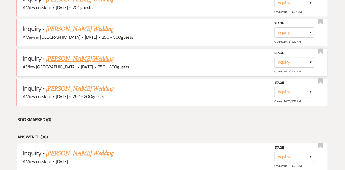
scroll to position [299, 0]
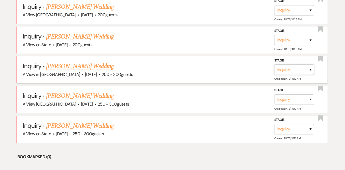
click at [287, 71] on select "Inquiry Follow Up Tour Requested Tour Confirmed Toured Proposal Sent Booked Lost" at bounding box center [295, 69] width 40 height 10
select select "8"
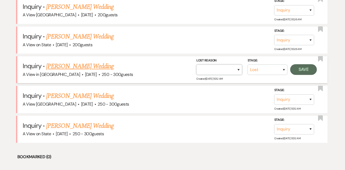
click at [210, 68] on select "Booked Elsewhere Budget Date Unavailable No Response Not a Good Match Capacity …" at bounding box center [220, 69] width 46 height 10
select select "4"
click at [300, 70] on button "Save" at bounding box center [304, 69] width 27 height 11
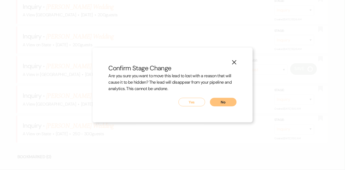
click at [184, 103] on button "Yes" at bounding box center [192, 102] width 27 height 9
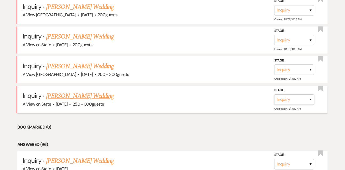
click at [285, 96] on select "Inquiry Follow Up Tour Requested Tour Confirmed Toured Proposal Sent Booked Lost" at bounding box center [295, 99] width 40 height 10
select select "8"
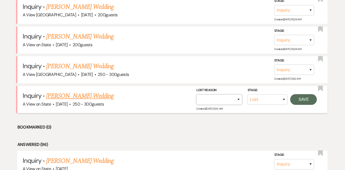
click at [204, 96] on select "Booked Elsewhere Budget Date Unavailable No Response Not a Good Match Capacity …" at bounding box center [220, 99] width 46 height 10
select select "4"
click at [304, 100] on button "Save" at bounding box center [304, 99] width 27 height 11
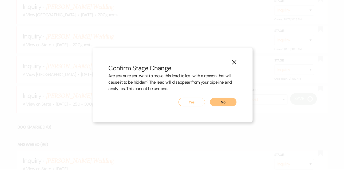
click at [193, 104] on button "Yes" at bounding box center [192, 102] width 27 height 9
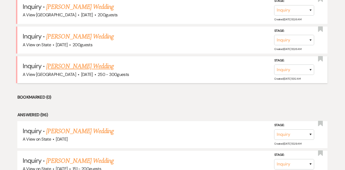
click at [83, 66] on link "Nicole Briganti's Wedding" at bounding box center [80, 66] width 68 height 10
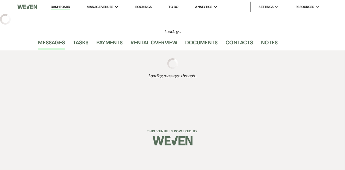
select select "5"
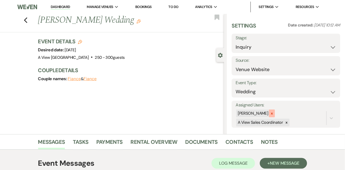
click at [274, 112] on icon at bounding box center [272, 114] width 4 height 4
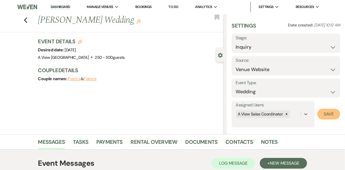
click at [337, 117] on button "Save" at bounding box center [329, 114] width 23 height 11
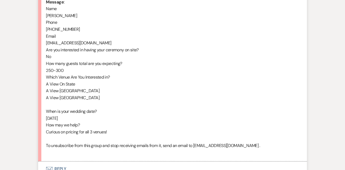
scroll to position [341, 0]
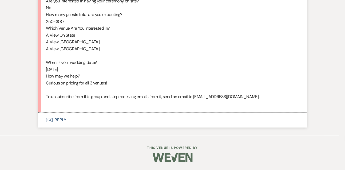
click at [62, 122] on button "Envelope Reply" at bounding box center [172, 119] width 269 height 15
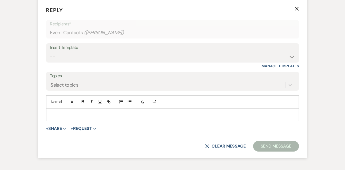
scroll to position [448, 0]
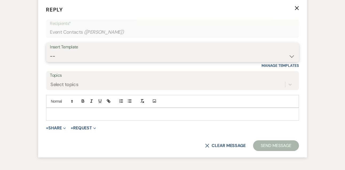
click at [62, 61] on select "-- Tour Confirmation Contract (Pre-Booked Leads) Out of office Inquiry Email Al…" at bounding box center [172, 56] width 245 height 10
select select "3302"
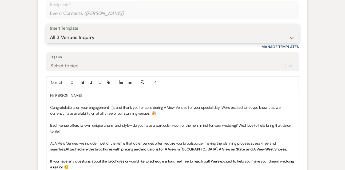
scroll to position [485, 0]
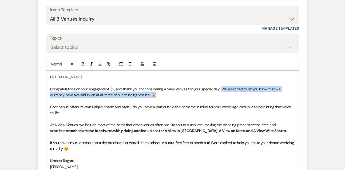
drag, startPoint x: 221, startPoint y: 95, endPoint x: 223, endPoint y: 99, distance: 5.2
click at [223, 98] on p "Congratulations on your engagement 💍, and thank you for considering A View Venu…" at bounding box center [172, 92] width 245 height 12
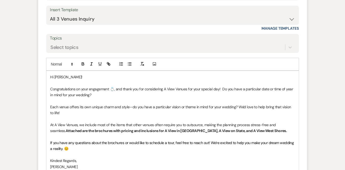
click at [83, 133] on strong "Attached are the brochures with pricing and inclusions for A View in Fontenelle…" at bounding box center [177, 130] width 222 height 5
click at [68, 134] on p "At A View Venues, we include most of the items that other venues often require …" at bounding box center [172, 128] width 245 height 12
click at [57, 140] on p at bounding box center [172, 137] width 245 height 6
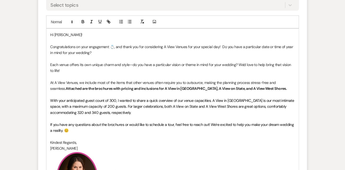
scroll to position [531, 0]
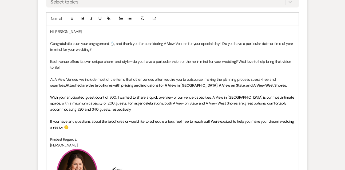
click at [110, 103] on span "With your anticipated guest count of 300, I wanted to share a quick overview of…" at bounding box center [172, 103] width 245 height 17
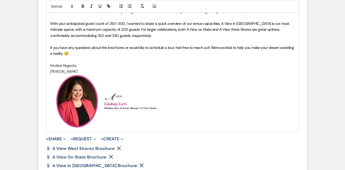
scroll to position [684, 0]
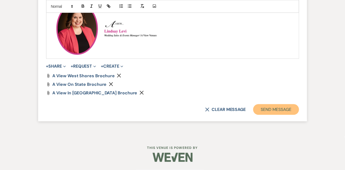
click at [258, 110] on button "Send Message" at bounding box center [277, 109] width 46 height 11
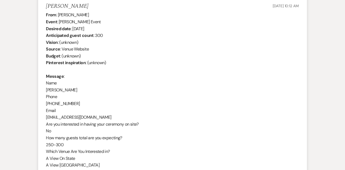
scroll to position [186, 0]
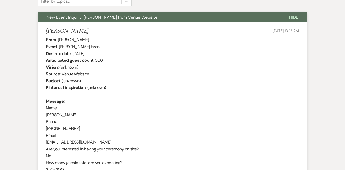
drag, startPoint x: 58, startPoint y: 38, endPoint x: 92, endPoint y: 38, distance: 34.2
click at [92, 38] on div "From : Nicole Briganti Event : Nicole Briganti's Event Desired date : June 28th…" at bounding box center [172, 145] width 253 height 219
copy div "Nicole Briganti"
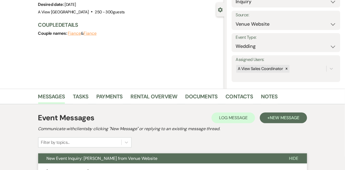
scroll to position [0, 0]
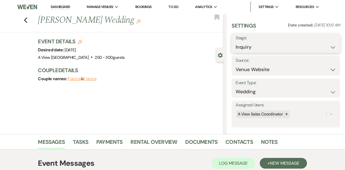
click at [247, 45] on select "Inquiry Follow Up Tour Requested Tour Confirmed Toured Proposal Sent Booked Lost" at bounding box center [286, 47] width 101 height 10
select select "9"
click at [327, 45] on button "Save" at bounding box center [329, 43] width 22 height 11
click at [87, 138] on link "Tasks" at bounding box center [80, 144] width 15 height 12
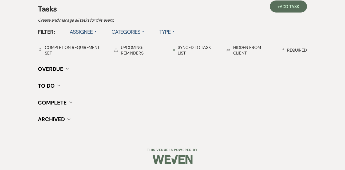
scroll to position [156, 0]
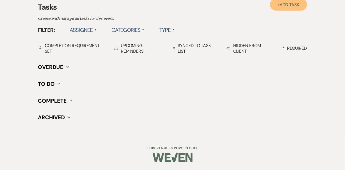
click at [289, 3] on span "Add Task" at bounding box center [290, 5] width 20 height 6
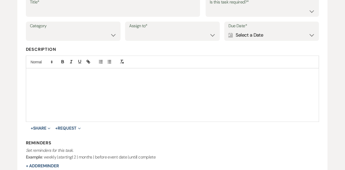
scroll to position [71, 0]
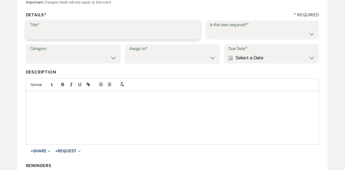
click at [91, 37] on input "Title*" at bounding box center [113, 34] width 167 height 10
type input "1st email follow up"
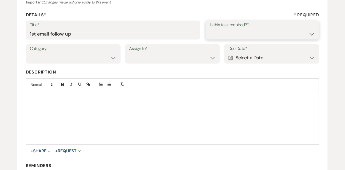
click at [227, 35] on select "Yes No" at bounding box center [263, 34] width 106 height 10
select select "true"
click at [84, 59] on select "Venue Vendors Guests Details Finalize & Share" at bounding box center [73, 58] width 87 height 10
select select "31"
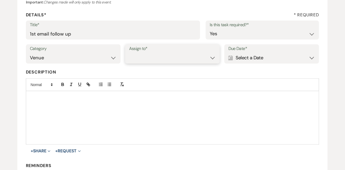
click at [146, 53] on select "Venue Client" at bounding box center [172, 58] width 87 height 10
select select "venueHost"
click at [244, 57] on div "Calendar Select a Date Expand" at bounding box center [272, 58] width 87 height 10
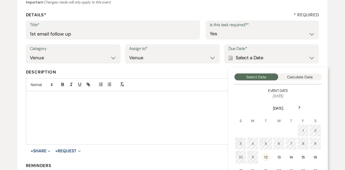
click at [297, 106] on div "Next" at bounding box center [300, 107] width 9 height 9
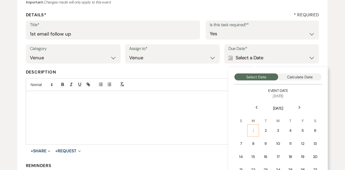
click at [250, 131] on td "1" at bounding box center [254, 130] width 12 height 13
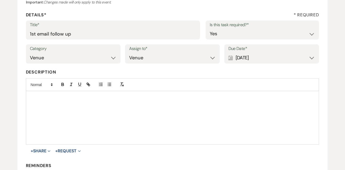
scroll to position [167, 0]
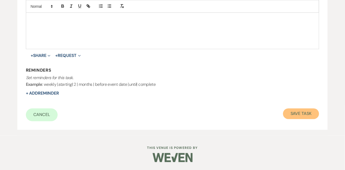
click at [304, 117] on button "Save Task" at bounding box center [301, 113] width 36 height 11
select select "9"
select select "5"
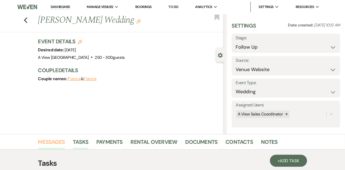
click at [49, 141] on link "Messages" at bounding box center [51, 144] width 27 height 12
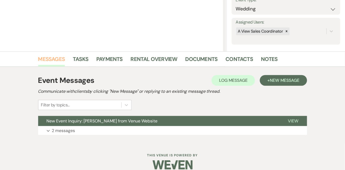
scroll to position [90, 0]
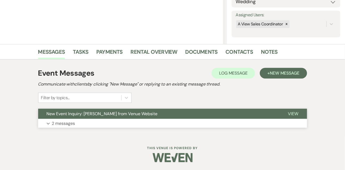
click at [62, 123] on p "2 messages" at bounding box center [63, 123] width 23 height 7
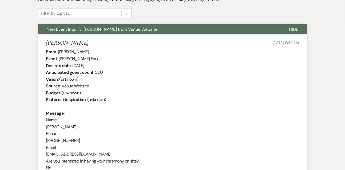
scroll to position [0, 0]
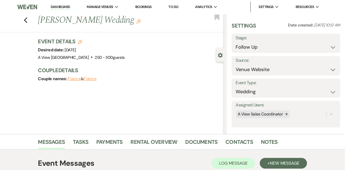
click at [58, 7] on link "Dashboard" at bounding box center [60, 7] width 19 height 5
select select "9"
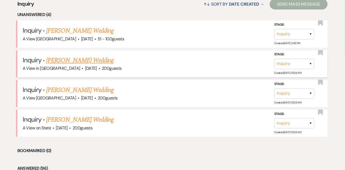
scroll to position [216, 0]
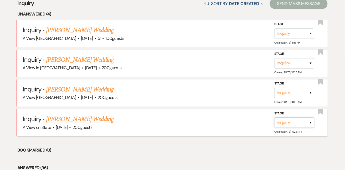
click at [287, 123] on select "Inquiry Follow Up Tour Requested Tour Confirmed Toured Proposal Sent Booked Lost" at bounding box center [295, 123] width 40 height 10
select select "8"
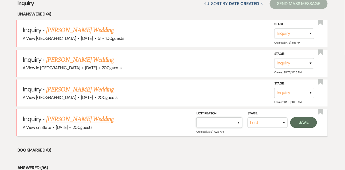
click at [220, 124] on select "Booked Elsewhere Budget Date Unavailable No Response Not a Good Match Capacity …" at bounding box center [220, 123] width 46 height 10
select select "4"
click at [303, 122] on button "Save" at bounding box center [304, 122] width 27 height 11
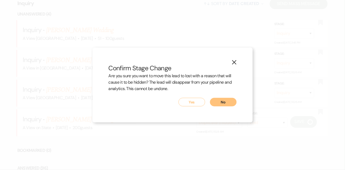
click at [196, 104] on button "Yes" at bounding box center [192, 102] width 27 height 9
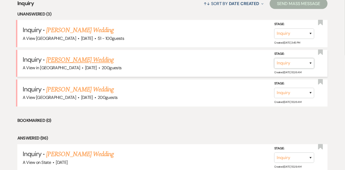
click at [282, 64] on select "Inquiry Follow Up Tour Requested Tour Confirmed Toured Proposal Sent Booked Lost" at bounding box center [295, 63] width 40 height 10
select select "8"
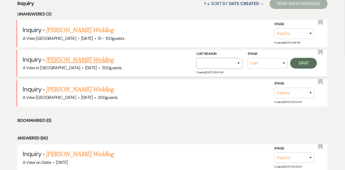
click at [225, 65] on select "Booked Elsewhere Budget Date Unavailable No Response Not a Good Match Capacity …" at bounding box center [220, 63] width 46 height 10
select select "4"
click at [301, 62] on button "Save" at bounding box center [304, 63] width 27 height 11
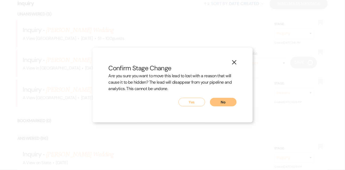
click at [197, 98] on button "Yes" at bounding box center [192, 102] width 27 height 9
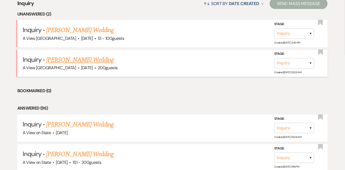
click at [83, 65] on span "May 2, 2026" at bounding box center [87, 68] width 12 height 6
click at [79, 61] on link "Anna Drvol's Wedding" at bounding box center [80, 60] width 68 height 10
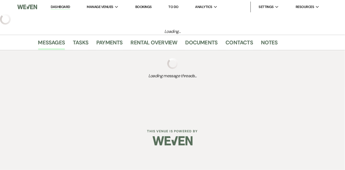
select select "5"
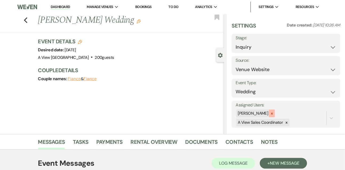
click at [274, 110] on div at bounding box center [272, 114] width 6 height 8
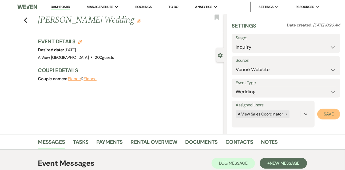
click at [329, 113] on button "Save" at bounding box center [329, 114] width 23 height 11
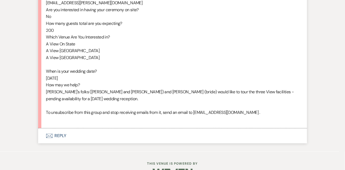
scroll to position [333, 0]
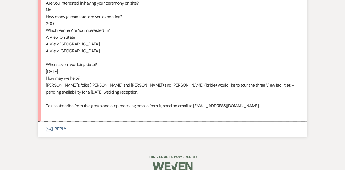
click at [63, 136] on button "Envelope Reply" at bounding box center [172, 129] width 269 height 15
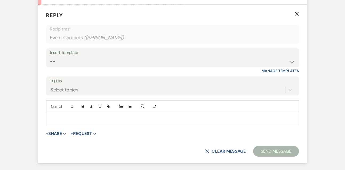
scroll to position [455, 0]
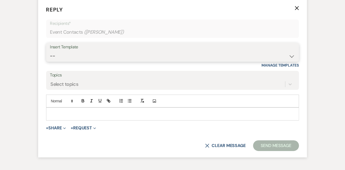
click at [70, 61] on select "-- Tour Confirmation Contract (Pre-Booked Leads) Out of office Inquiry Email Al…" at bounding box center [172, 56] width 245 height 10
select select "3302"
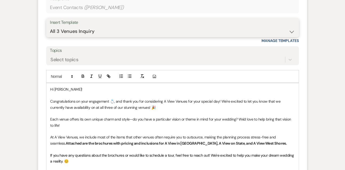
scroll to position [522, 0]
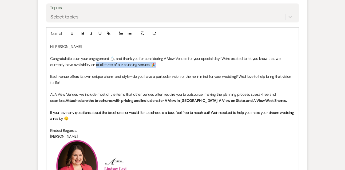
drag, startPoint x: 147, startPoint y: 71, endPoint x: 81, endPoint y: 69, distance: 65.7
click at [81, 68] on p "Congratulations on your engagement 💍, and thank you for considering A View Venu…" at bounding box center [172, 62] width 245 height 12
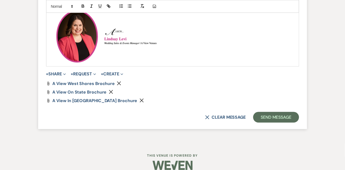
scroll to position [667, 0]
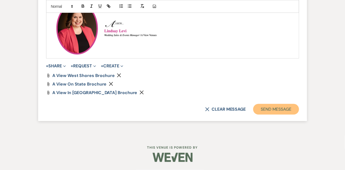
click at [279, 105] on button "Send Message" at bounding box center [277, 109] width 46 height 11
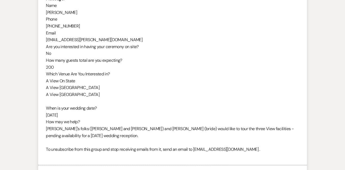
scroll to position [237, 0]
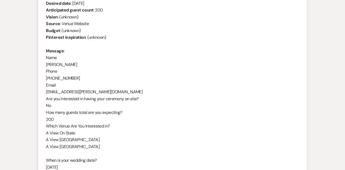
click at [63, 63] on div "From : Anna Drvol Event : Anna Drvol's Event Desired date : May 2nd 2026 Antici…" at bounding box center [172, 99] width 253 height 226
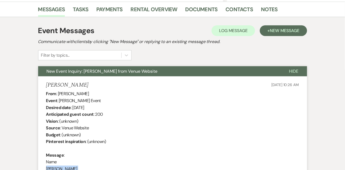
scroll to position [129, 0]
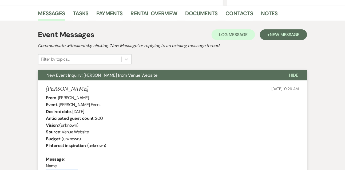
drag, startPoint x: 73, startPoint y: 110, endPoint x: 116, endPoint y: 110, distance: 42.8
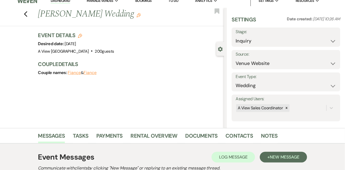
scroll to position [0, 0]
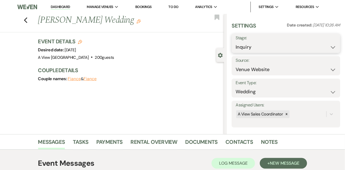
click at [254, 50] on select "Inquiry Follow Up Tour Requested Tour Confirmed Toured Proposal Sent Booked Lost" at bounding box center [286, 47] width 101 height 10
select select "9"
click at [332, 43] on button "Save" at bounding box center [329, 43] width 22 height 11
click at [80, 141] on link "Tasks" at bounding box center [80, 144] width 15 height 12
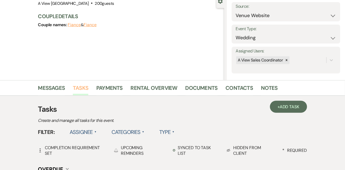
scroll to position [57, 0]
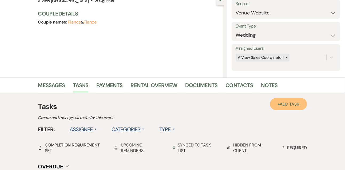
click at [285, 105] on span "Add Task" at bounding box center [290, 104] width 20 height 6
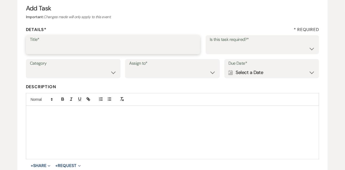
click at [154, 45] on input "Title*" at bounding box center [113, 48] width 167 height 10
type input "1st email follow up"
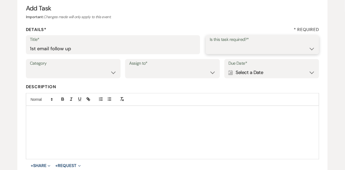
click at [235, 52] on select "Yes No" at bounding box center [263, 48] width 106 height 10
select select "true"
click at [96, 76] on select "Venue Vendors Guests Details Finalize & Share" at bounding box center [73, 72] width 87 height 10
select select "31"
click at [155, 77] on select "Venue Client" at bounding box center [172, 72] width 87 height 10
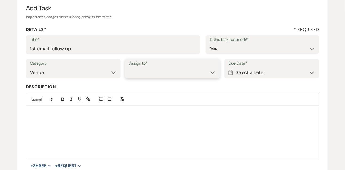
select select "venueHost"
click at [242, 75] on div "Calendar Select a Date Expand" at bounding box center [272, 72] width 87 height 10
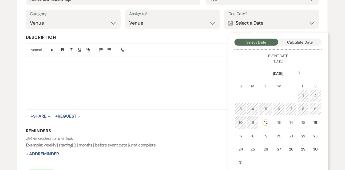
scroll to position [130, 0]
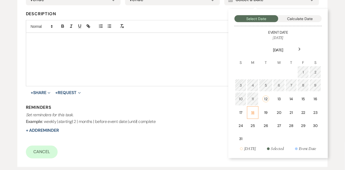
click at [251, 110] on div "18" at bounding box center [253, 113] width 5 height 6
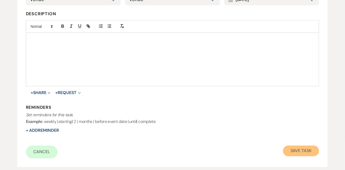
click at [308, 148] on button "Save Task" at bounding box center [301, 151] width 36 height 11
select select "9"
select select "5"
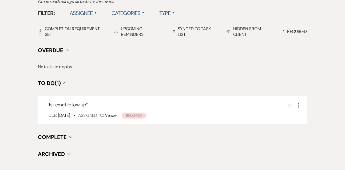
scroll to position [77, 0]
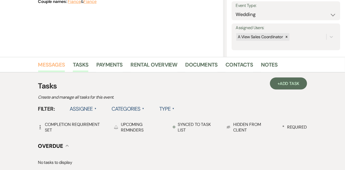
click at [54, 63] on link "Messages" at bounding box center [51, 66] width 27 height 12
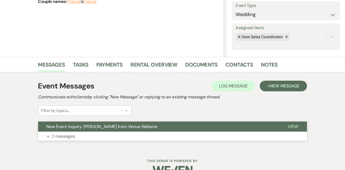
click at [64, 138] on p "2 messages" at bounding box center [63, 136] width 23 height 7
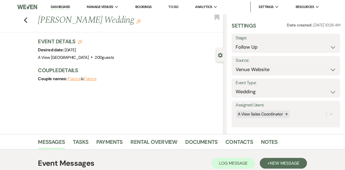
click at [62, 8] on link "Dashboard" at bounding box center [60, 7] width 19 height 5
select select "9"
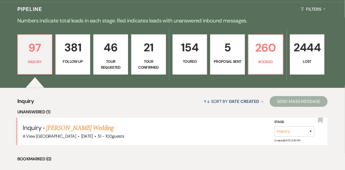
scroll to position [153, 0]
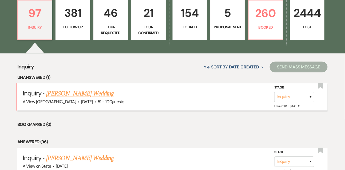
click at [77, 91] on link "Abby Leif's Wedding" at bounding box center [80, 94] width 68 height 10
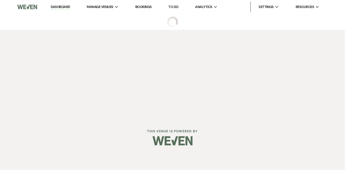
select select "2"
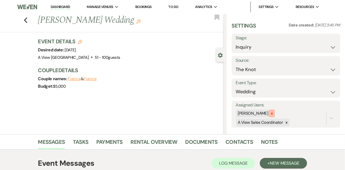
click at [274, 114] on icon at bounding box center [272, 114] width 4 height 4
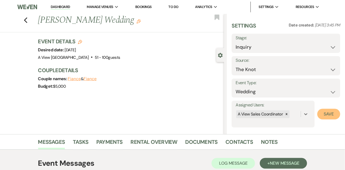
click at [325, 112] on button "Save" at bounding box center [329, 114] width 23 height 11
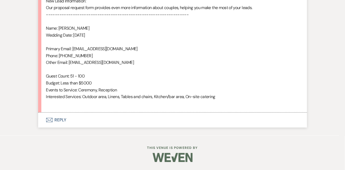
scroll to position [375, 0]
click at [66, 119] on button "Envelope Reply" at bounding box center [172, 119] width 269 height 15
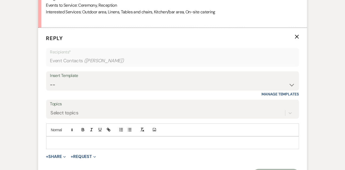
scroll to position [482, 0]
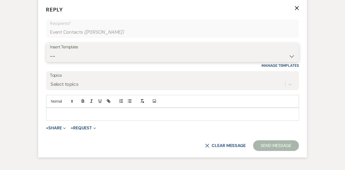
click at [64, 61] on select "-- Tour Confirmation Contract (Pre-Booked Leads) Out of office Inquiry Email Al…" at bounding box center [172, 56] width 245 height 10
select select "3301"
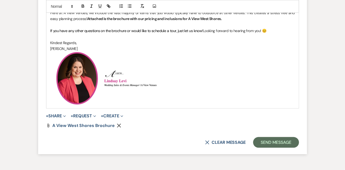
scroll to position [625, 0]
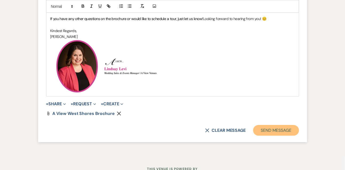
click at [267, 131] on button "Send Message" at bounding box center [277, 130] width 46 height 11
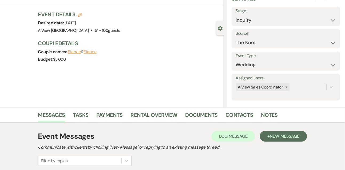
scroll to position [0, 0]
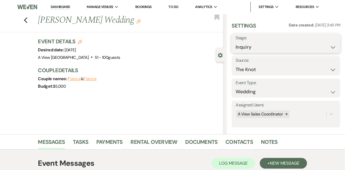
click at [243, 48] on select "Inquiry Follow Up Tour Requested Tour Confirmed Toured Proposal Sent Booked Lost" at bounding box center [286, 47] width 101 height 10
select select "8"
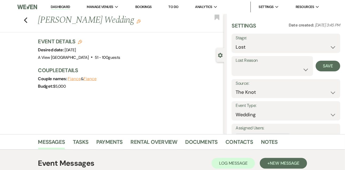
click at [245, 75] on div "Lost Reason Booked Elsewhere Budget Date Unavailable No Response Not a Good Mat…" at bounding box center [272, 66] width 81 height 20
click at [244, 71] on select "Booked Elsewhere Budget Date Unavailable No Response Not a Good Match Capacity …" at bounding box center [272, 69] width 73 height 10
select select "7"
click at [327, 68] on button "Save" at bounding box center [328, 66] width 25 height 11
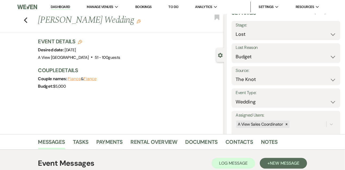
scroll to position [27, 0]
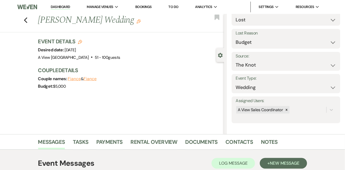
click at [62, 4] on li "Dashboard" at bounding box center [60, 7] width 25 height 11
click at [62, 5] on link "Dashboard" at bounding box center [60, 7] width 19 height 5
select select "8"
select select "7"
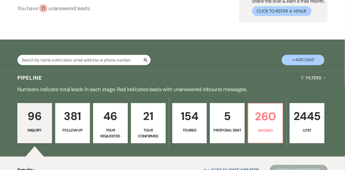
scroll to position [51, 0]
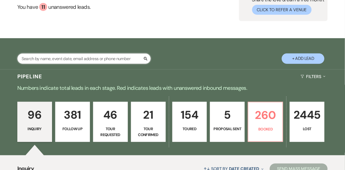
click at [74, 56] on input "text" at bounding box center [84, 58] width 134 height 10
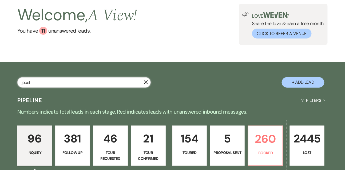
type input "jocely"
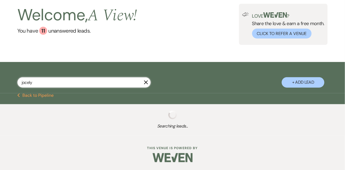
select select "8"
select select "4"
select select "5"
select select "8"
select select "4"
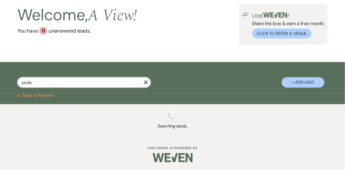
select select "9"
select select "2"
select select "8"
select select "4"
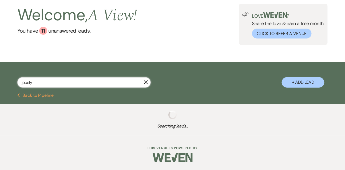
select select "8"
select select "4"
select select "8"
select select "4"
select select "8"
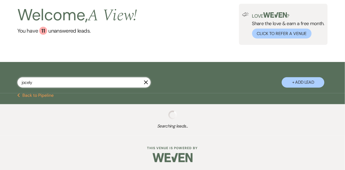
select select "5"
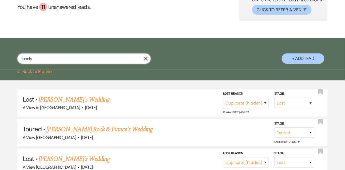
type input "jocelyn"
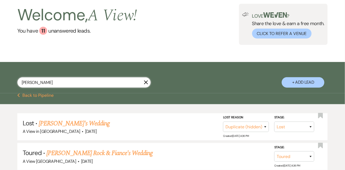
select select "8"
select select "4"
select select "5"
select select "8"
select select "4"
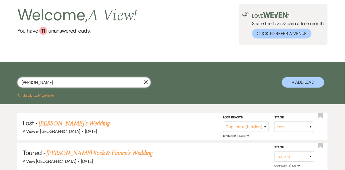
select select "9"
select select "2"
select select "8"
select select "4"
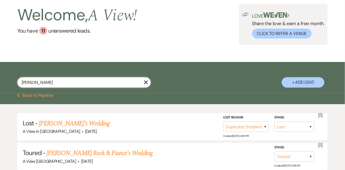
select select "8"
select select "4"
select select "8"
select select "4"
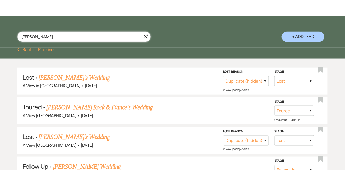
scroll to position [105, 0]
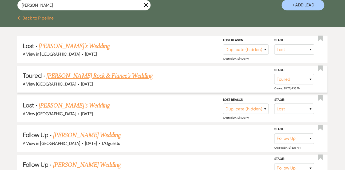
click at [97, 74] on link "Jocelyn Rock & Fiance's Wedding" at bounding box center [99, 76] width 106 height 10
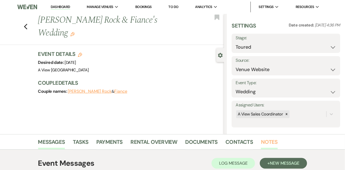
click at [265, 141] on link "Notes" at bounding box center [269, 144] width 17 height 12
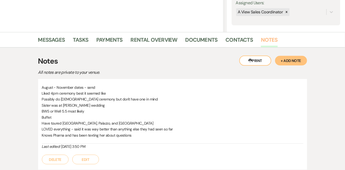
scroll to position [144, 0]
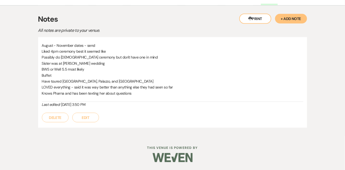
click at [299, 15] on button "+ Add Note" at bounding box center [291, 19] width 32 height 10
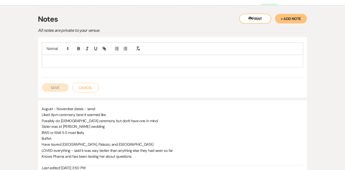
click at [154, 64] on div at bounding box center [172, 61] width 261 height 12
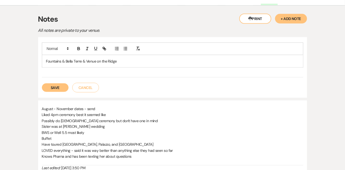
click at [62, 87] on button "Save" at bounding box center [55, 87] width 27 height 9
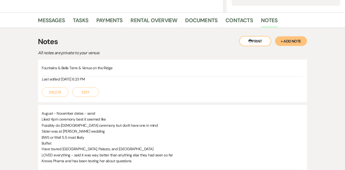
scroll to position [116, 0]
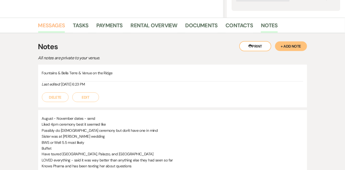
click at [63, 22] on link "Messages" at bounding box center [51, 27] width 27 height 12
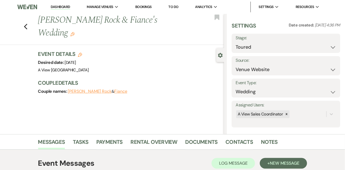
click at [60, 8] on link "Dashboard" at bounding box center [60, 7] width 19 height 5
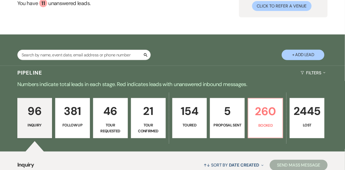
scroll to position [54, 0]
